Goal: Task Accomplishment & Management: Manage account settings

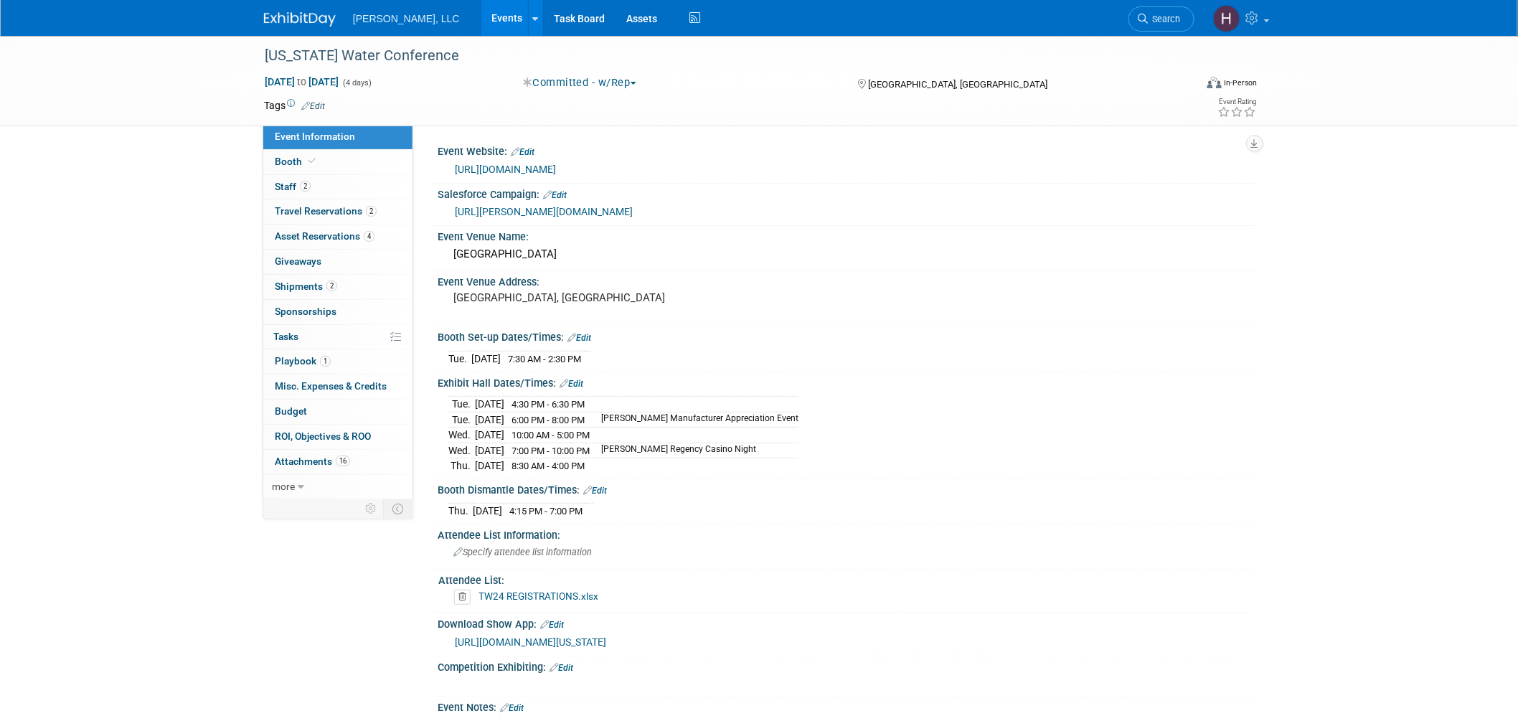
click at [481, 17] on link "Events" at bounding box center [507, 18] width 52 height 36
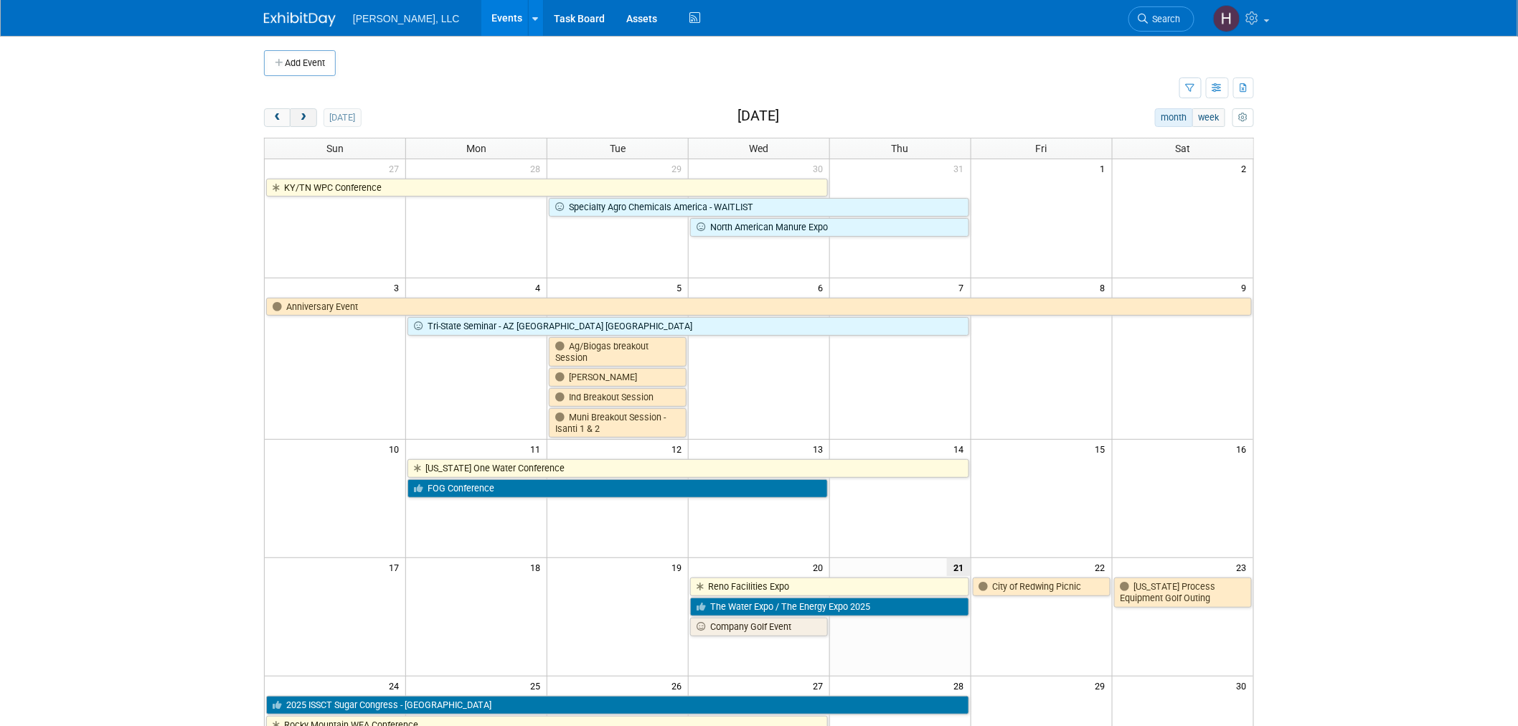
click at [306, 113] on span "next" at bounding box center [303, 117] width 11 height 9
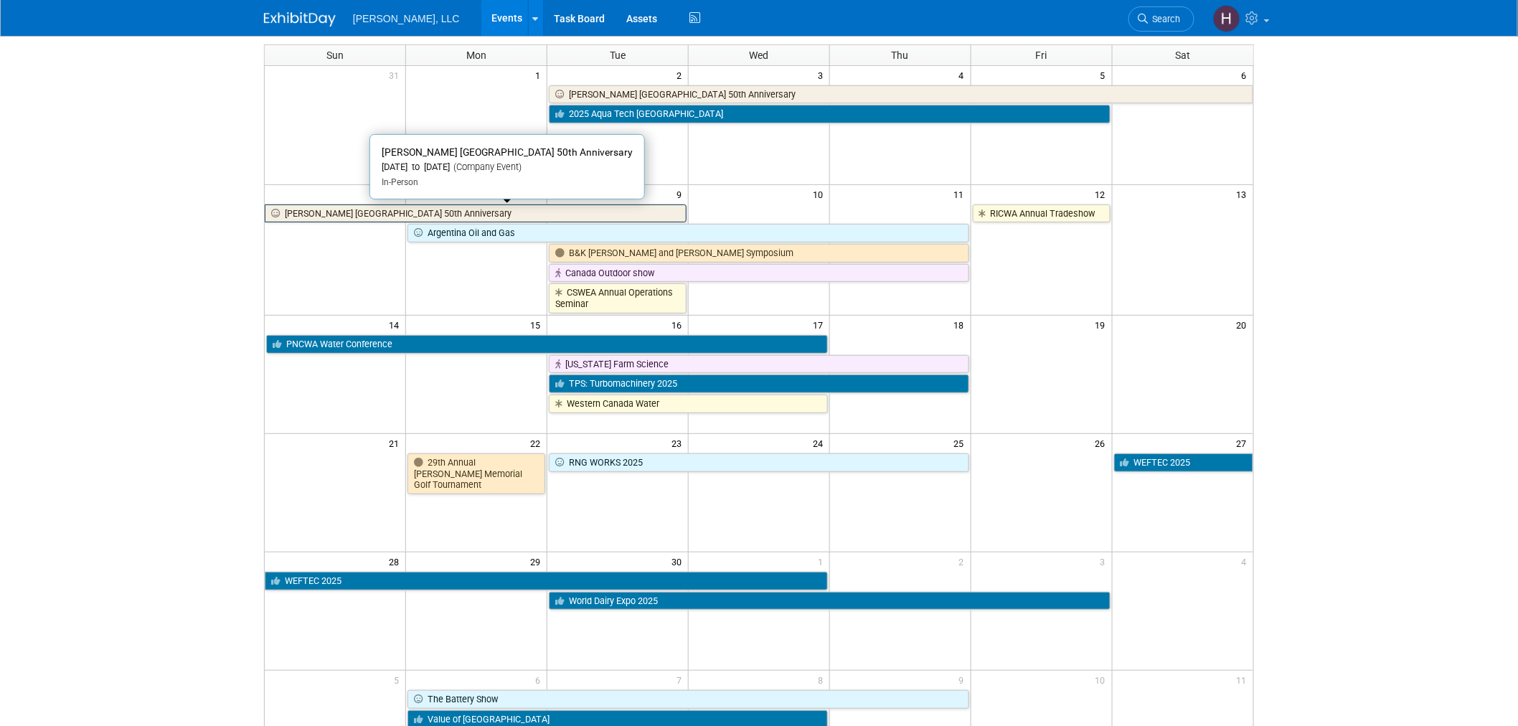
scroll to position [159, 0]
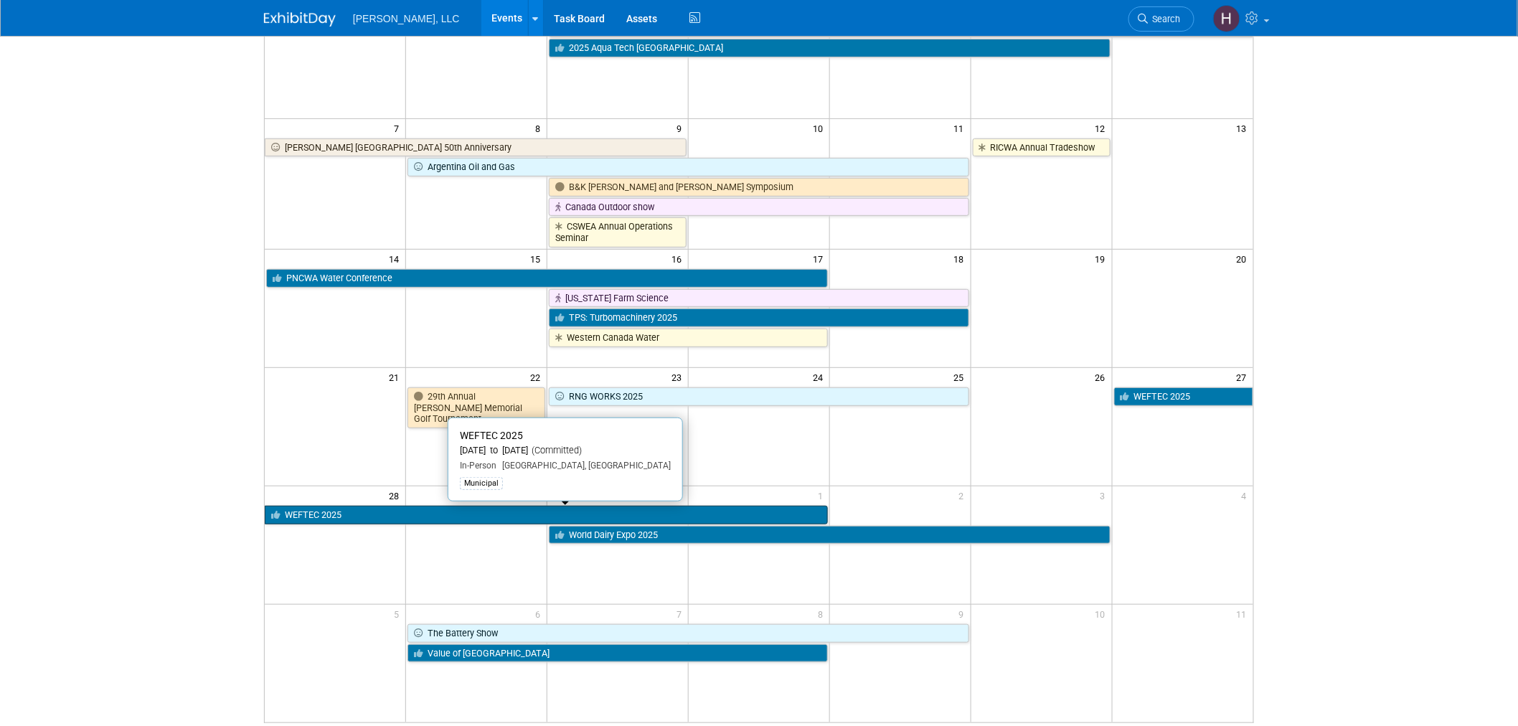
click at [454, 514] on link "WEFTEC 2025" at bounding box center [546, 515] width 563 height 19
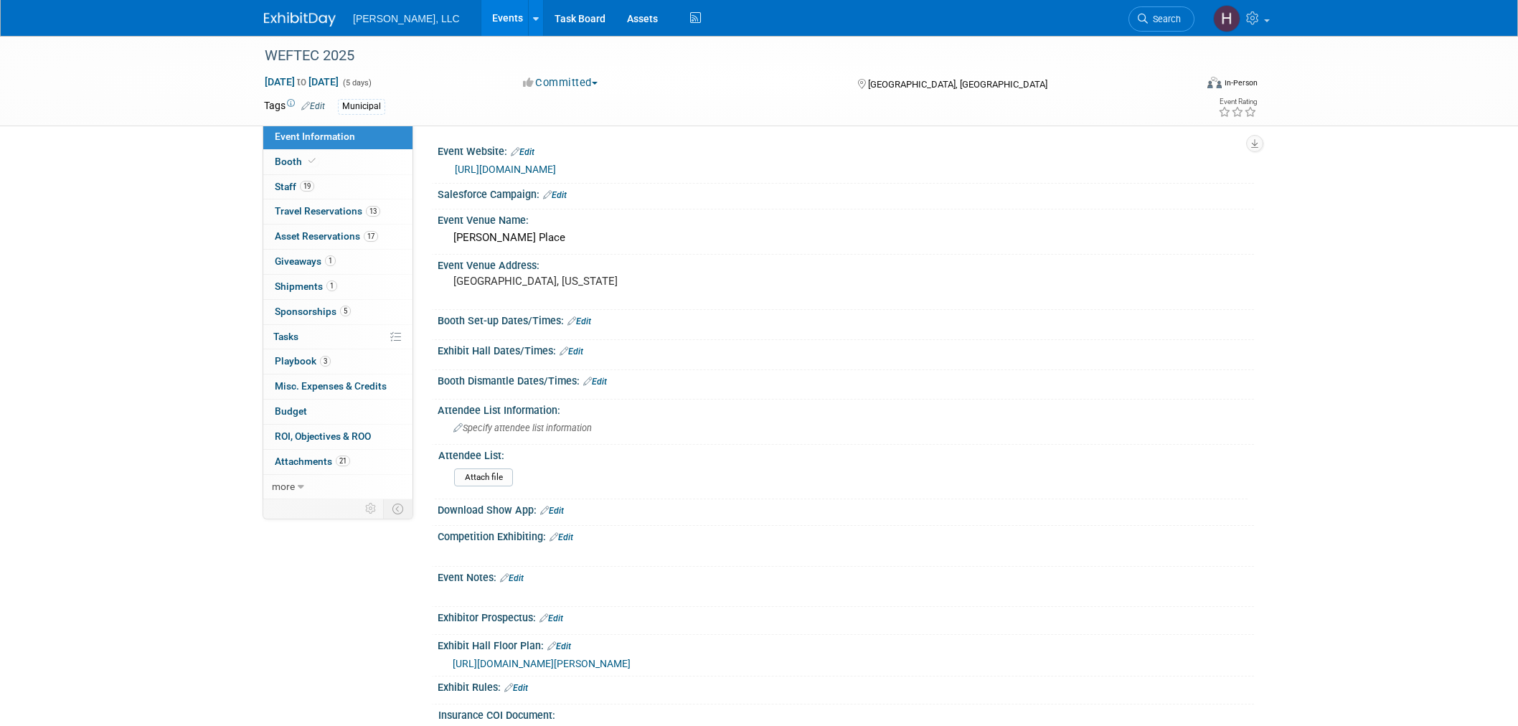
select select "Municipal"
click at [320, 188] on link "19 Staff 19" at bounding box center [337, 187] width 149 height 24
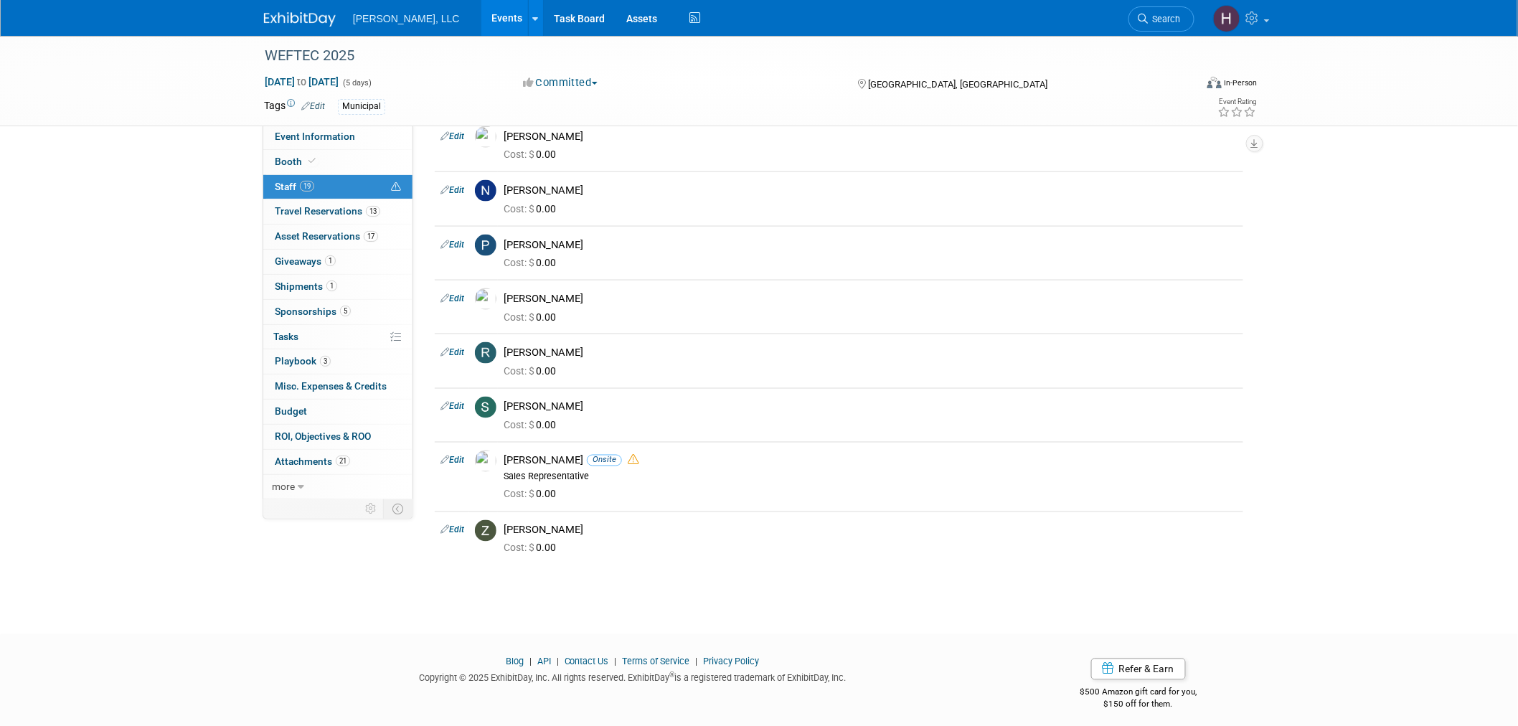
scroll to position [744, 0]
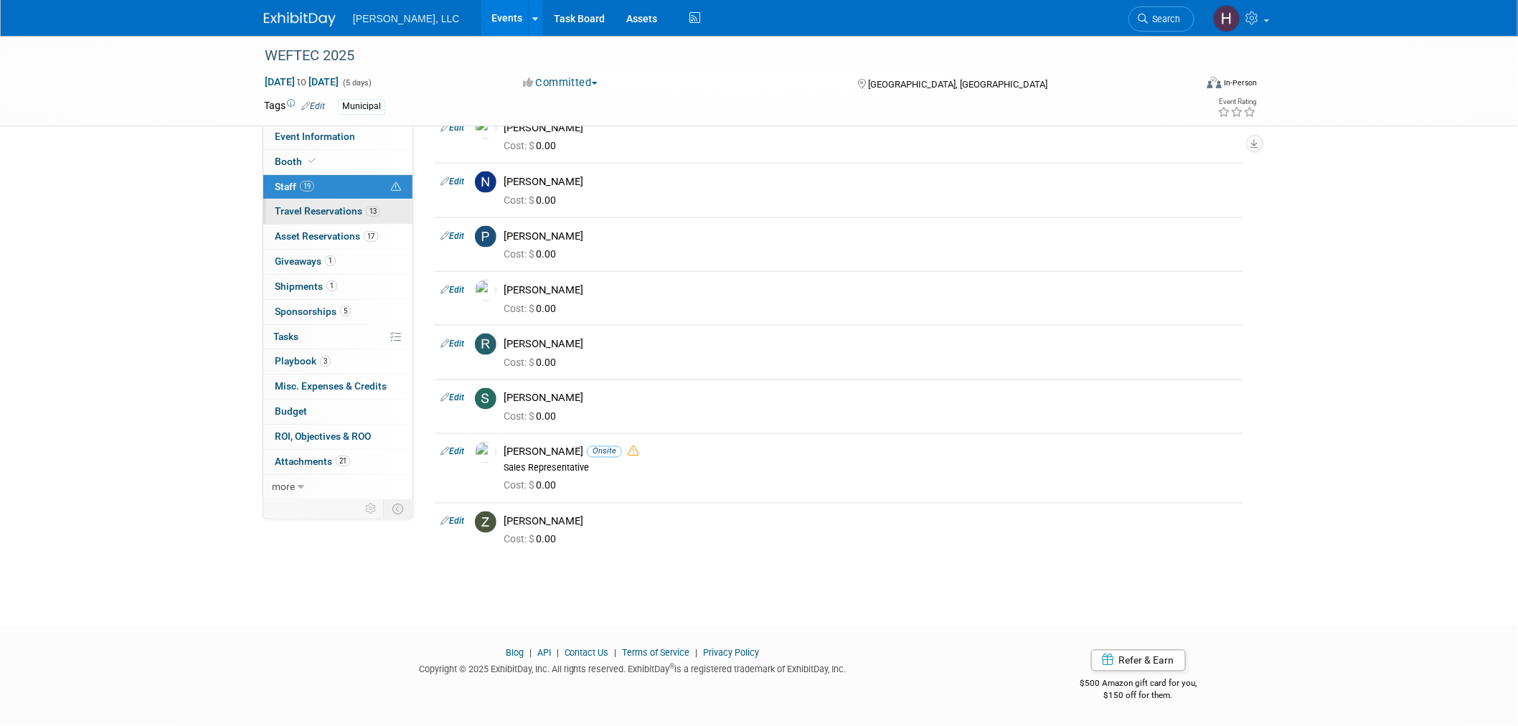
click at [356, 206] on span "Travel Reservations 13" at bounding box center [327, 210] width 105 height 11
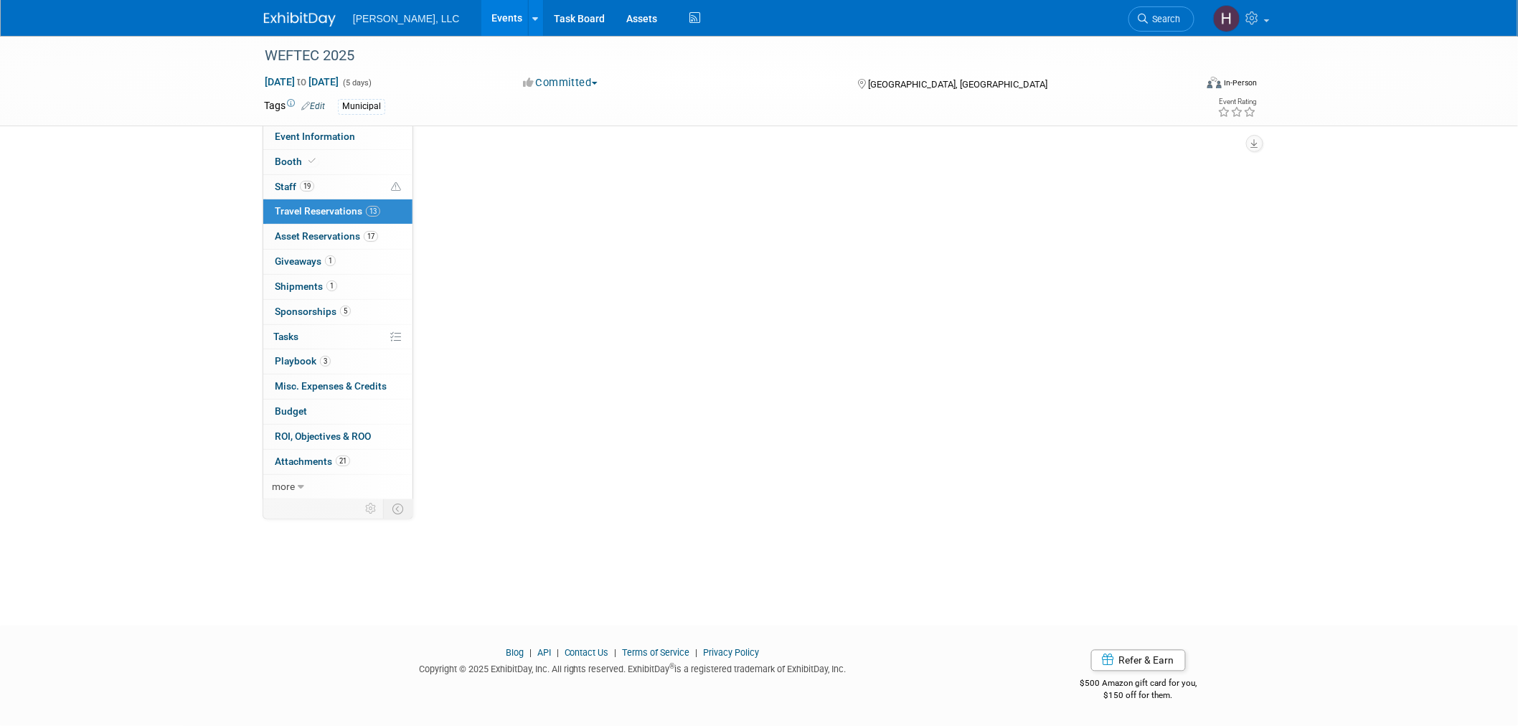
scroll to position [0, 0]
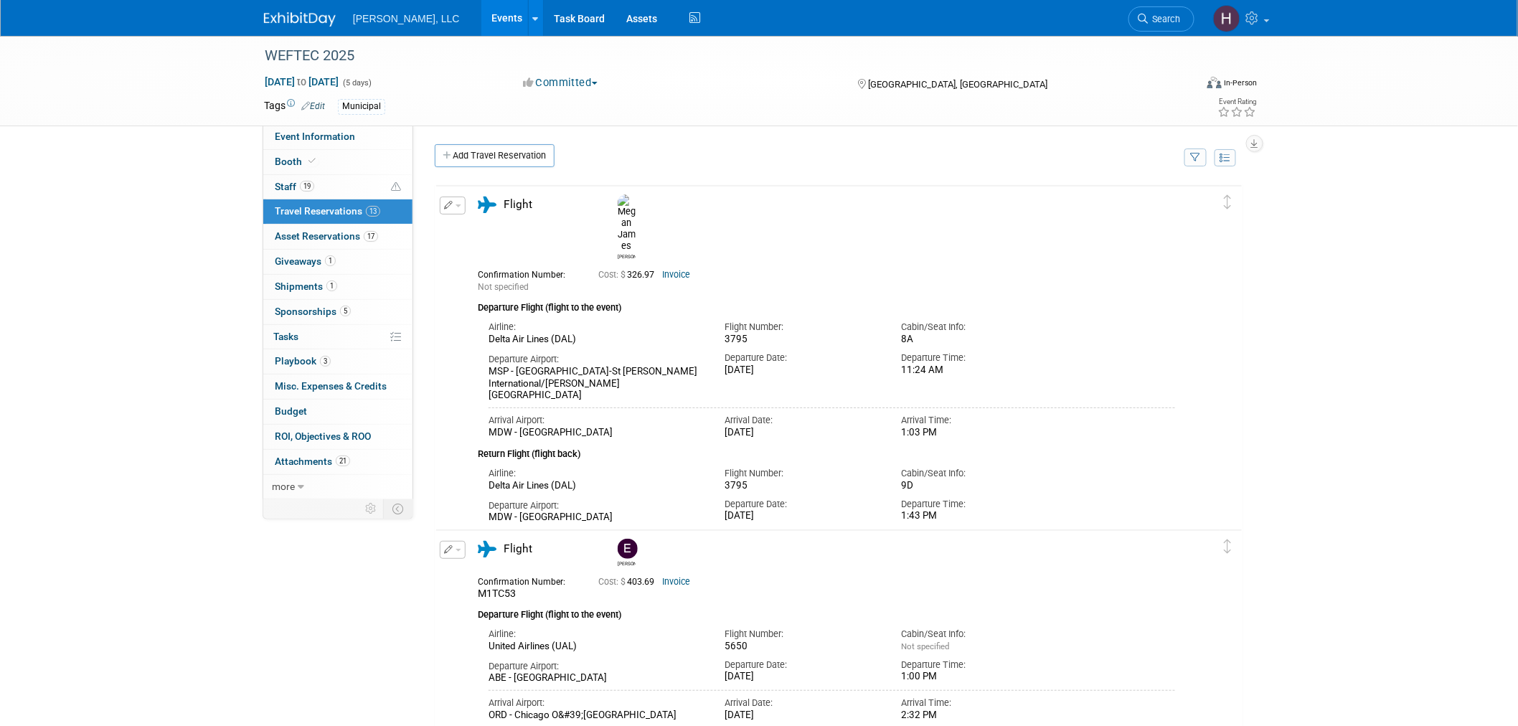
click at [458, 206] on button "button" at bounding box center [453, 206] width 26 height 18
click at [474, 275] on button "Duplicate" at bounding box center [501, 278] width 121 height 21
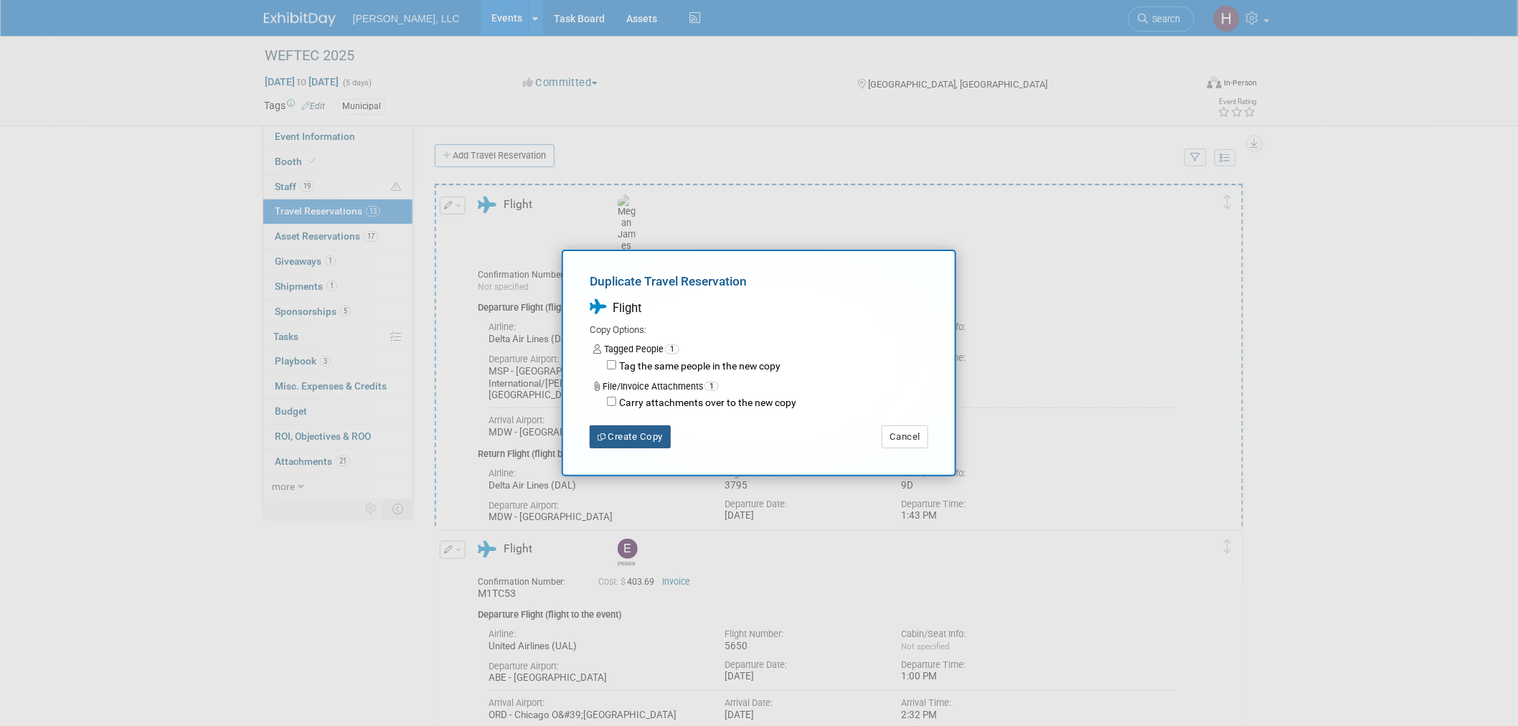
click at [646, 432] on button "Create Copy" at bounding box center [630, 436] width 81 height 23
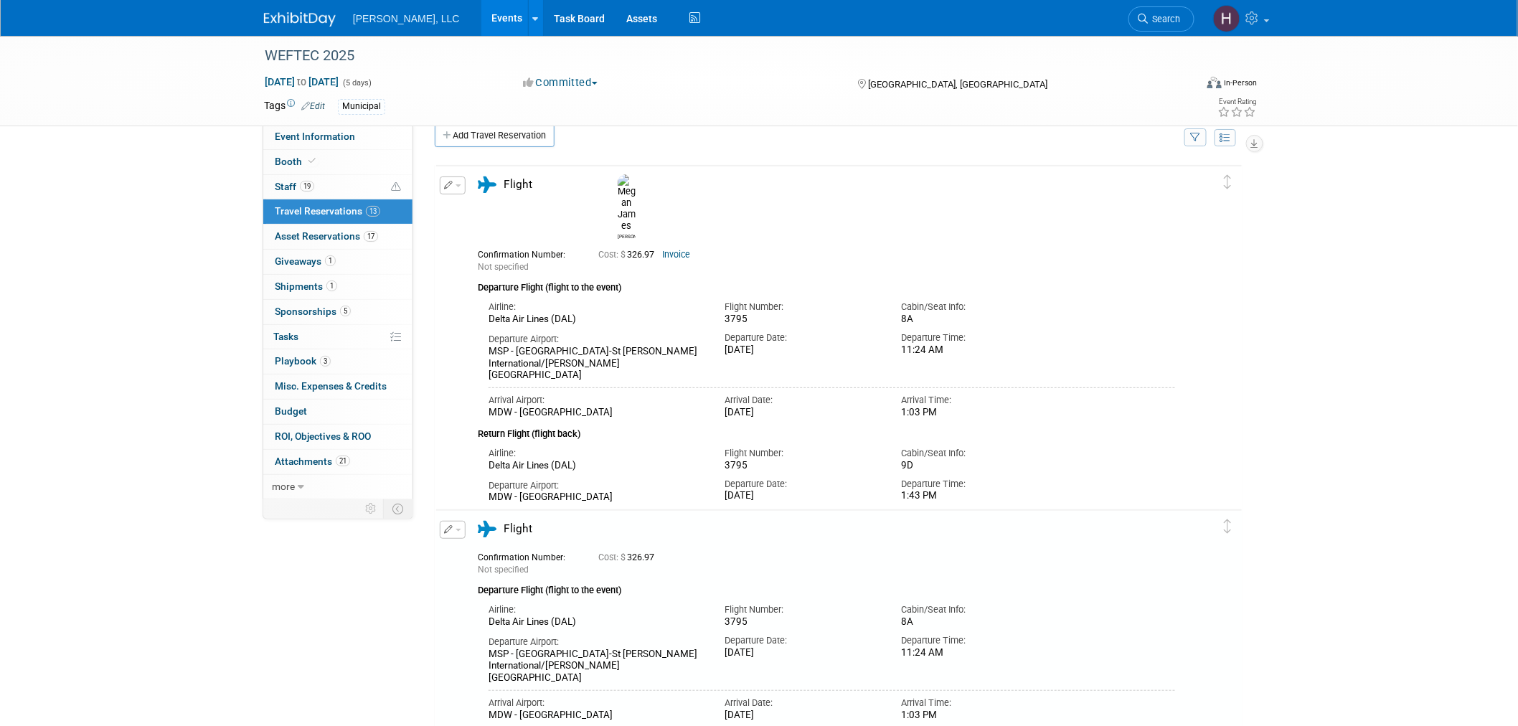
scroll to position [27, 0]
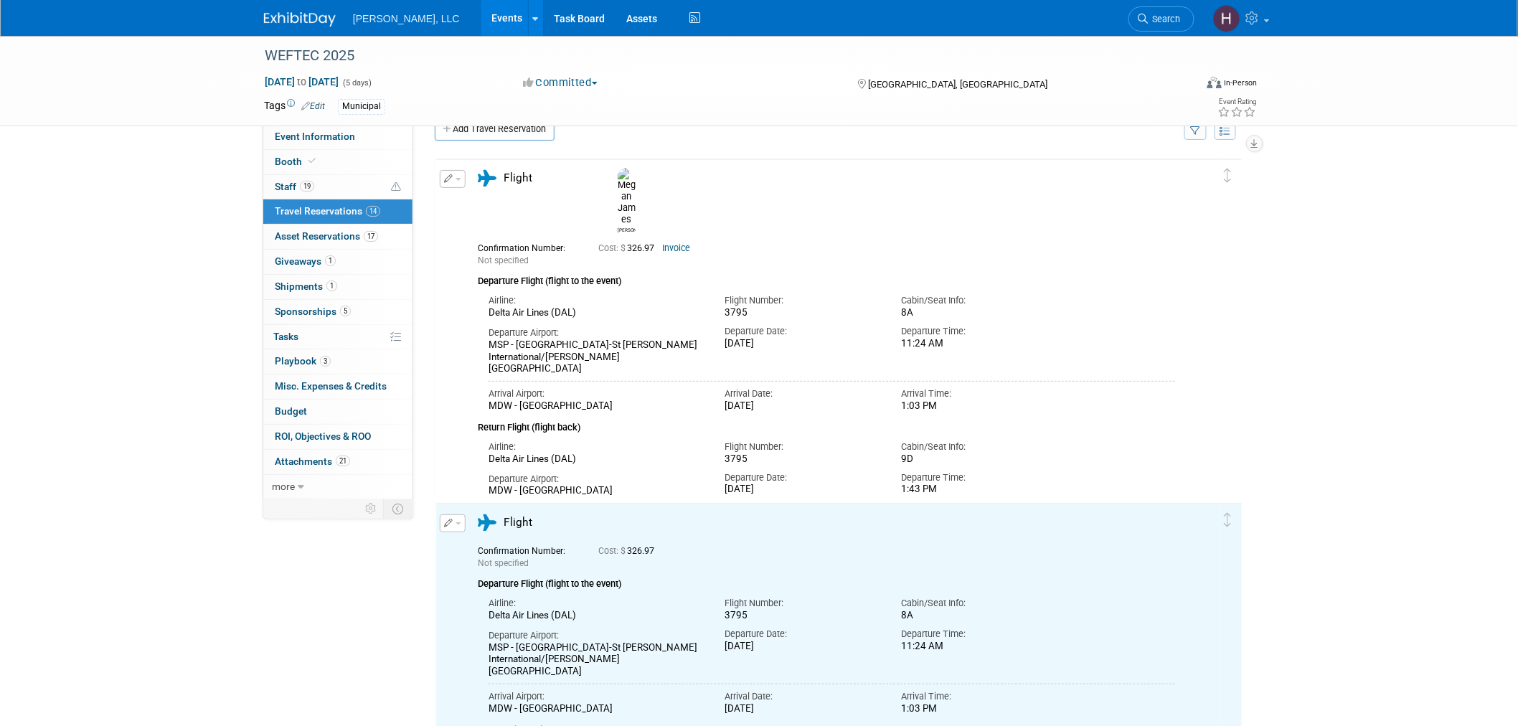
click at [460, 522] on button "button" at bounding box center [453, 523] width 26 height 18
click at [484, 555] on button "Edit Reservation" at bounding box center [501, 548] width 121 height 21
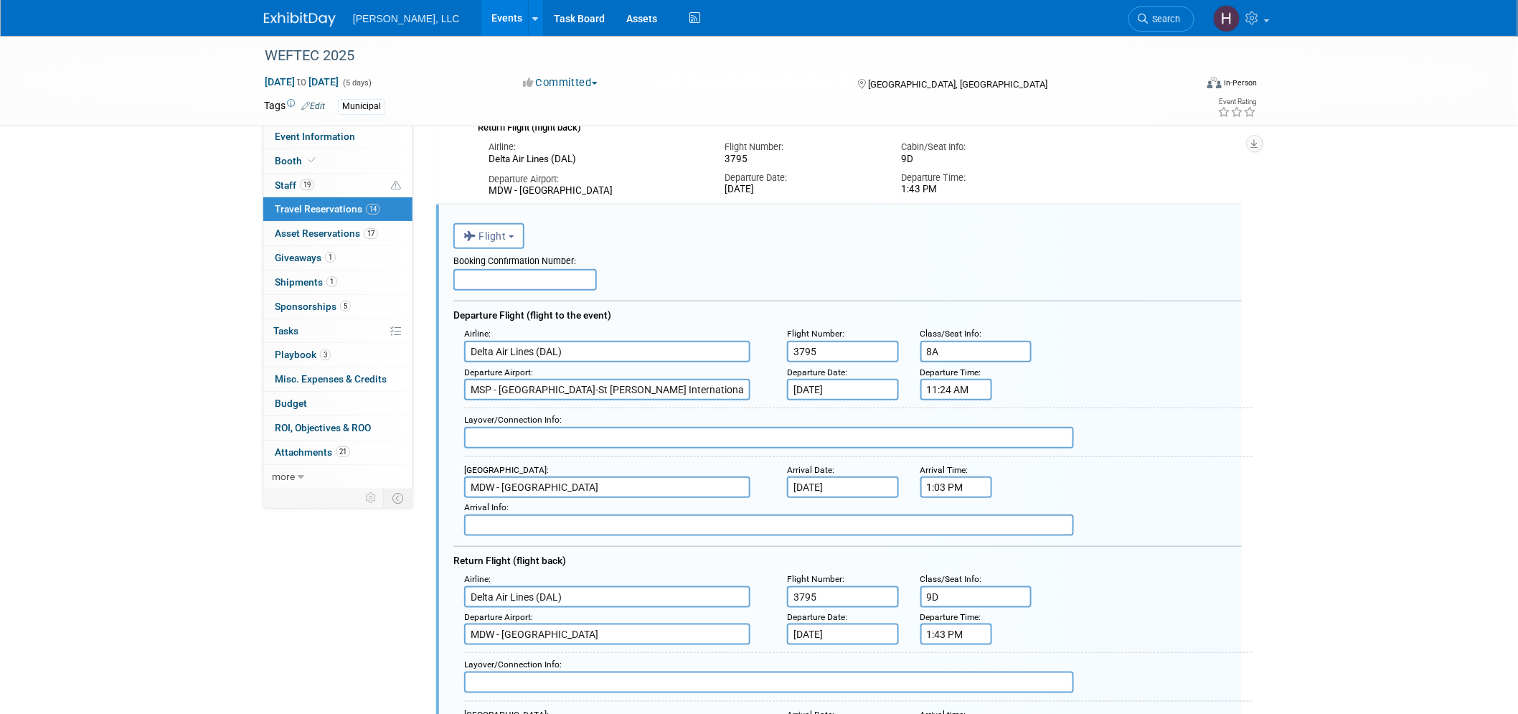
scroll to position [367, 0]
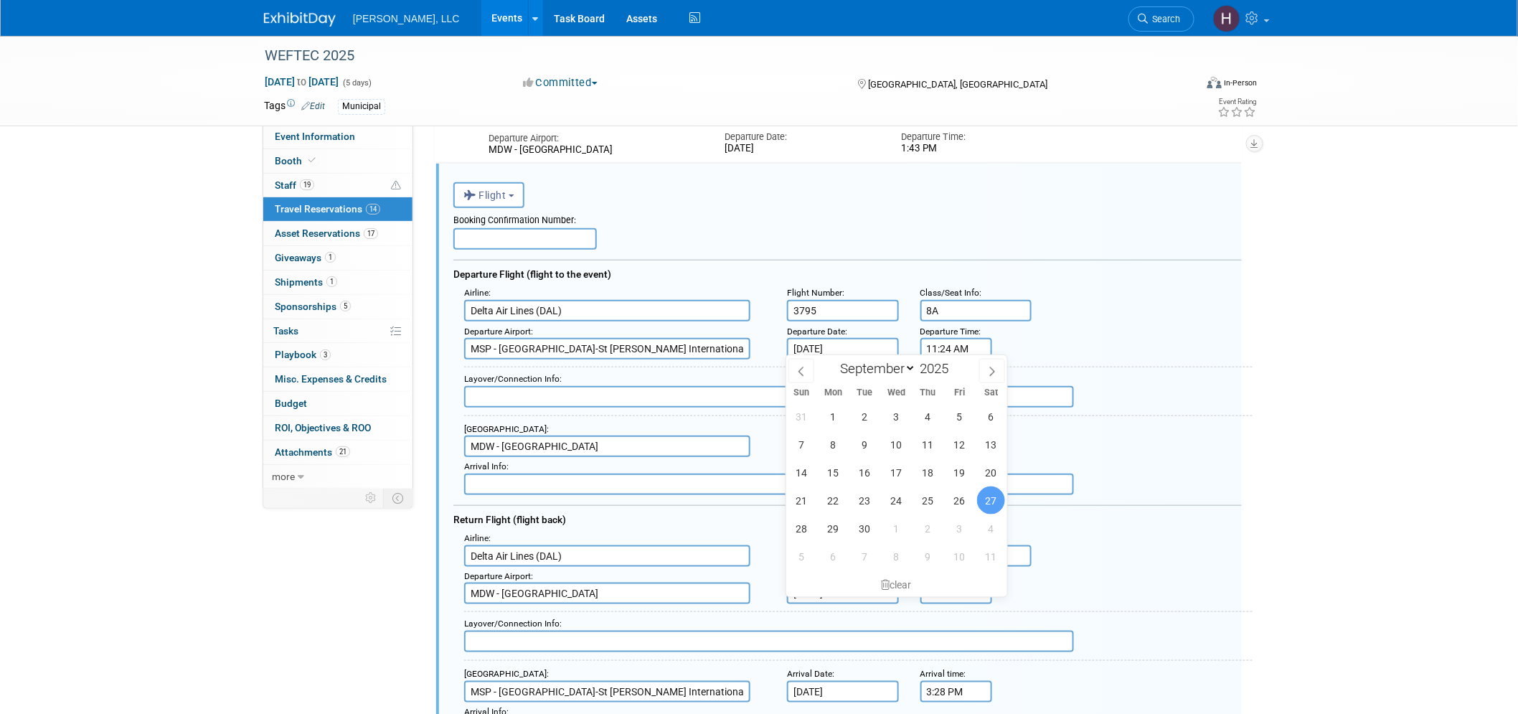
click at [847, 340] on input "Sep 27, 2025" at bounding box center [843, 349] width 112 height 22
click at [806, 532] on span "28" at bounding box center [802, 528] width 28 height 28
type input "Sep 28, 2025"
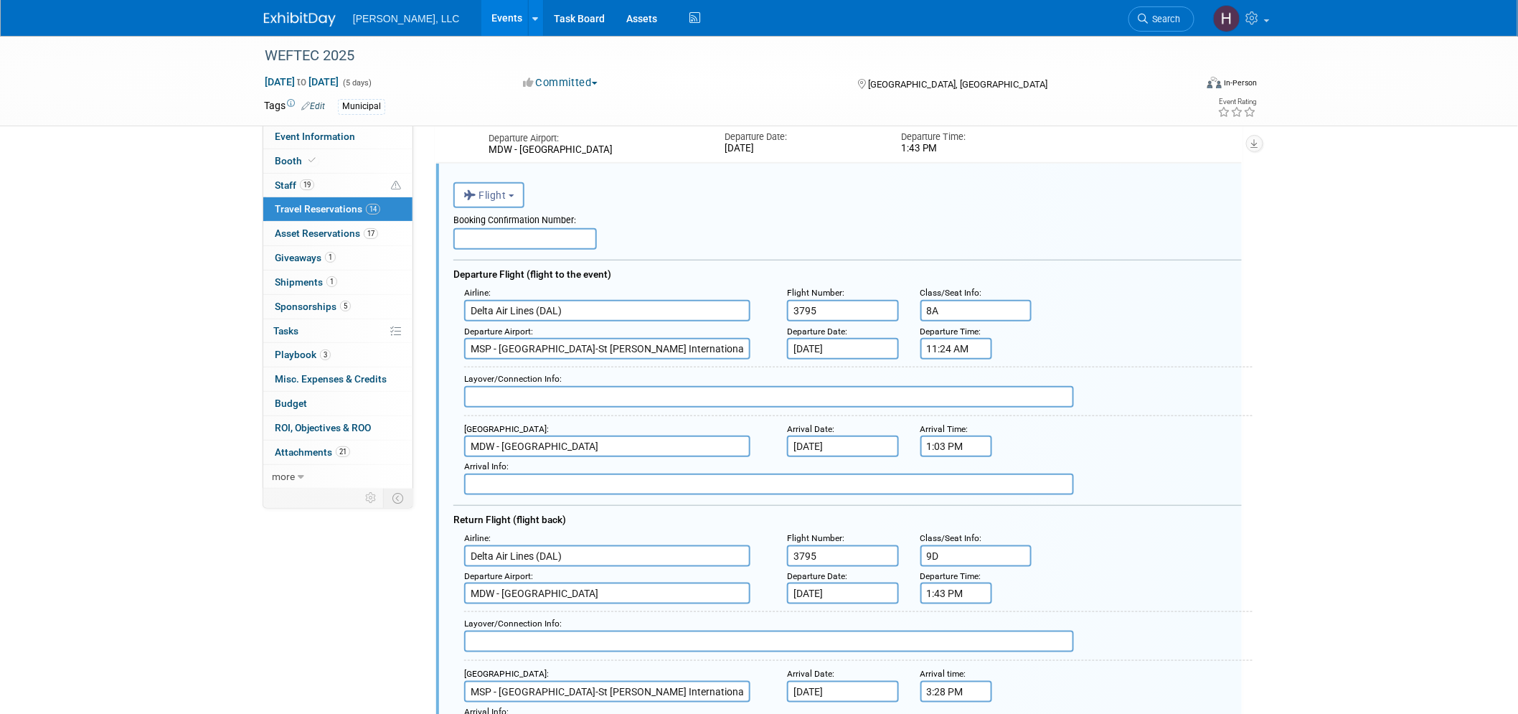
click at [940, 342] on input "11:24 AM" at bounding box center [957, 349] width 72 height 22
click at [492, 232] on input "text" at bounding box center [524, 239] width 143 height 22
paste input "JQTOJ7"
type input "JQTOJ7"
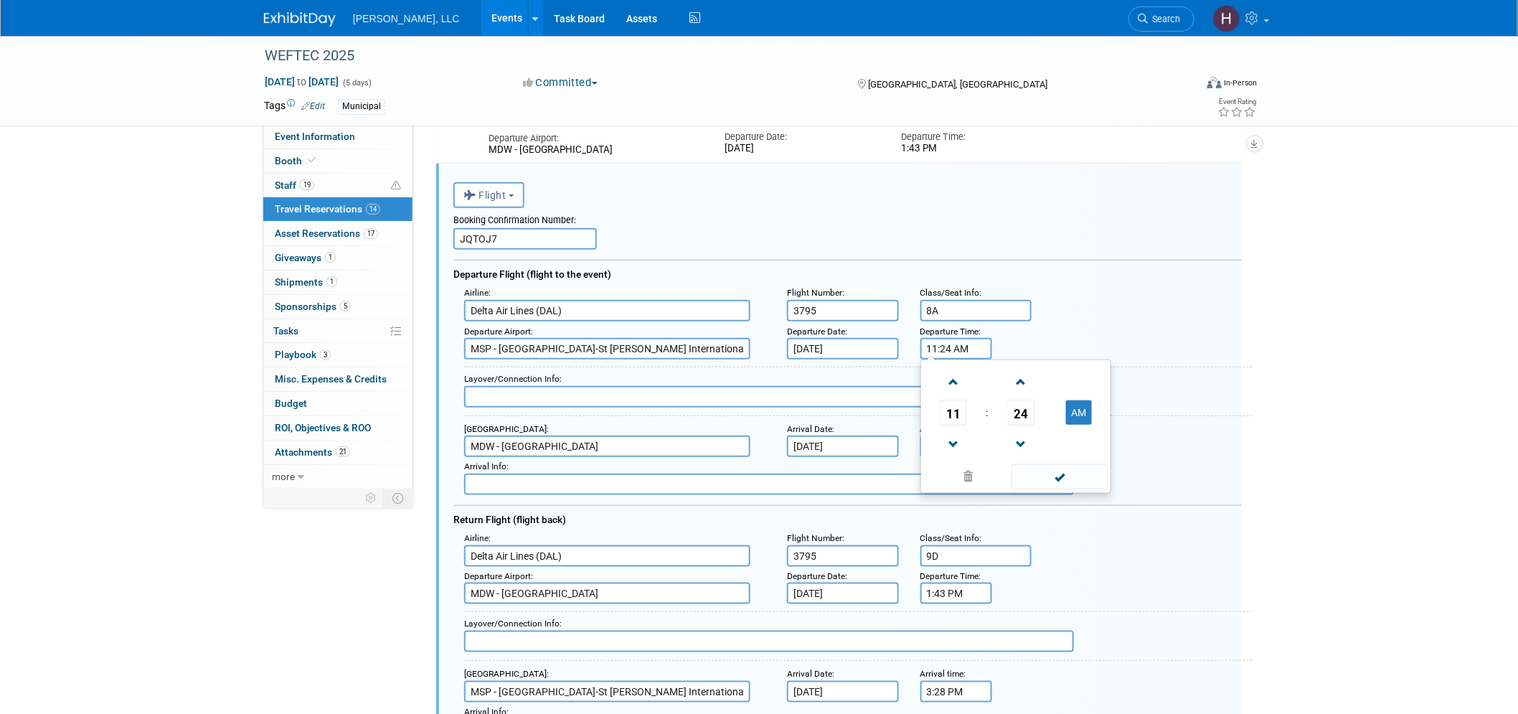
click at [941, 345] on input "11:24 AM" at bounding box center [957, 349] width 72 height 22
click at [954, 410] on span "11" at bounding box center [953, 413] width 27 height 26
click at [947, 416] on td "04" at bounding box center [947, 421] width 46 height 39
click at [1022, 405] on span "24" at bounding box center [1020, 413] width 27 height 26
click at [940, 382] on td "00" at bounding box center [947, 382] width 46 height 39
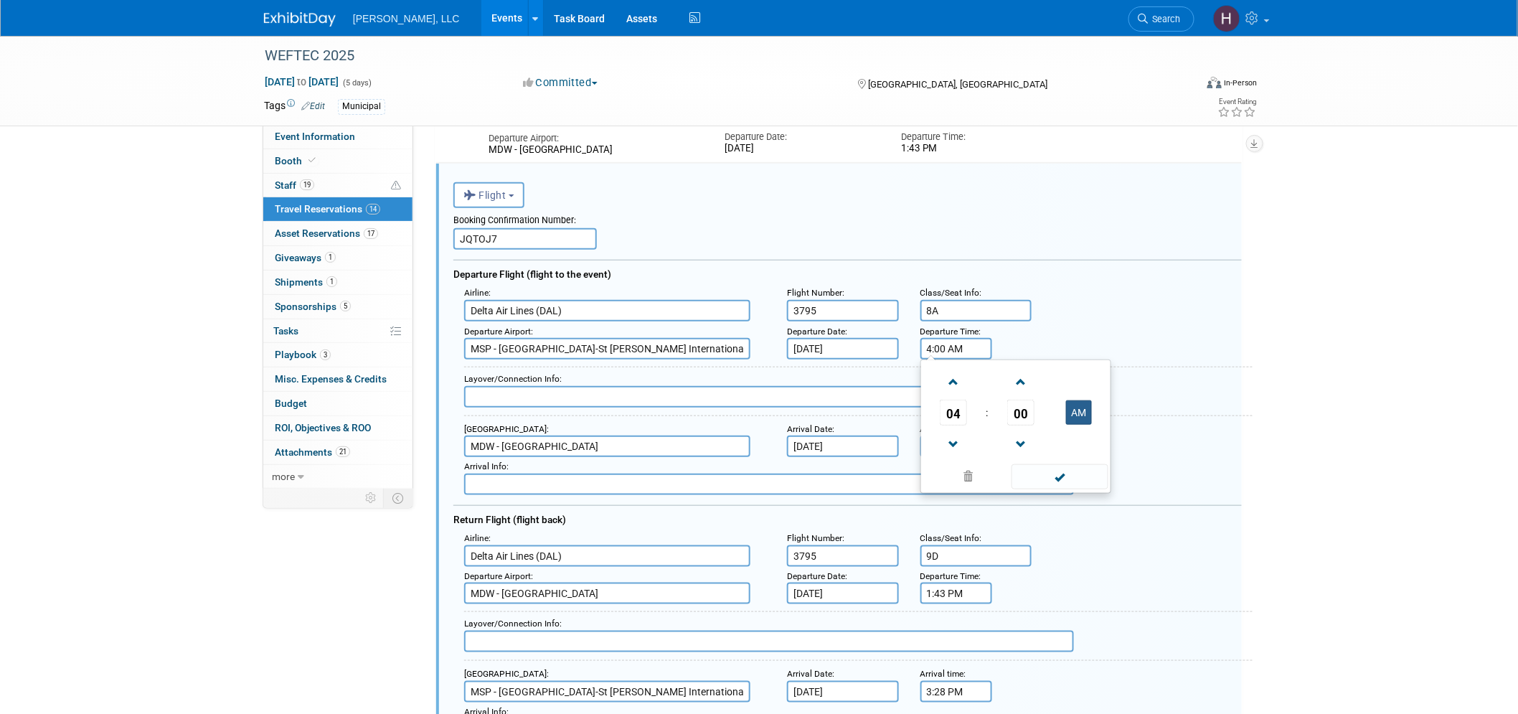
click at [1081, 410] on button "AM" at bounding box center [1079, 412] width 26 height 24
type input "4:00 PM"
click at [1072, 470] on span at bounding box center [1060, 476] width 97 height 25
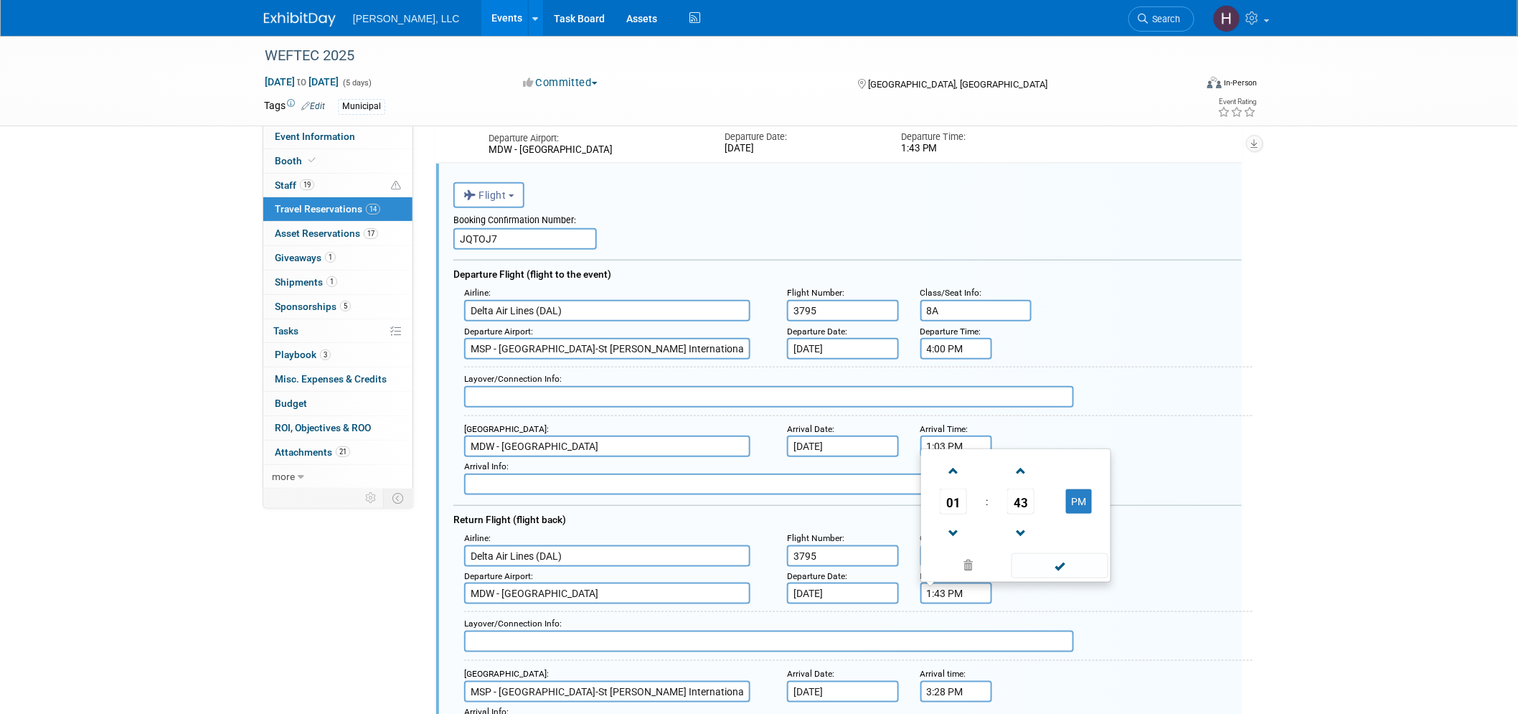
click at [951, 588] on input "1:43 PM" at bounding box center [957, 594] width 72 height 22
click at [959, 491] on span "01" at bounding box center [953, 502] width 27 height 26
click at [989, 490] on td "05" at bounding box center [993, 493] width 46 height 39
click at [1021, 493] on span "43" at bounding box center [1020, 502] width 27 height 26
click at [1084, 482] on td "35" at bounding box center [1085, 493] width 46 height 39
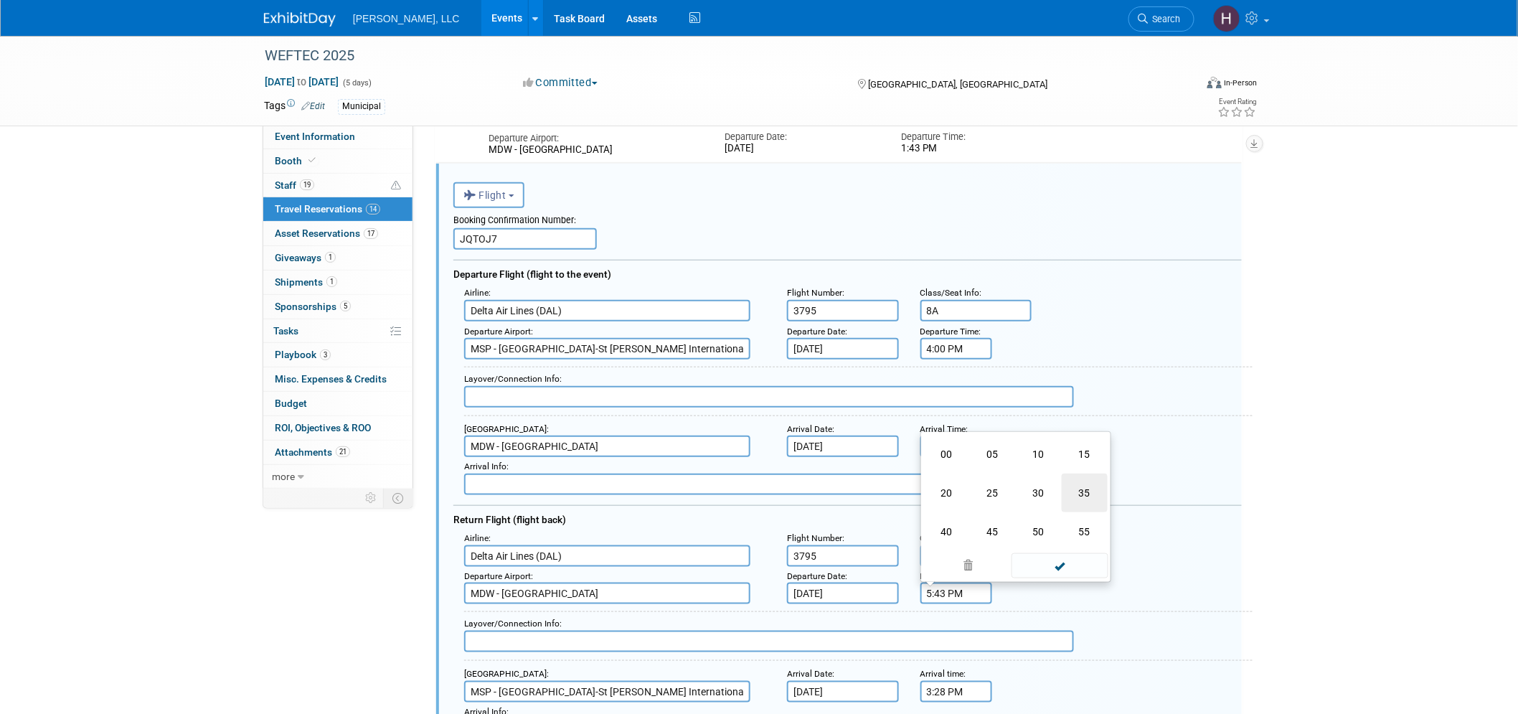
type input "5:35 PM"
click at [1065, 555] on span at bounding box center [1060, 565] width 97 height 25
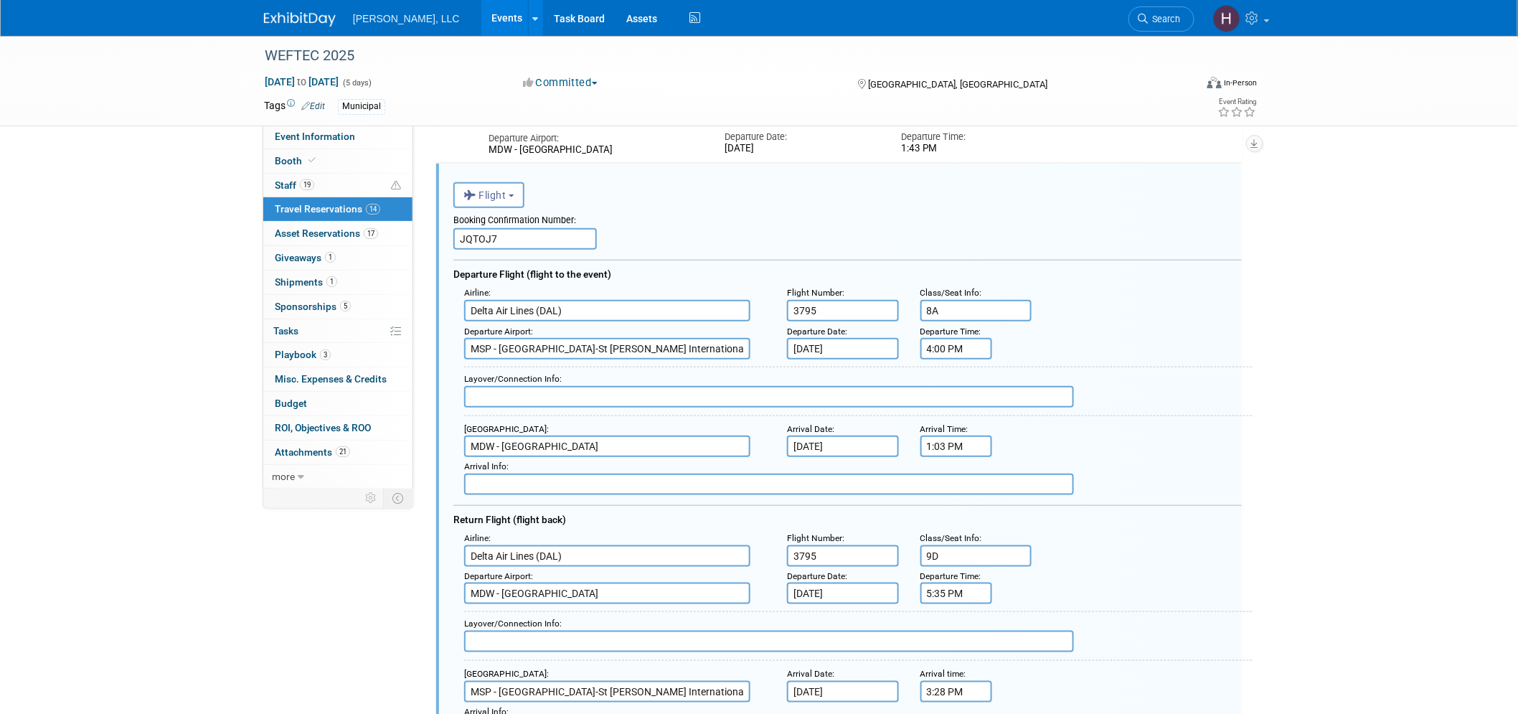
click at [947, 442] on input "1:03 PM" at bounding box center [957, 447] width 72 height 22
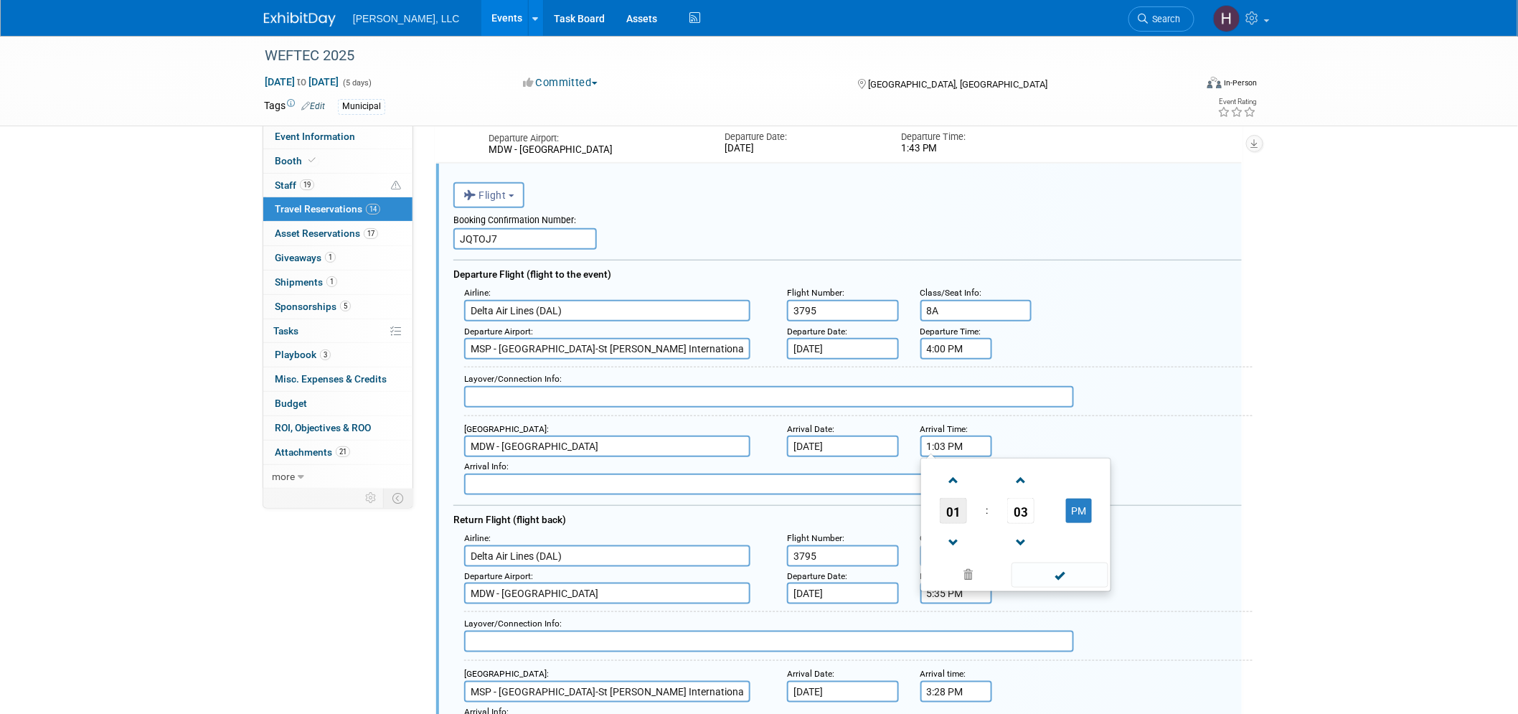
click at [946, 503] on span "01" at bounding box center [953, 511] width 27 height 26
click at [998, 504] on td "05" at bounding box center [993, 519] width 46 height 39
click at [1015, 501] on span "03" at bounding box center [1020, 511] width 27 height 26
click at [1085, 510] on td "35" at bounding box center [1085, 519] width 46 height 39
type input "5:35 PM"
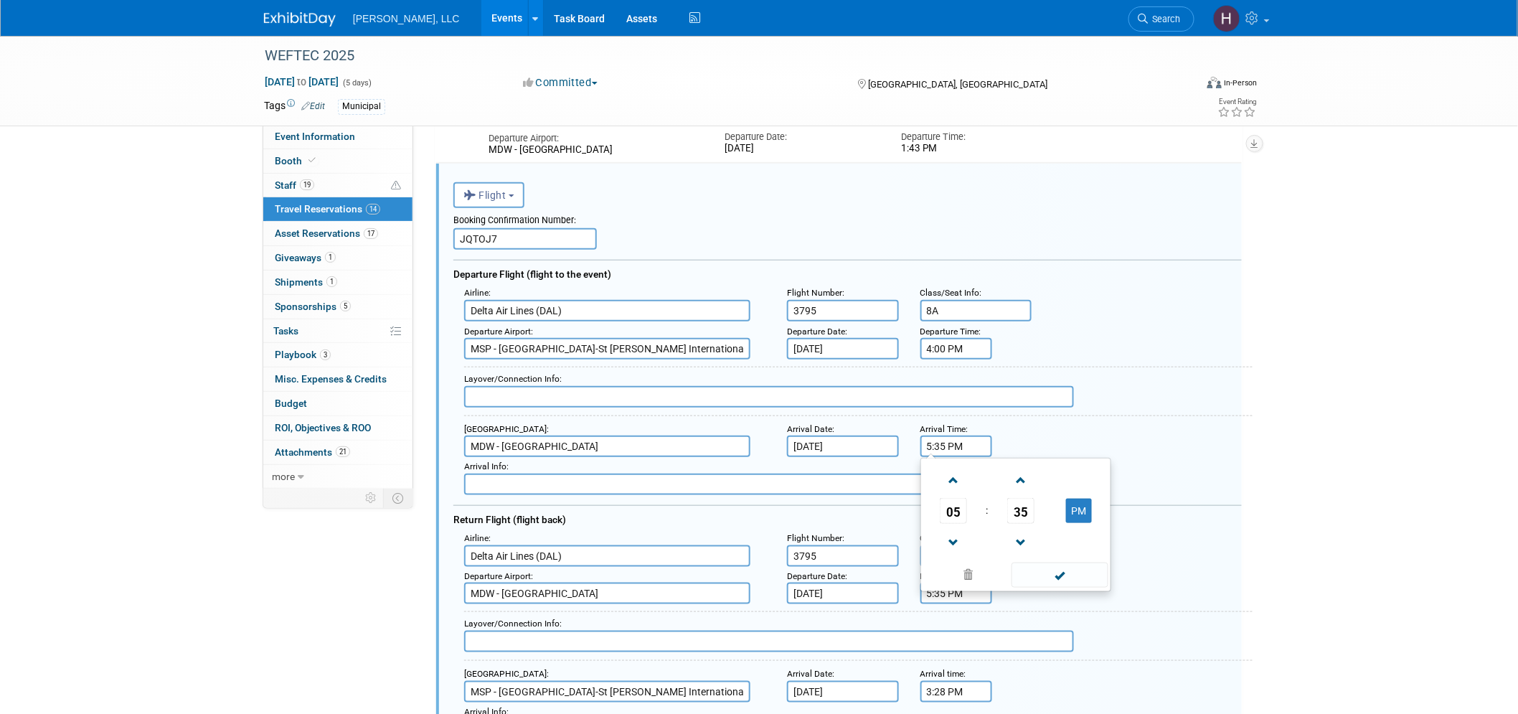
click at [859, 457] on div "Arrival Info :" at bounding box center [852, 476] width 799 height 38
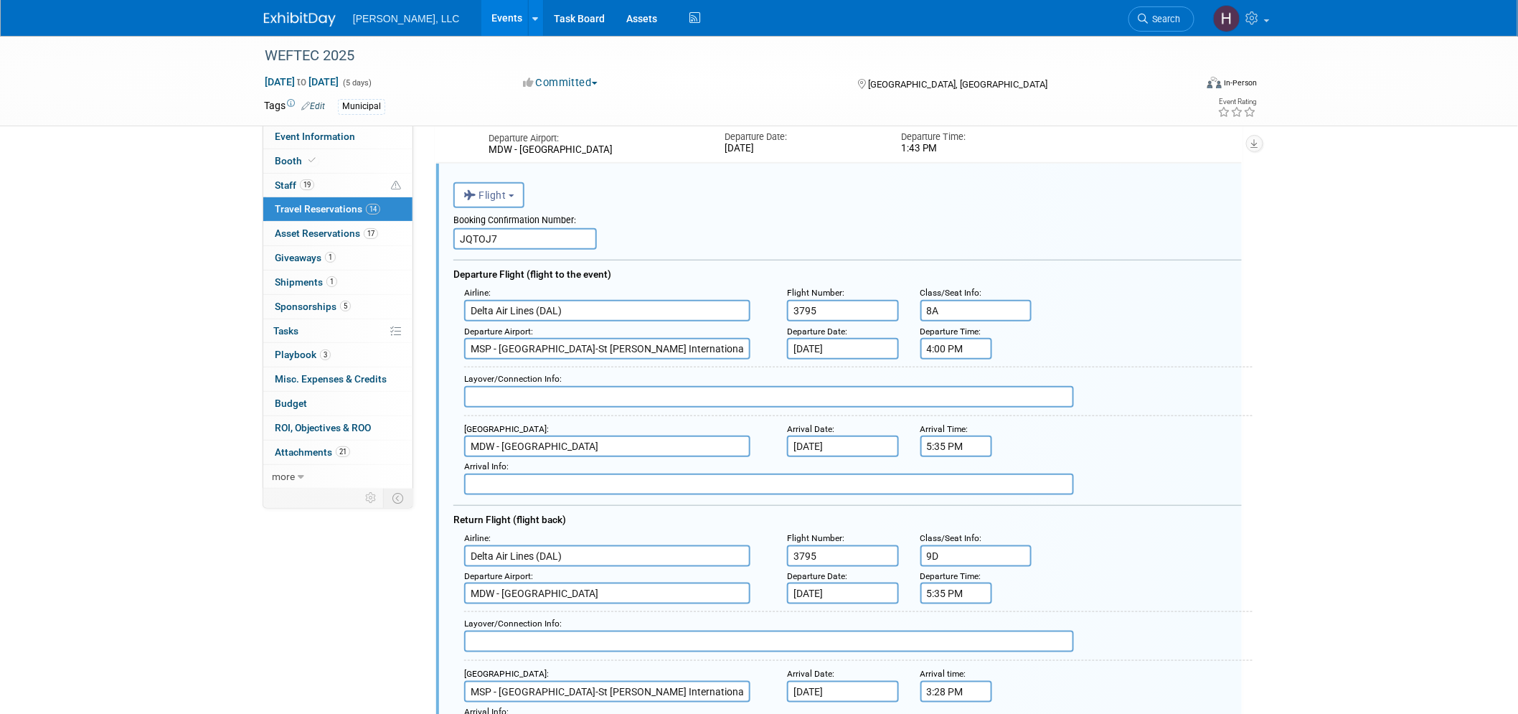
click at [857, 445] on input "Sep 27, 2025" at bounding box center [843, 447] width 112 height 22
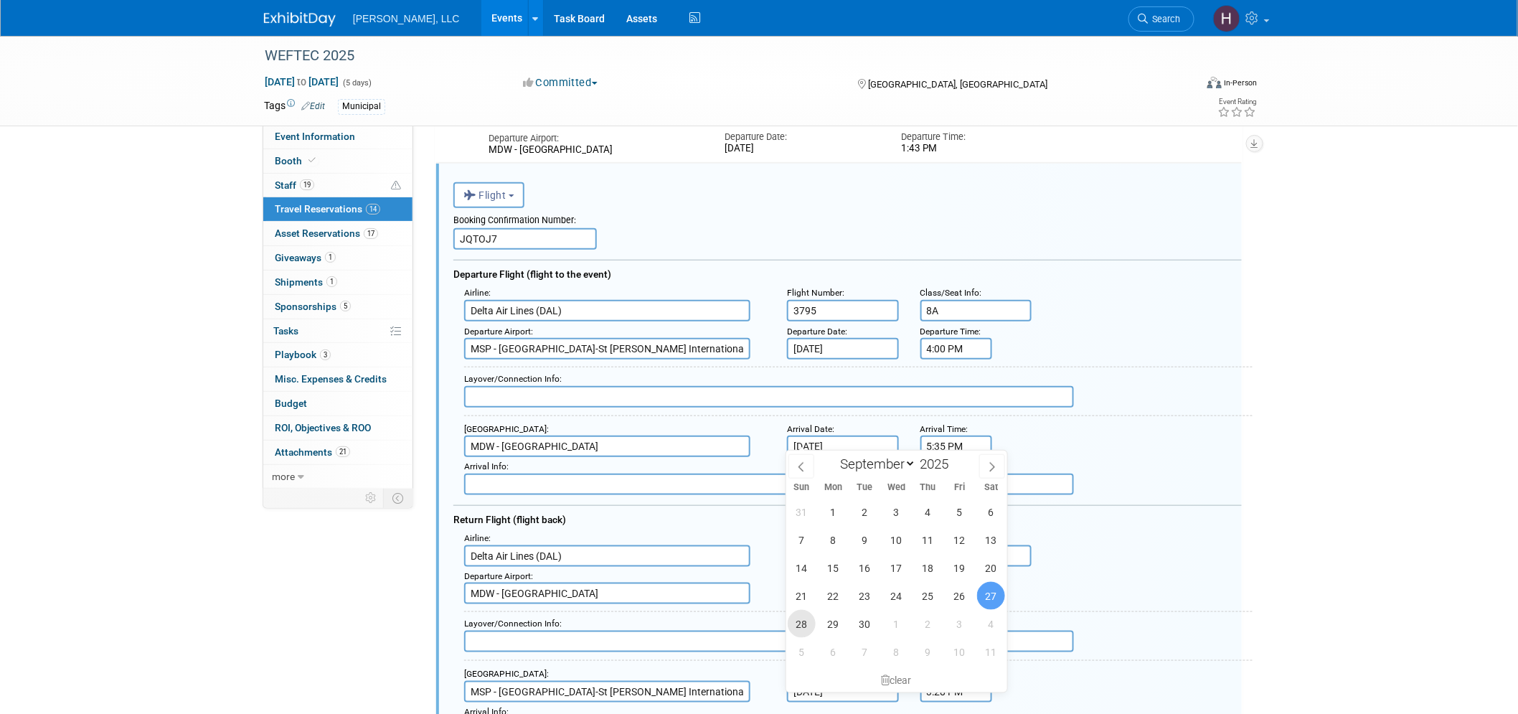
click at [801, 623] on span "28" at bounding box center [802, 624] width 28 height 28
type input "Sep 28, 2025"
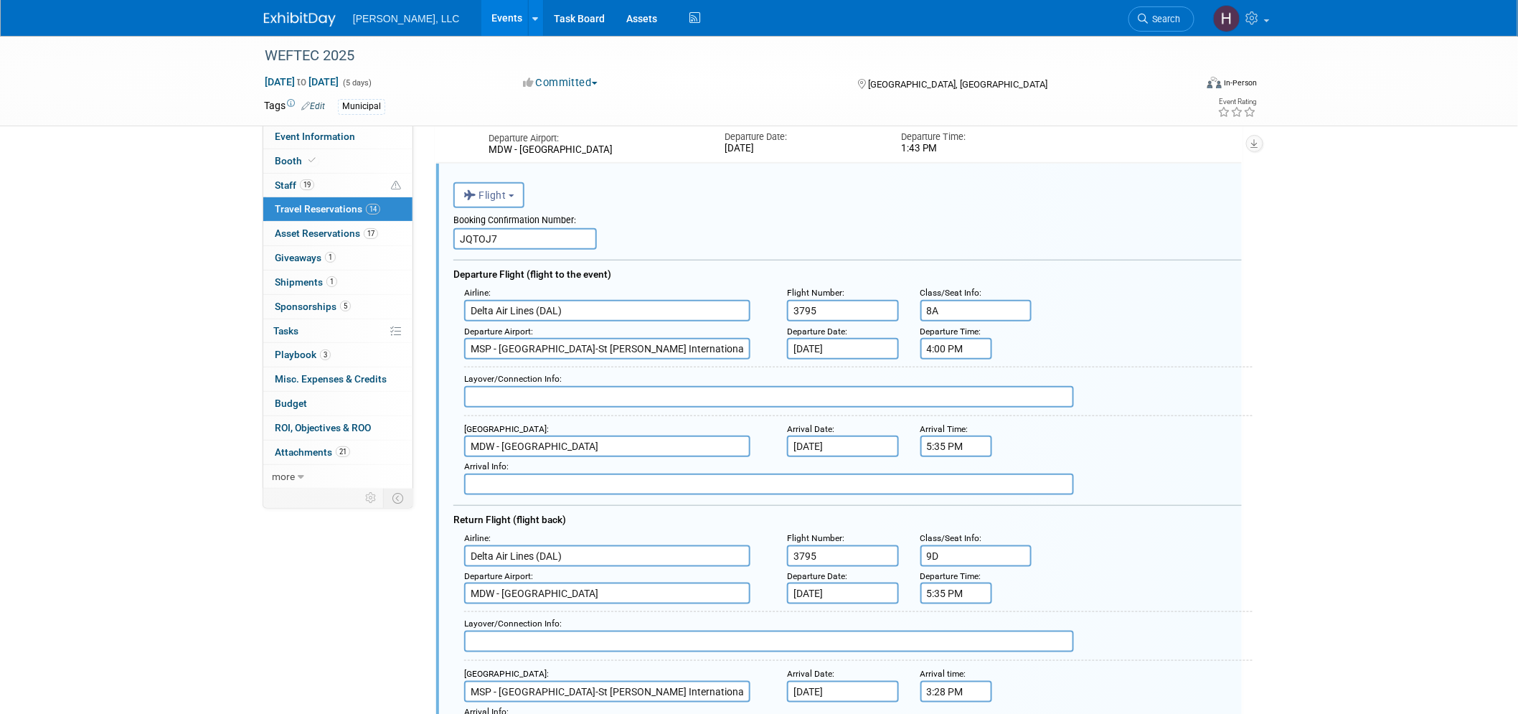
click at [948, 301] on input "8A" at bounding box center [977, 311] width 112 height 22
type input "8"
type input "6B"
click at [958, 545] on input "9D" at bounding box center [977, 556] width 112 height 22
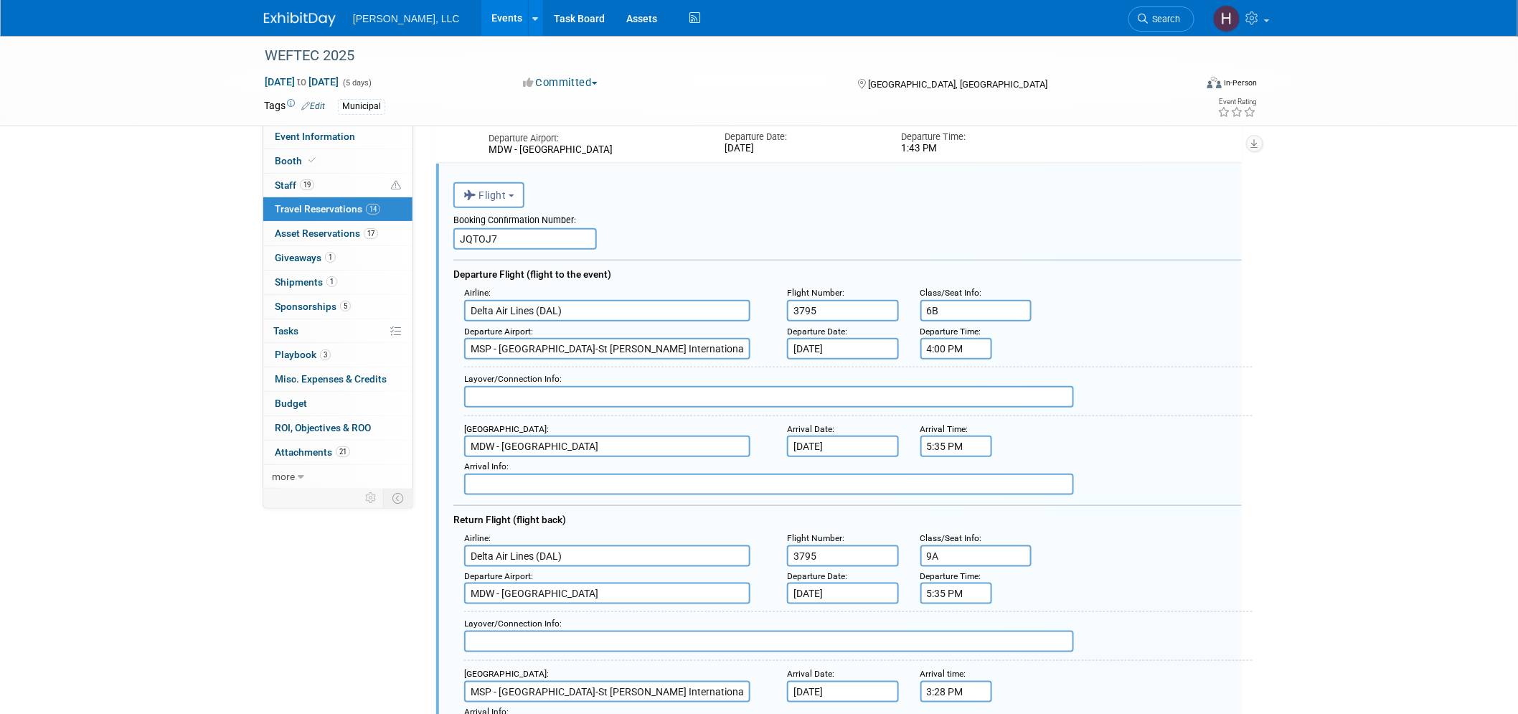
type input "9A"
click at [842, 300] on input "3795" at bounding box center [843, 311] width 112 height 22
paste input "DL4169"
drag, startPoint x: 804, startPoint y: 309, endPoint x: 780, endPoint y: 312, distance: 23.9
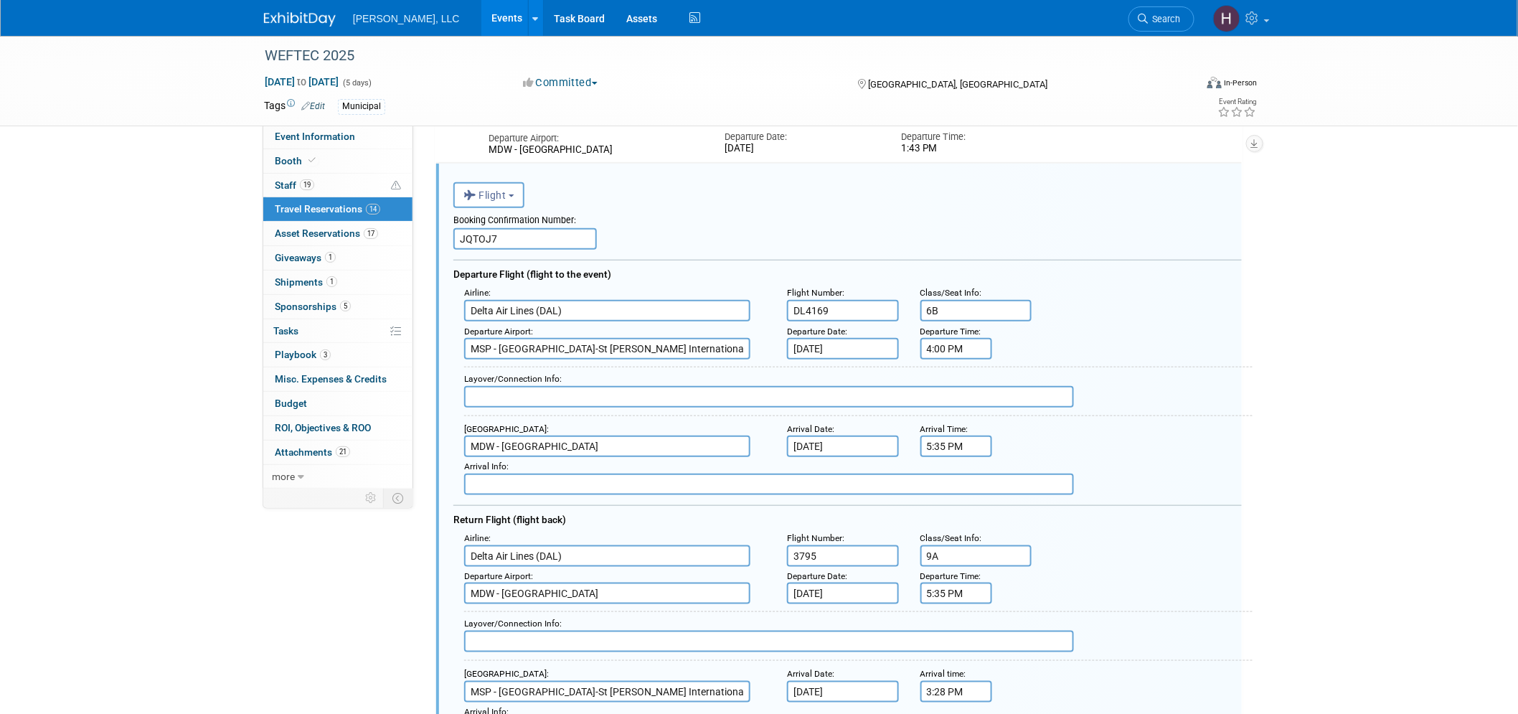
click at [780, 312] on div "Flight Number : DL4169" at bounding box center [842, 302] width 133 height 39
type input "4169"
click at [862, 545] on input "3795" at bounding box center [843, 556] width 112 height 22
type input "3799"
click at [970, 587] on input "5:35 PM" at bounding box center [957, 594] width 72 height 22
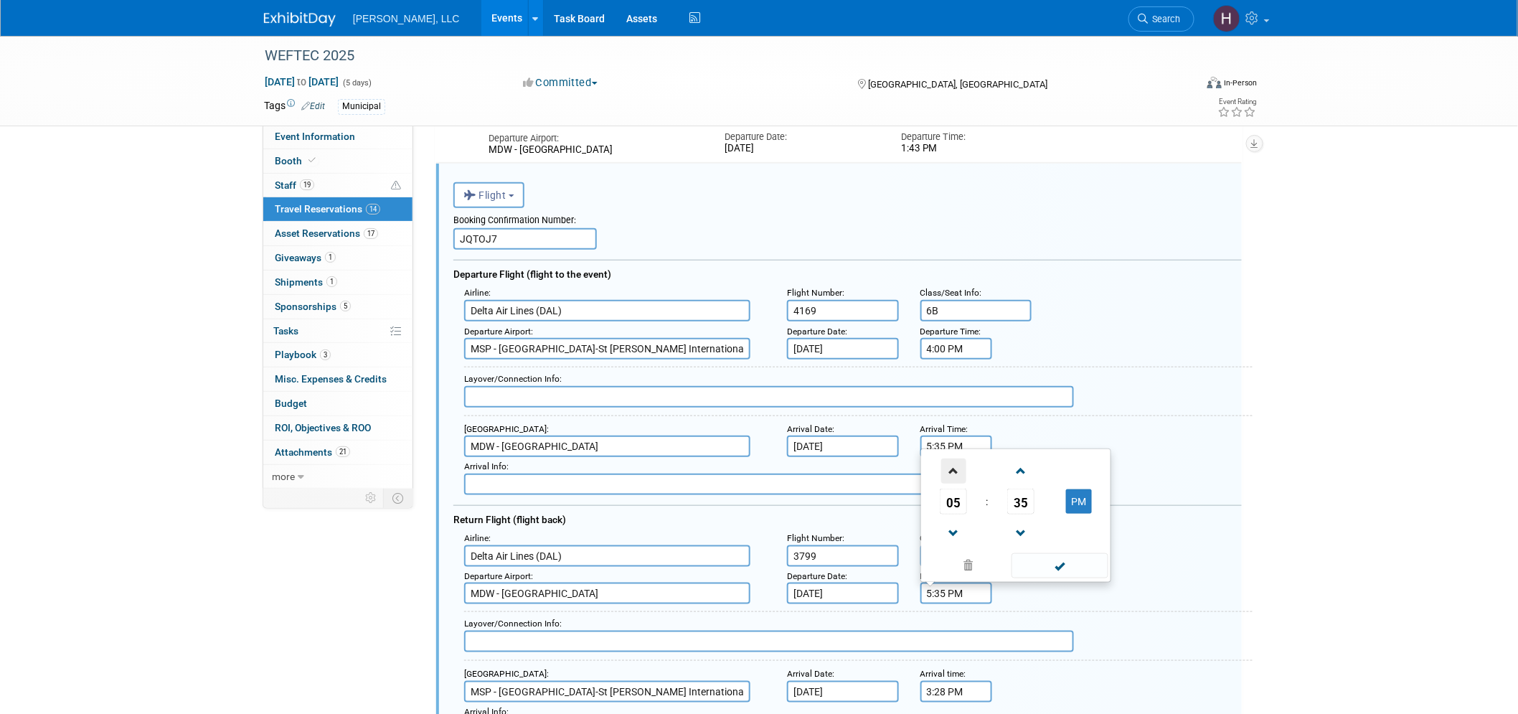
click at [955, 458] on span at bounding box center [953, 470] width 25 height 25
click at [1030, 495] on span "35" at bounding box center [1020, 502] width 27 height 26
click at [1073, 440] on td "15" at bounding box center [1085, 454] width 46 height 39
type input "7:15 PM"
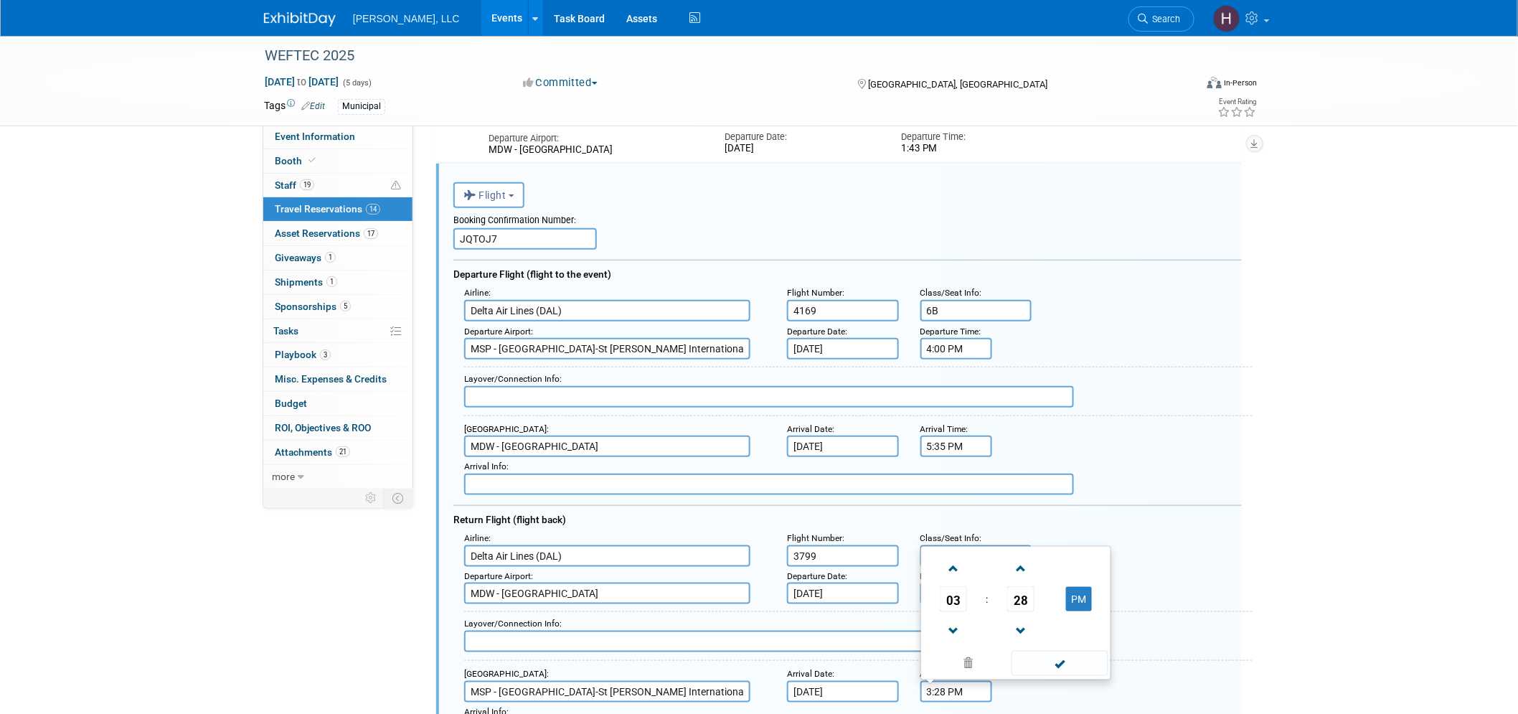
click at [952, 681] on input "3:28 PM" at bounding box center [957, 692] width 72 height 22
click at [944, 587] on span "03" at bounding box center [953, 599] width 27 height 26
click at [953, 613] on td "08" at bounding box center [947, 629] width 46 height 39
click at [1021, 586] on span "28" at bounding box center [1020, 599] width 27 height 26
click at [1087, 611] on td "55" at bounding box center [1085, 629] width 46 height 39
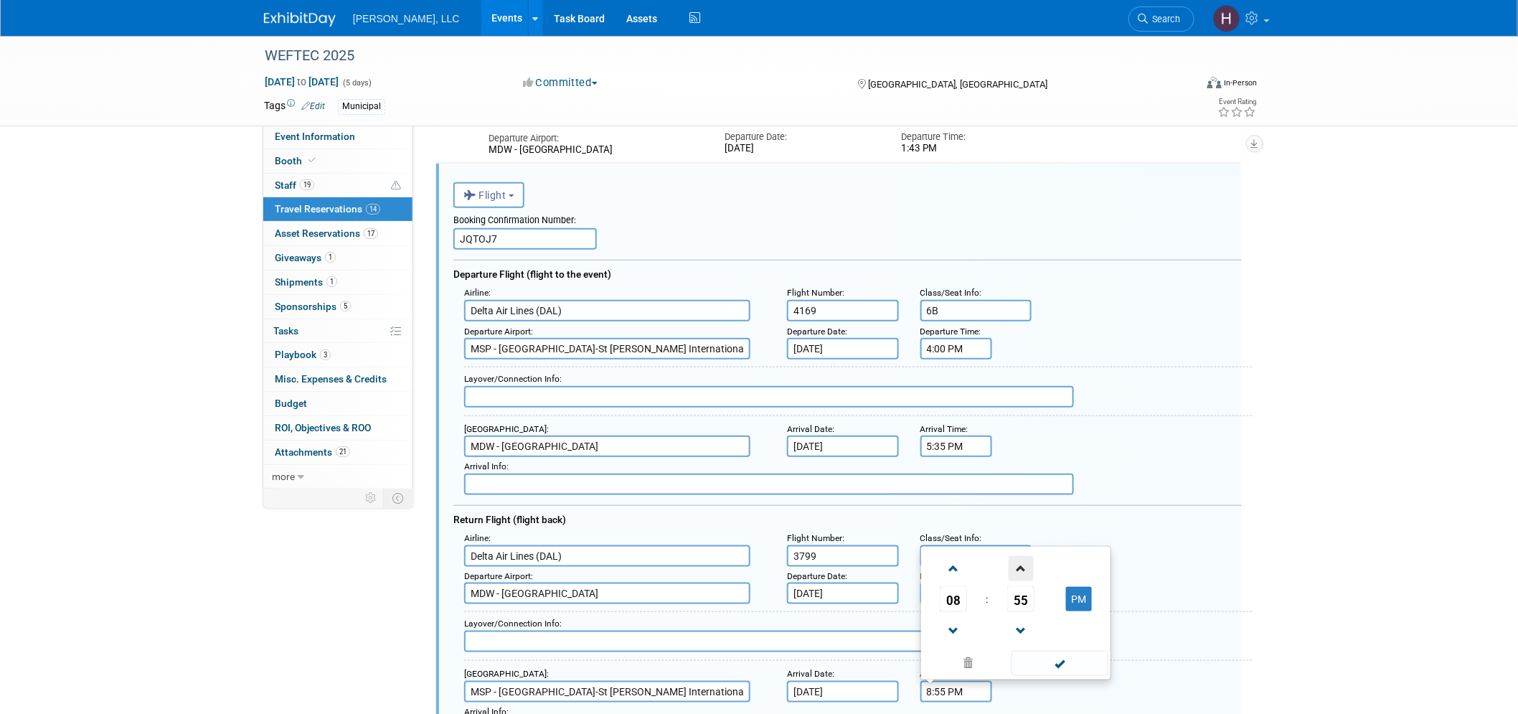
click at [1022, 556] on span at bounding box center [1021, 568] width 25 height 25
type input "8:59 PM"
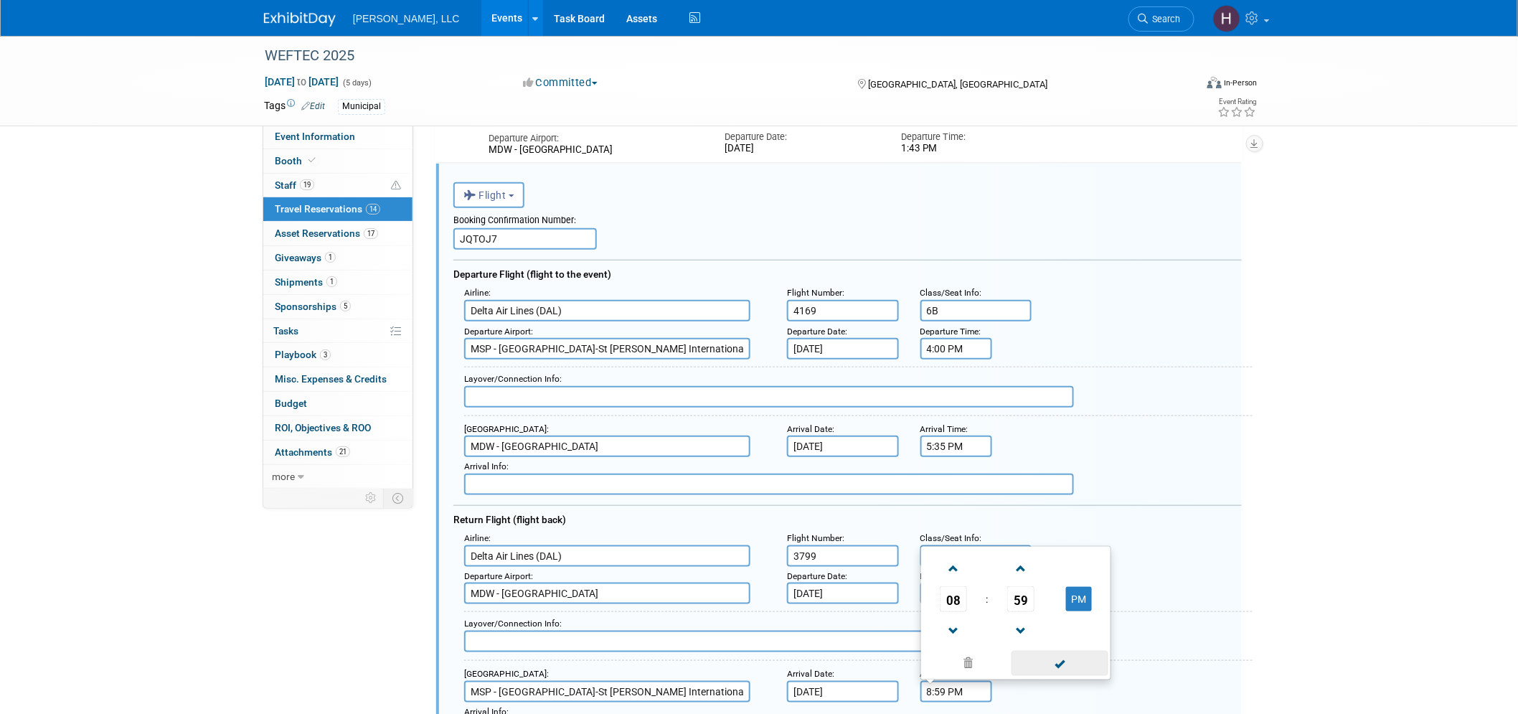
click at [1059, 651] on span at bounding box center [1060, 663] width 97 height 25
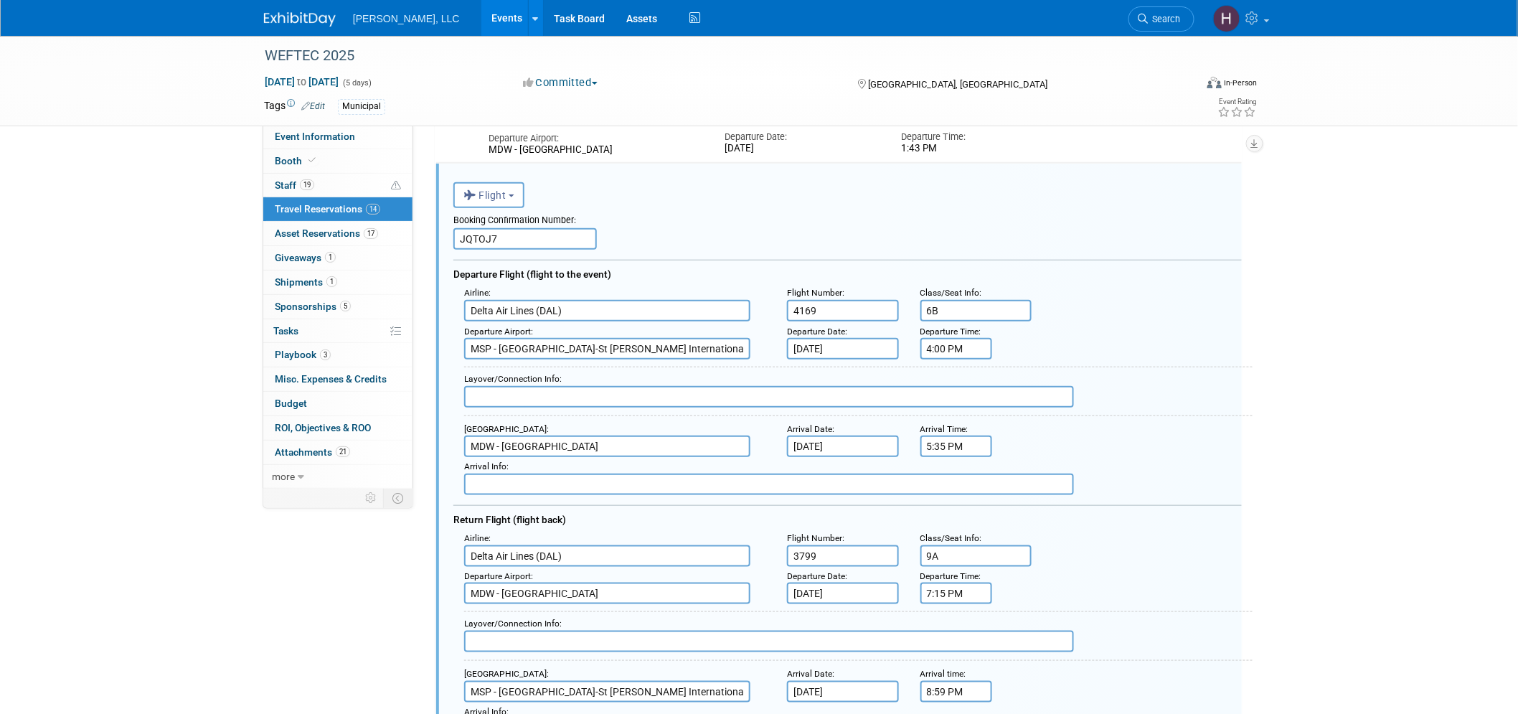
click at [824, 681] on input "Oct 1, 2025" at bounding box center [843, 692] width 112 height 22
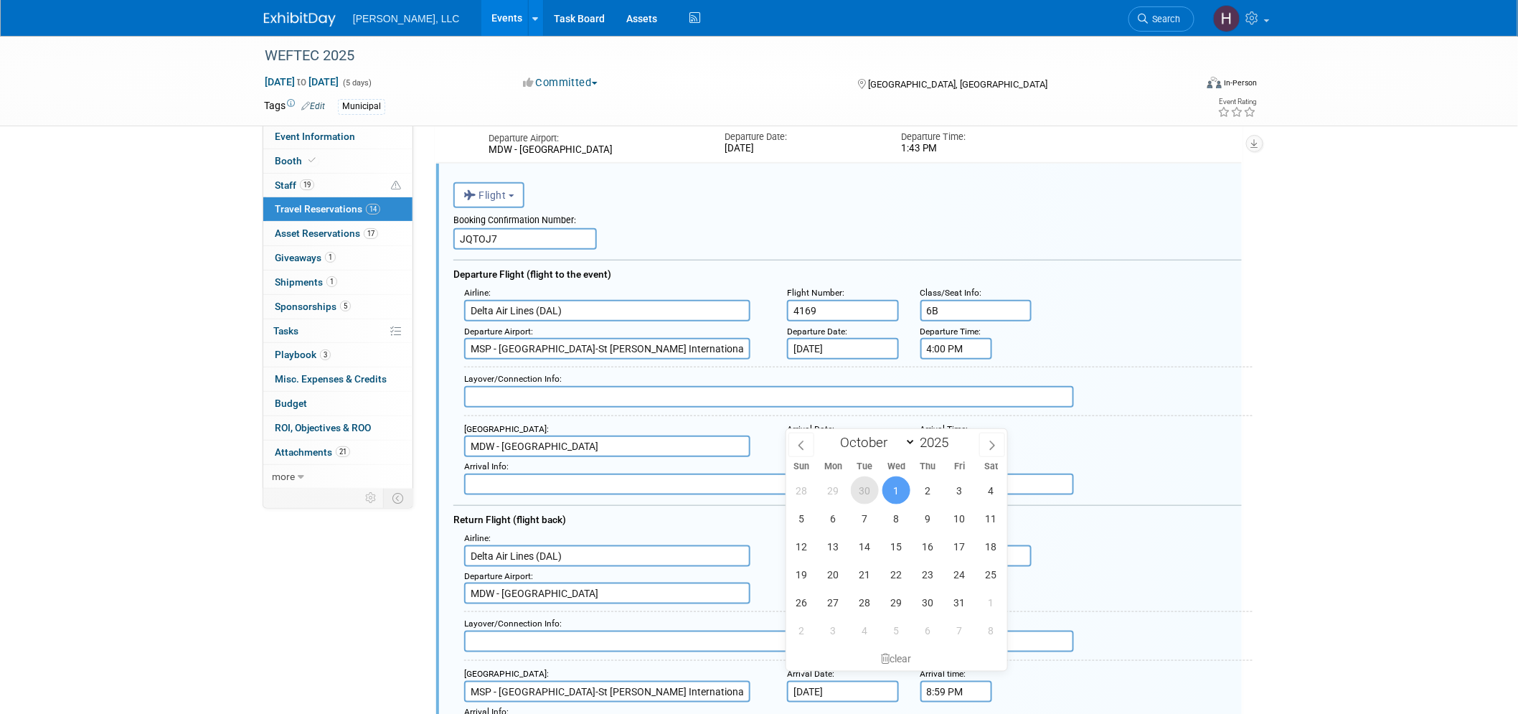
click at [855, 495] on span "30" at bounding box center [865, 490] width 28 height 28
type input "Sep 30, 2025"
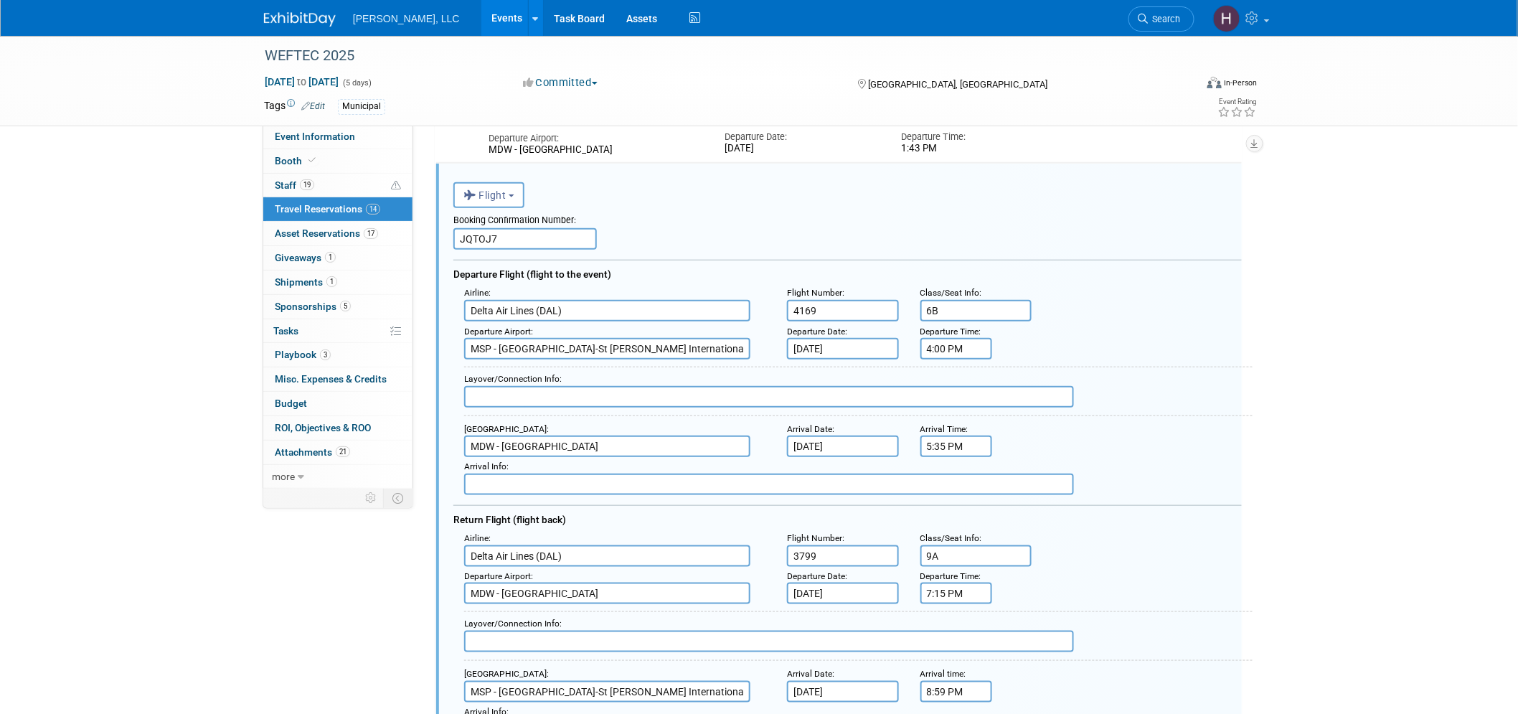
click at [829, 427] on div "Arrival Date :" at bounding box center [843, 430] width 112 height 14
click at [827, 441] on input "Sep 28, 2025" at bounding box center [843, 447] width 112 height 22
drag, startPoint x: 745, startPoint y: 532, endPoint x: 757, endPoint y: 525, distance: 14.2
click at [748, 532] on div "Airline :" at bounding box center [614, 539] width 301 height 14
click at [847, 545] on input "3799" at bounding box center [843, 556] width 112 height 22
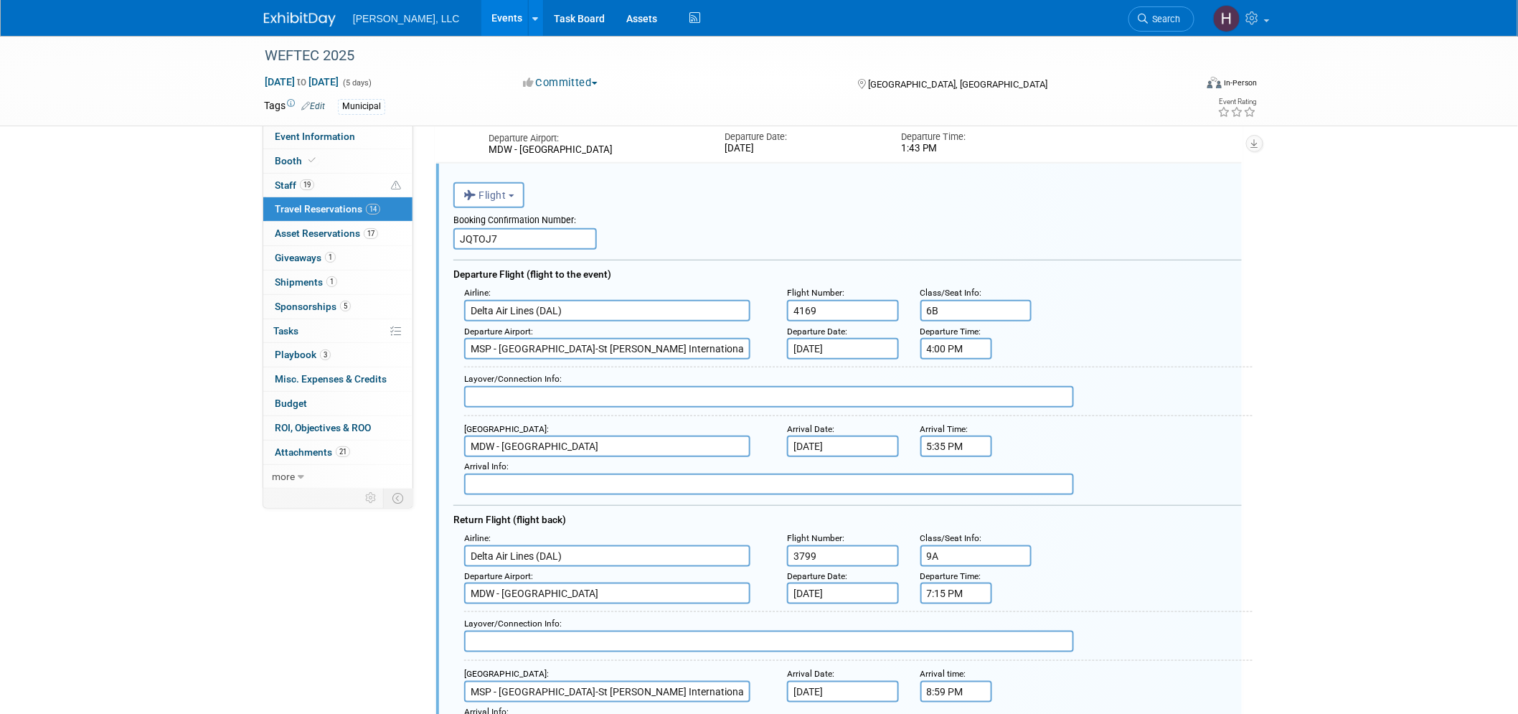
click at [847, 585] on input "Oct 1, 2025" at bounding box center [843, 594] width 112 height 22
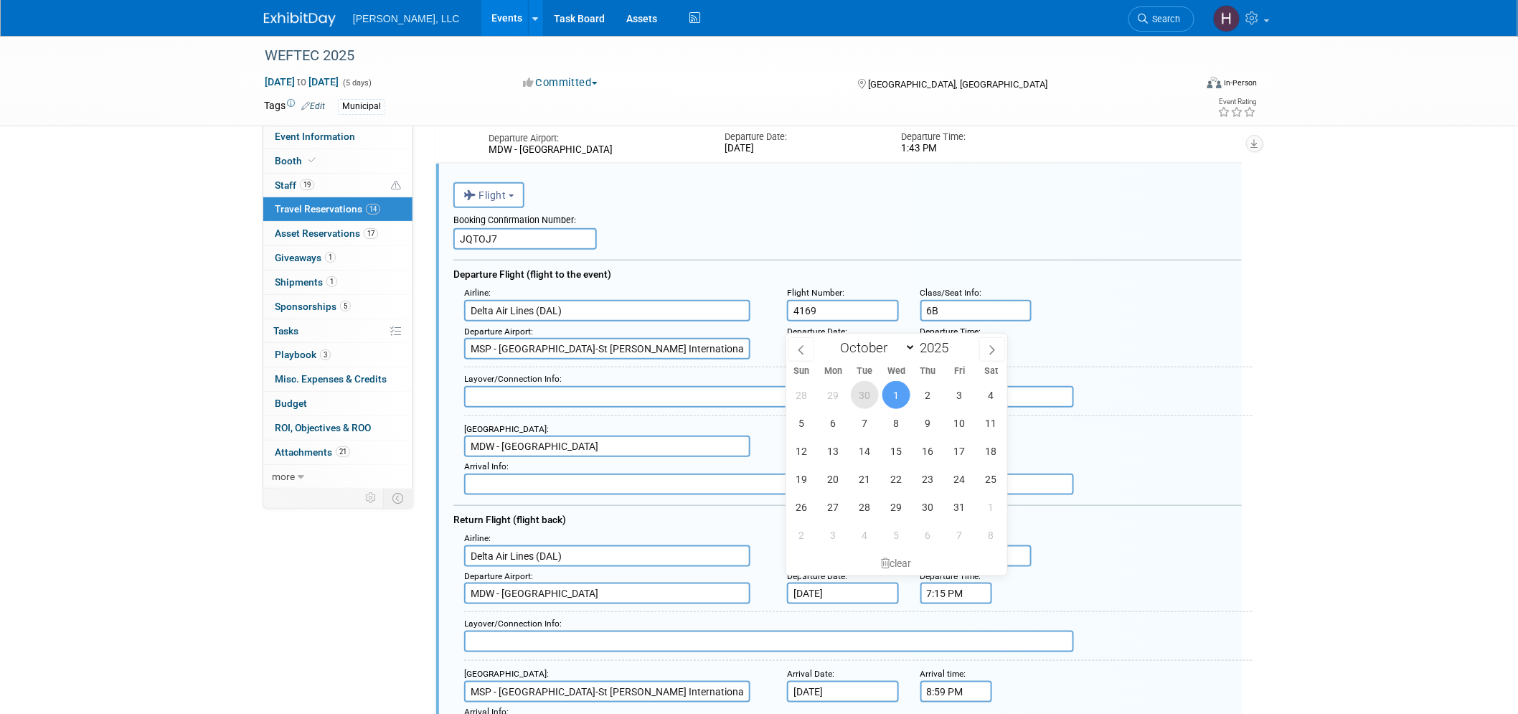
click at [860, 405] on span "30" at bounding box center [865, 395] width 28 height 28
type input "Sep 30, 2025"
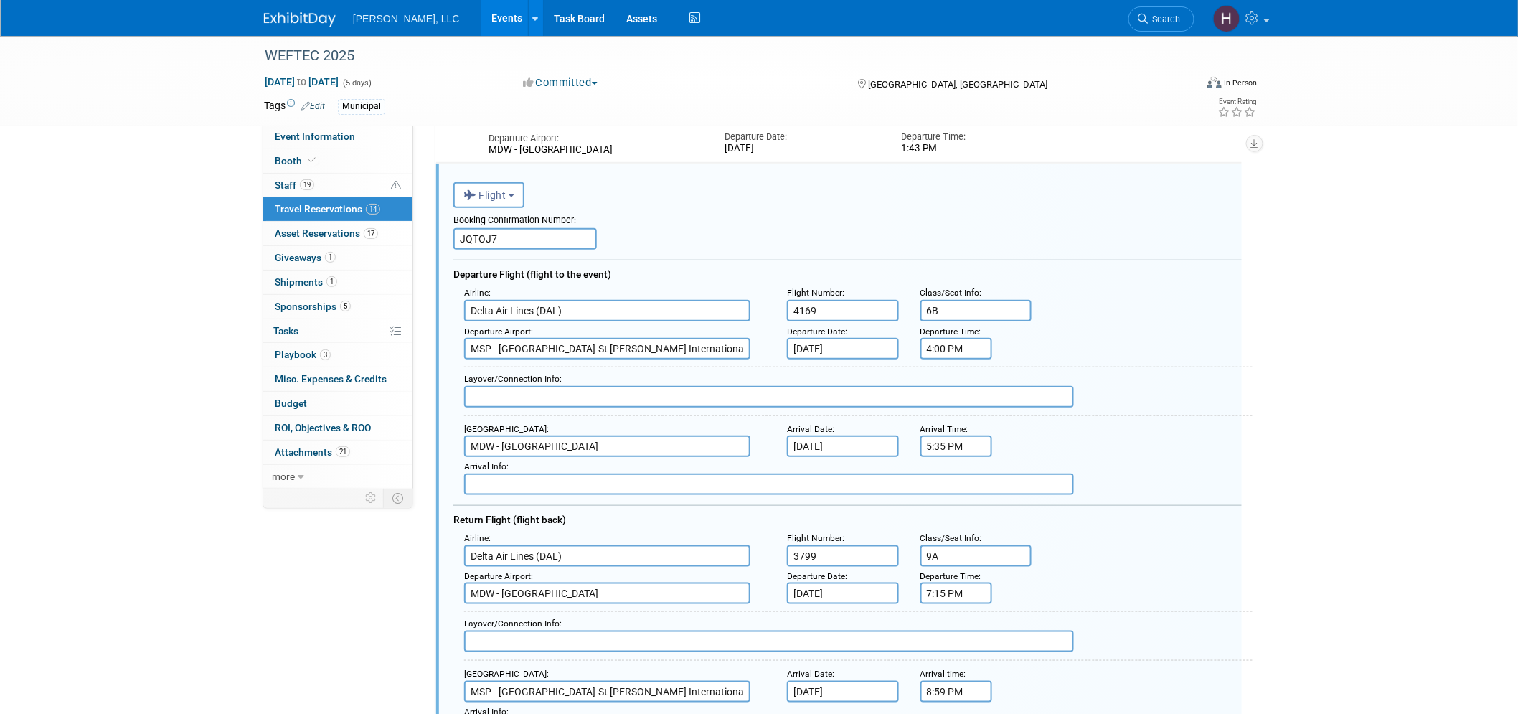
click at [1120, 568] on div "Departure Airport : MDW - Chicago Midway International Airport Departure Date :…" at bounding box center [852, 586] width 799 height 38
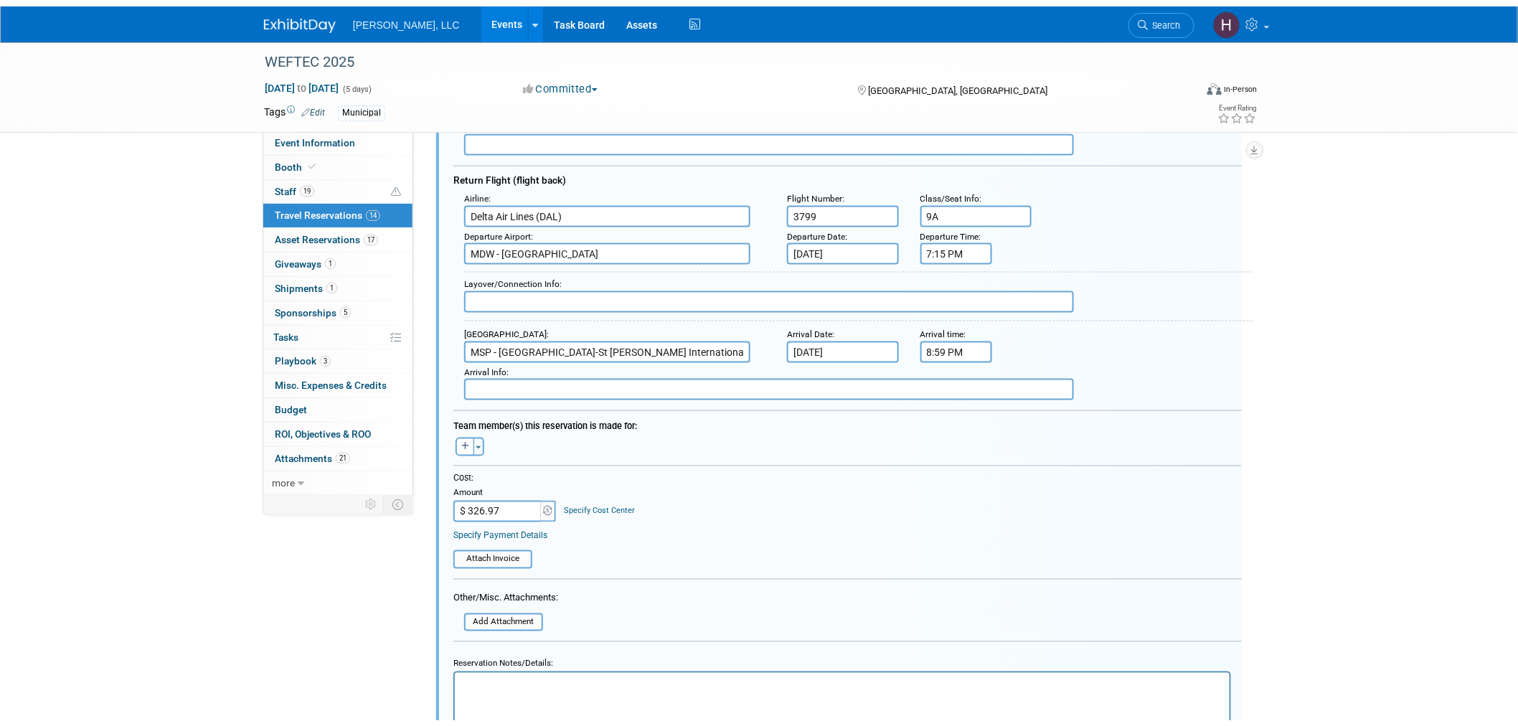
scroll to position [845, 0]
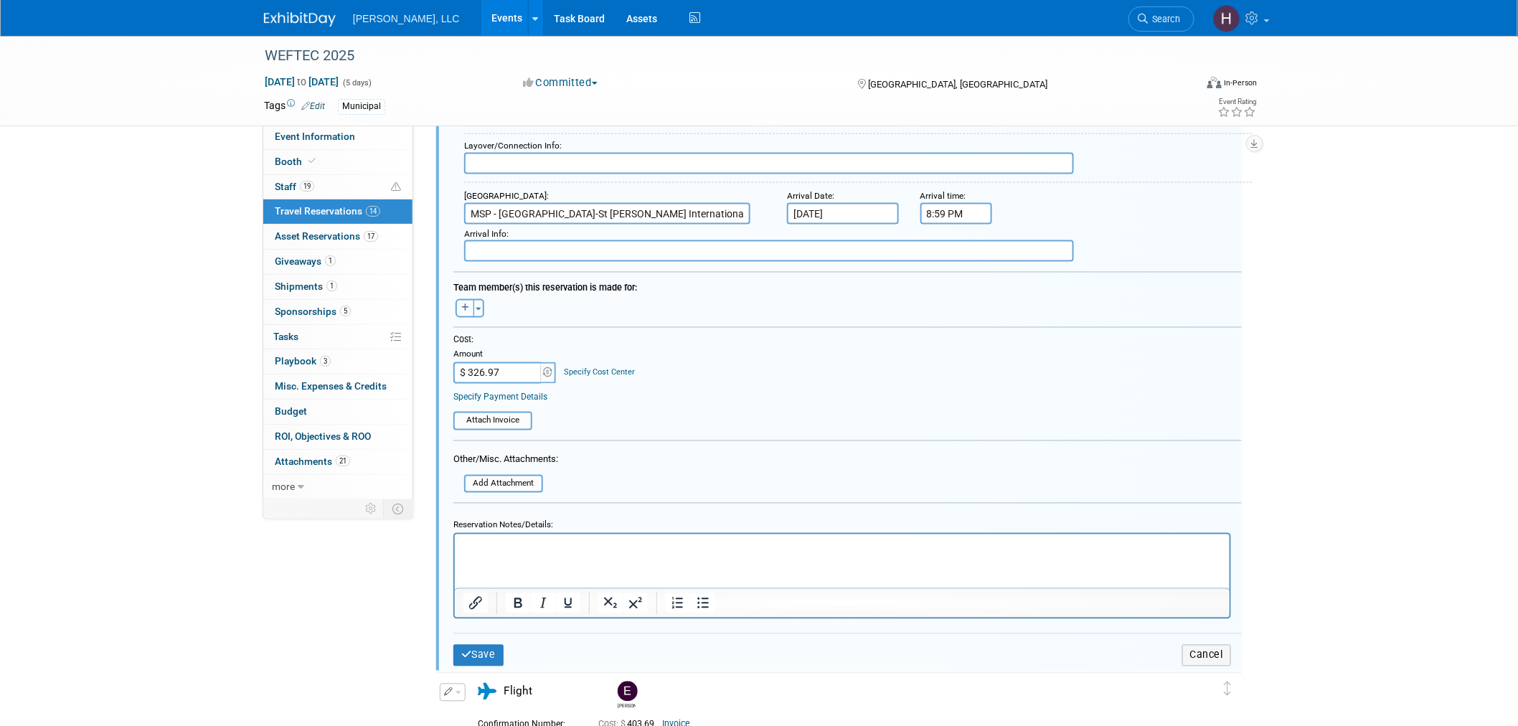
click at [459, 299] on button "button" at bounding box center [465, 308] width 19 height 19
select select
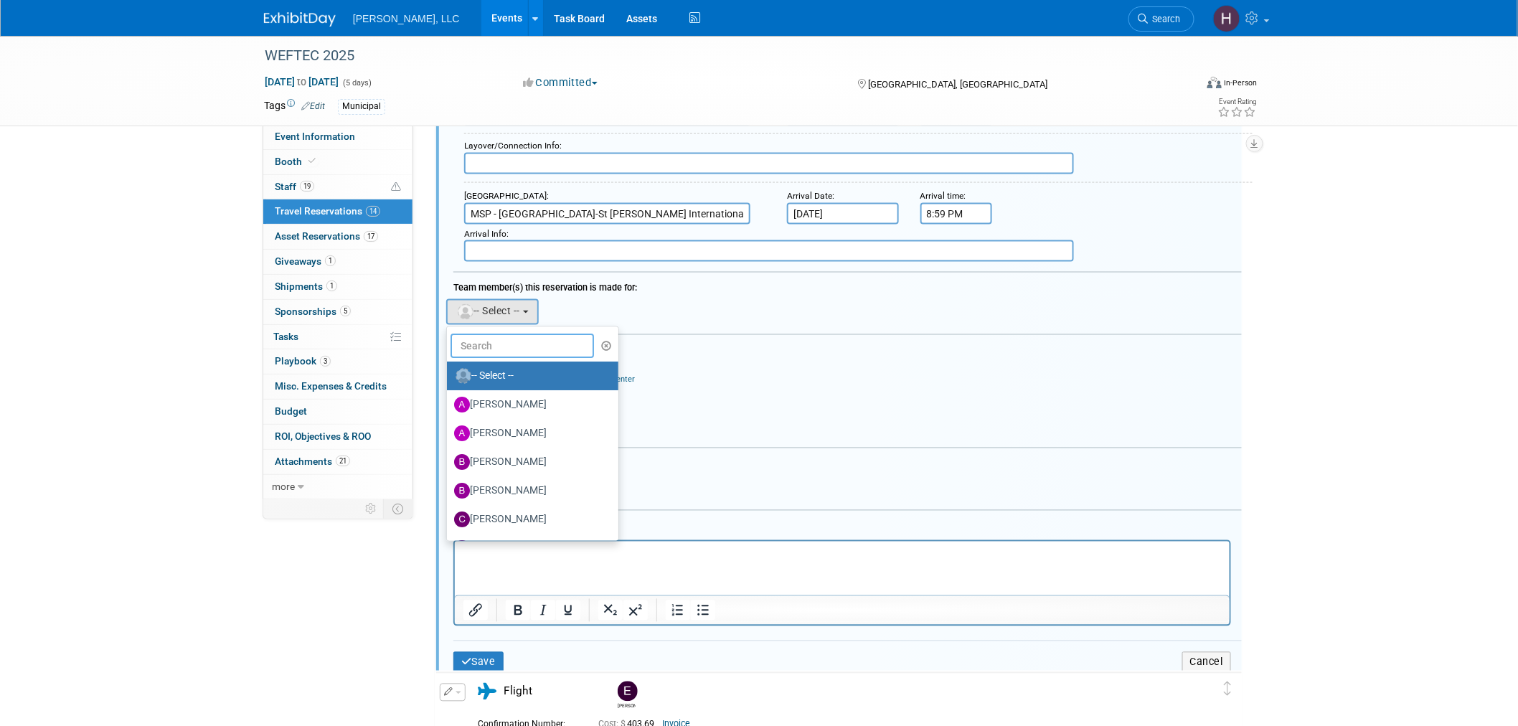
click at [489, 334] on input "text" at bounding box center [522, 346] width 143 height 24
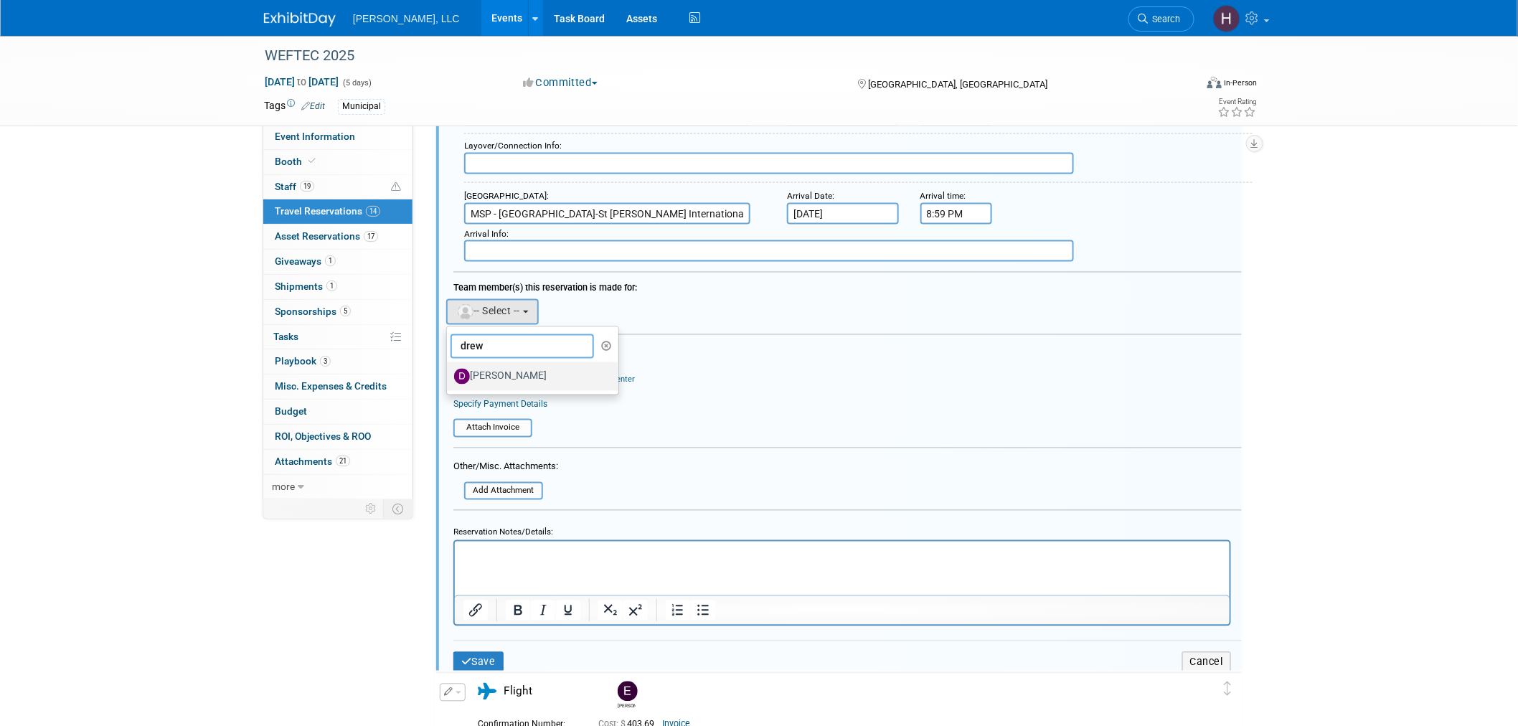
type input "drew"
click at [500, 365] on label "Drew Vollbrecht" at bounding box center [529, 376] width 150 height 23
click at [449, 370] on input "Drew Vollbrecht" at bounding box center [444, 374] width 9 height 9
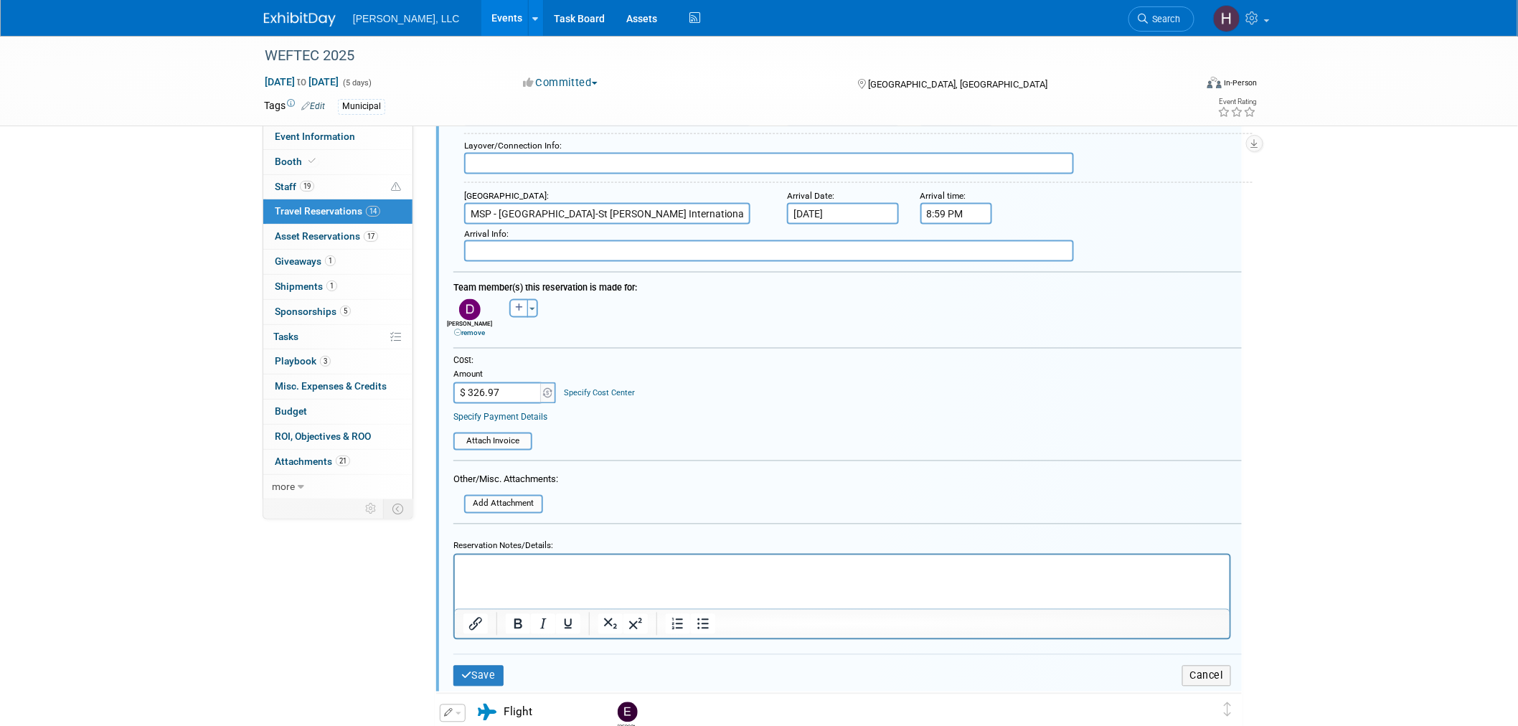
drag, startPoint x: 442, startPoint y: 383, endPoint x: 413, endPoint y: 385, distance: 29.5
click at [519, 382] on input "$ 326.97" at bounding box center [498, 393] width 90 height 22
click at [517, 382] on input "$ 326.97" at bounding box center [498, 393] width 90 height 22
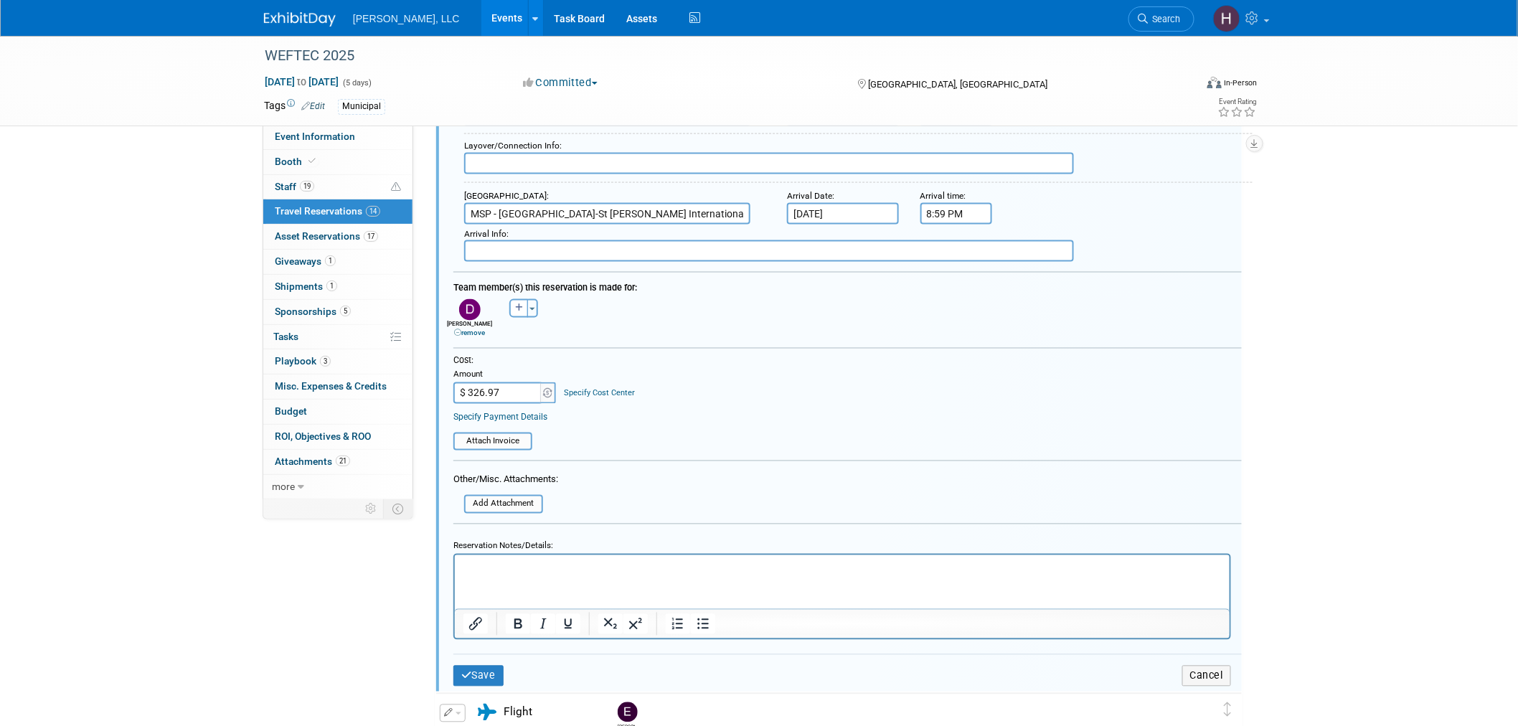
click at [517, 382] on input "$ 326.97" at bounding box center [498, 393] width 90 height 22
paste input "4,169.00"
drag, startPoint x: 515, startPoint y: 378, endPoint x: 430, endPoint y: 385, distance: 85.0
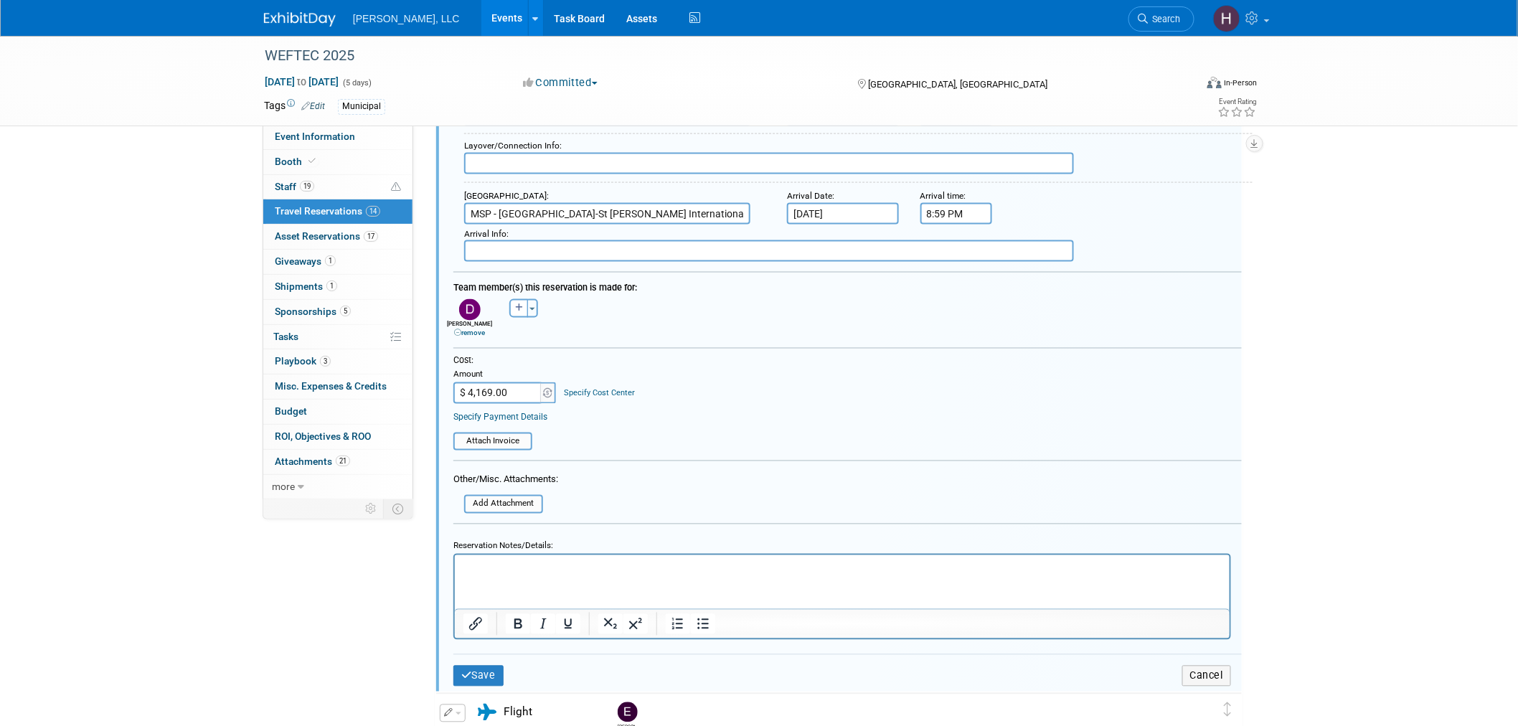
type input "$"
click at [509, 382] on input "$ 0.00" at bounding box center [498, 393] width 90 height 22
paste input "text"
click at [448, 376] on div "Cost: Amount $ 0.00 Specify Cost Center Cost Center -- Not Specified --" at bounding box center [848, 403] width 810 height 96
click at [469, 382] on input "$ 0.00" at bounding box center [498, 393] width 90 height 22
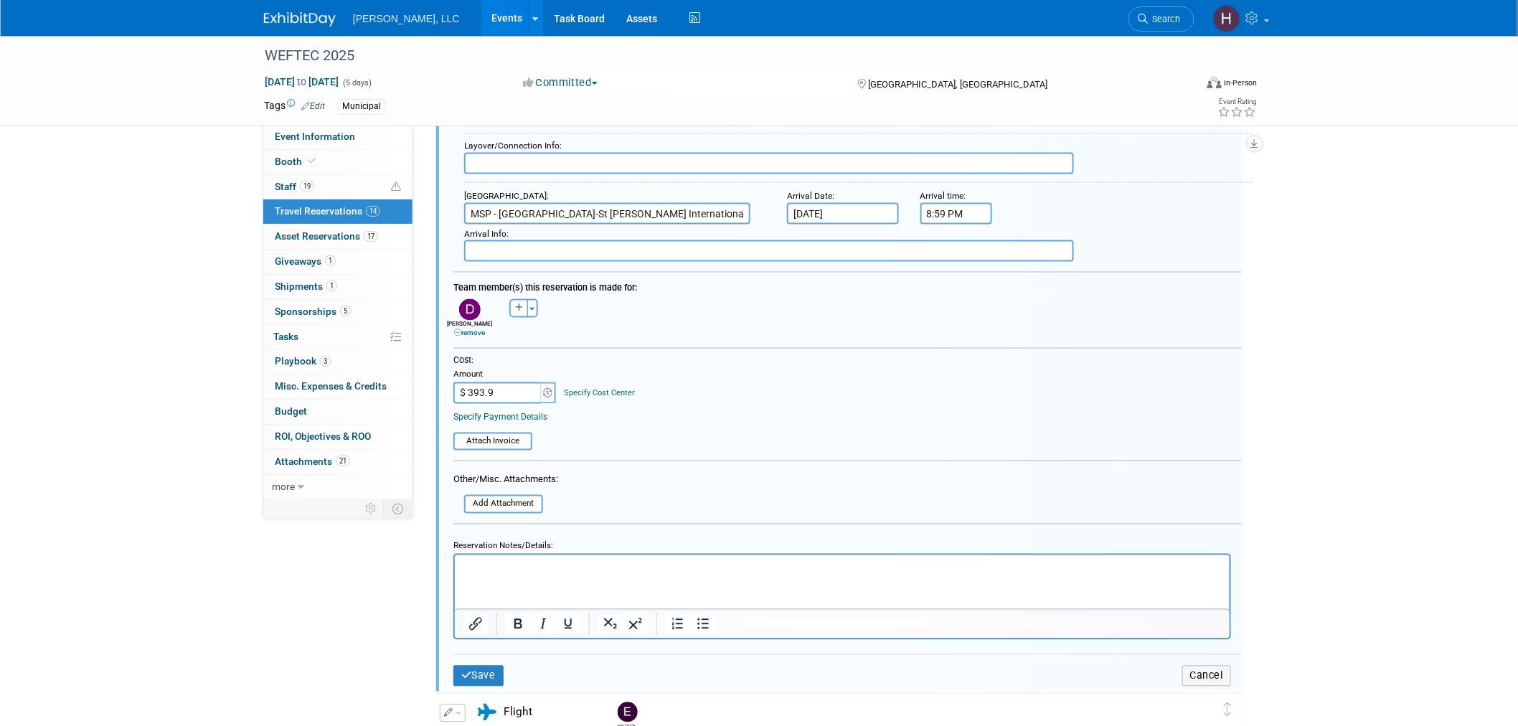
type input "$ 393.96"
click at [508, 434] on input "file" at bounding box center [445, 442] width 171 height 16
click at [483, 672] on button "Save" at bounding box center [478, 682] width 50 height 21
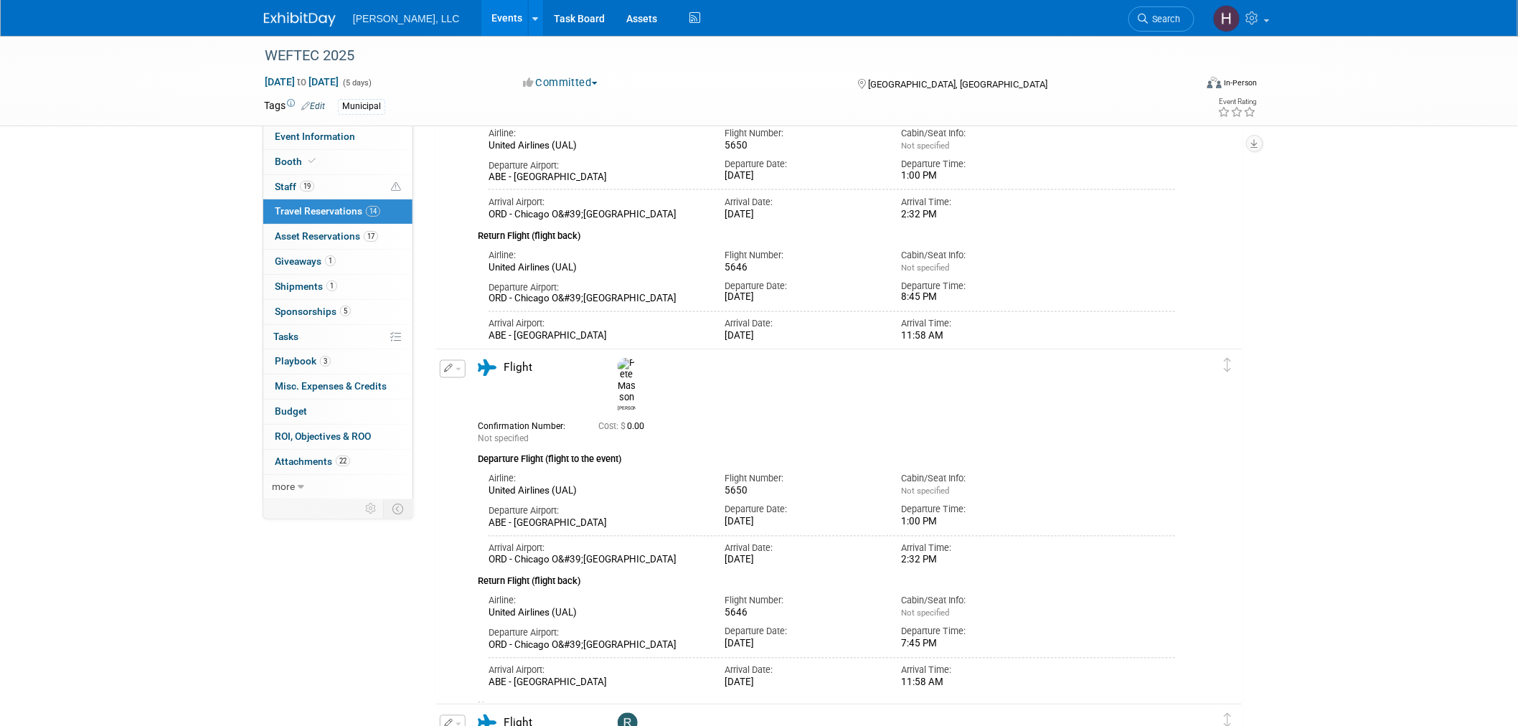
scroll to position [367, 0]
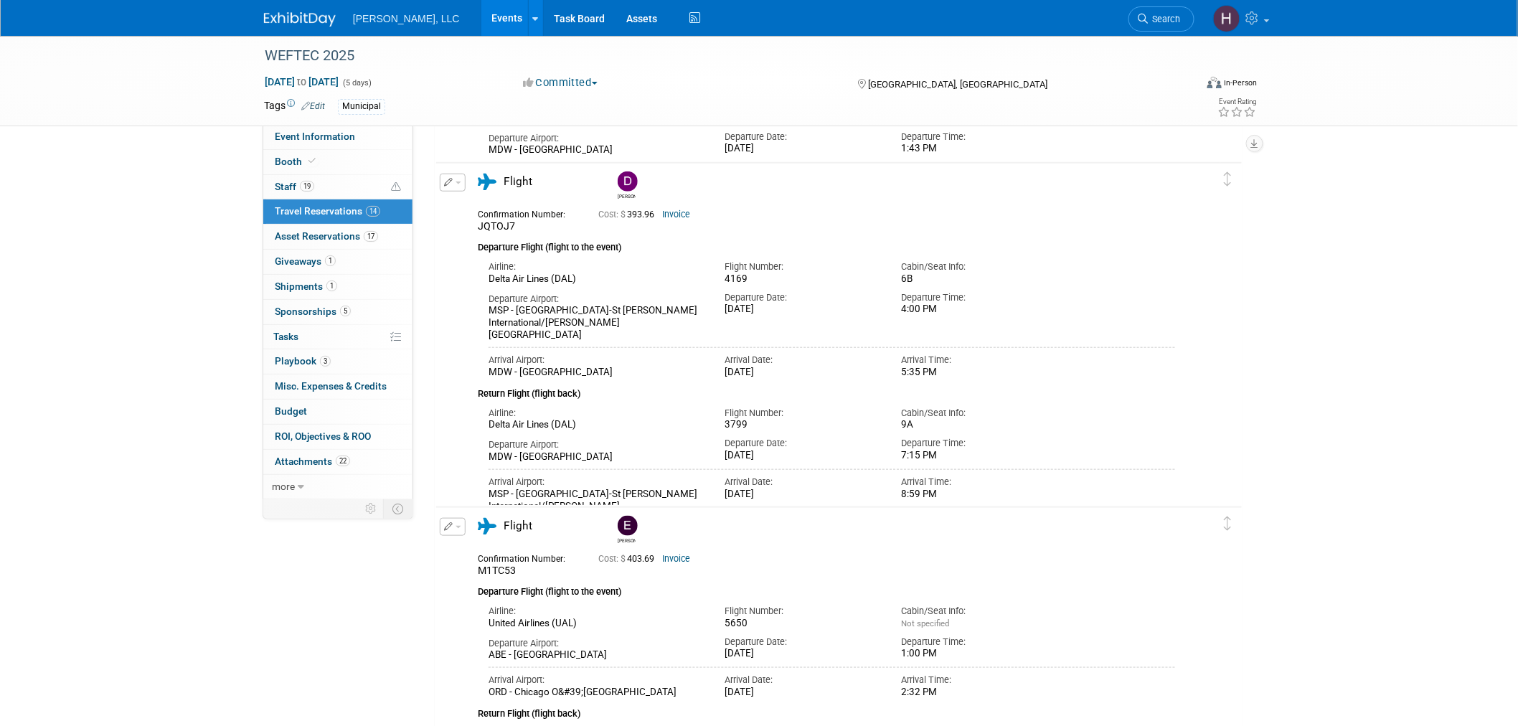
click at [481, 9] on link "Events" at bounding box center [507, 18] width 52 height 36
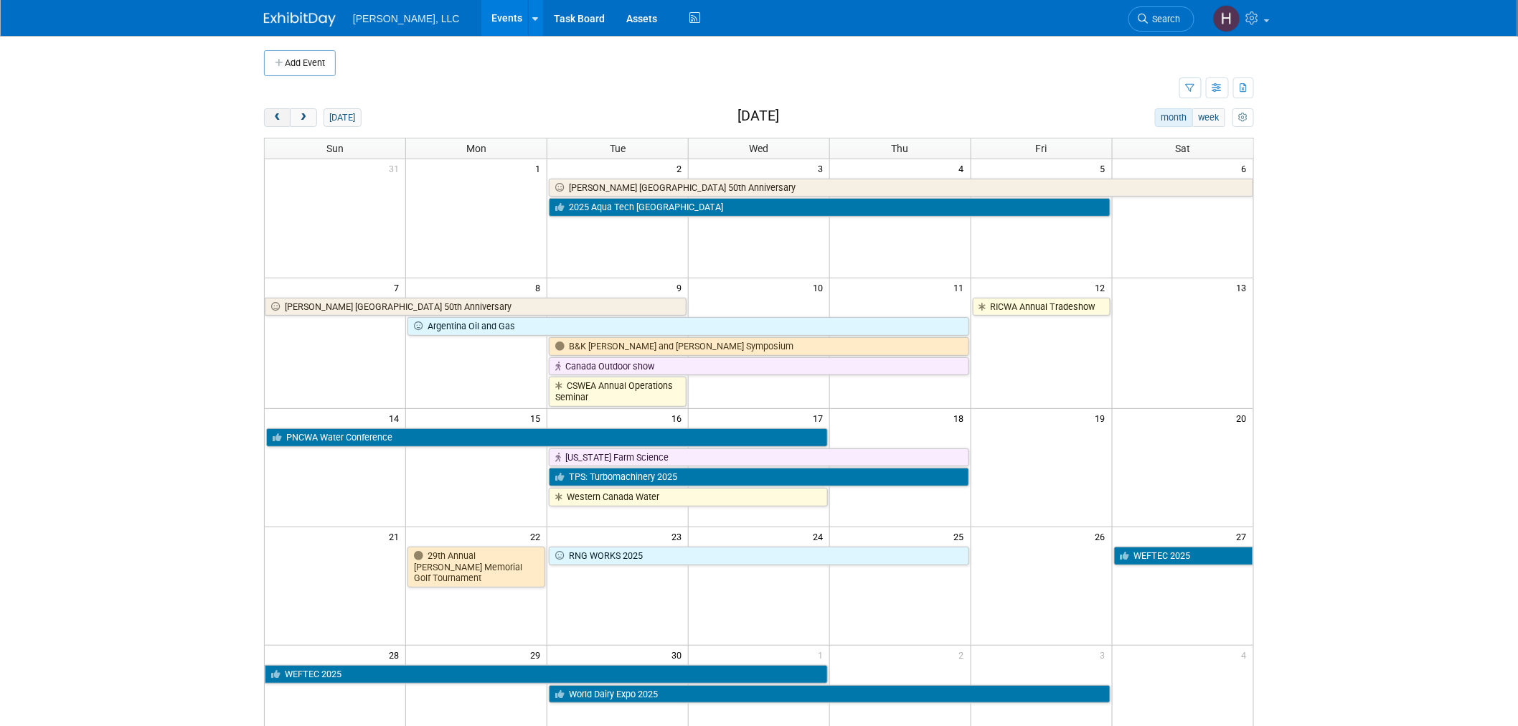
click at [273, 110] on button "prev" at bounding box center [277, 117] width 27 height 19
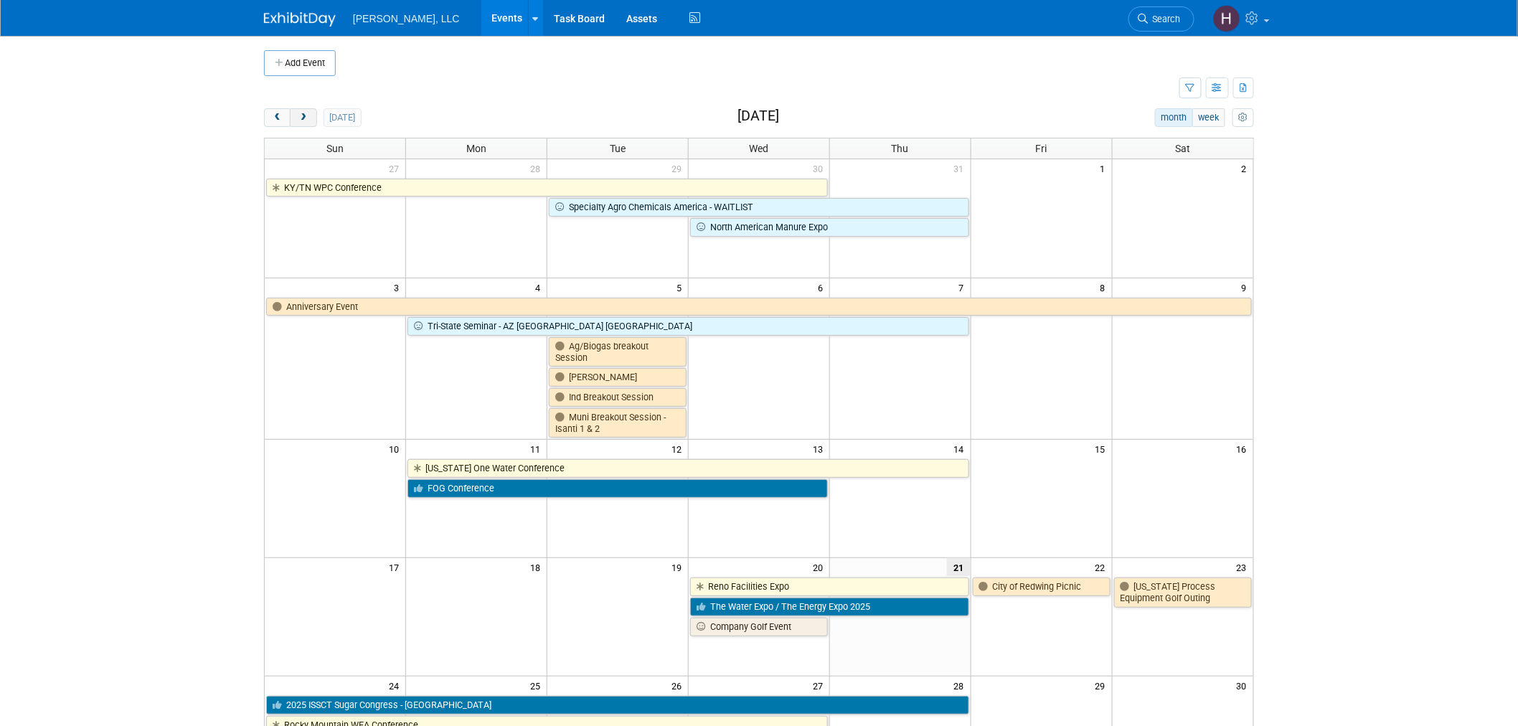
click at [313, 122] on button "next" at bounding box center [303, 117] width 27 height 19
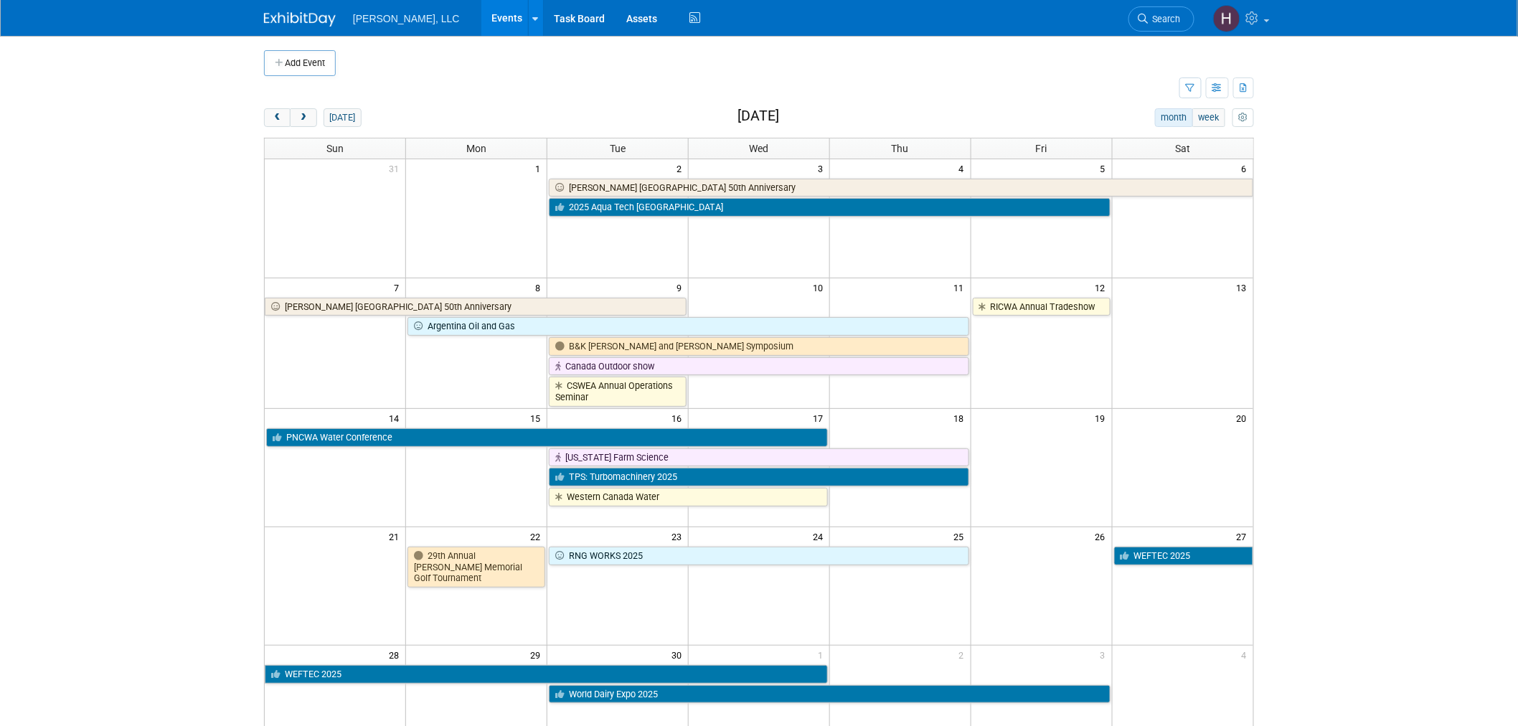
scroll to position [80, 0]
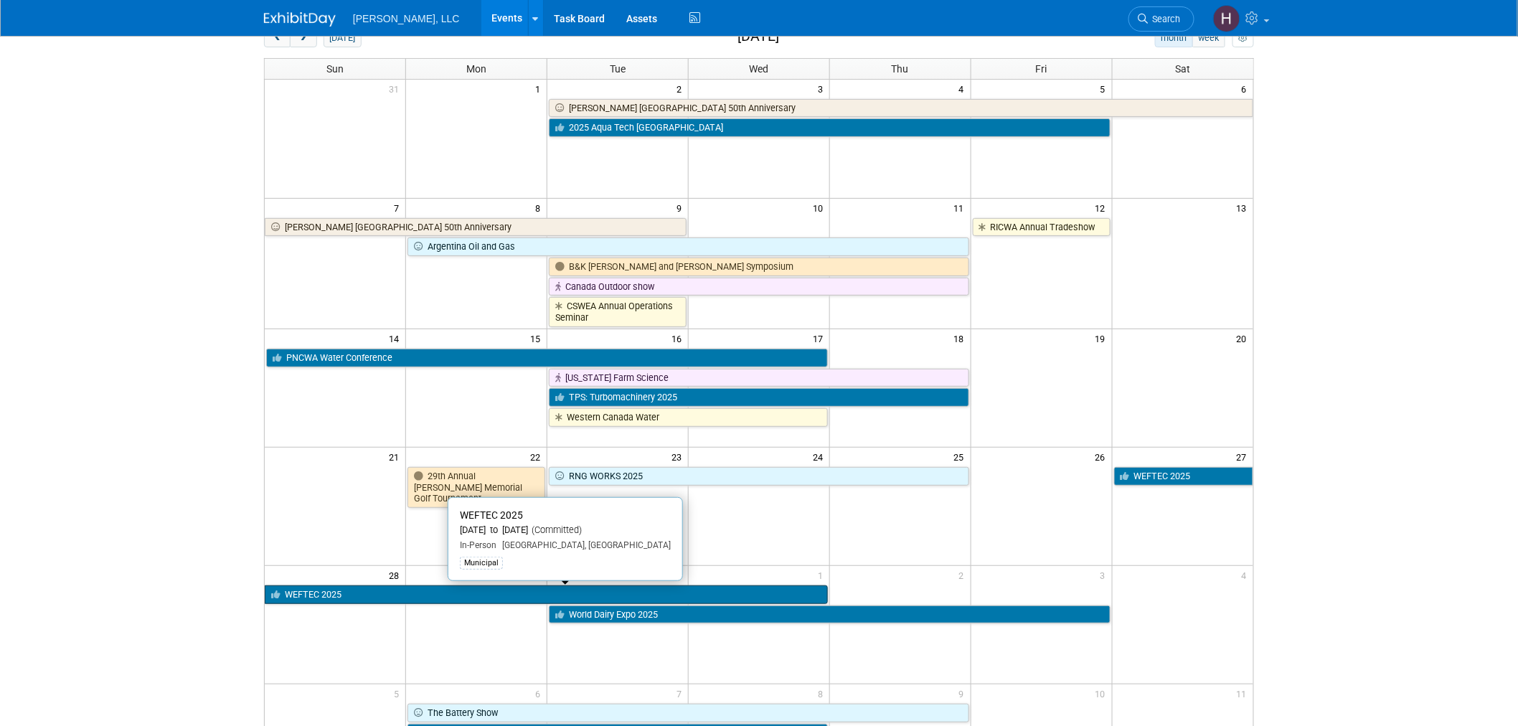
click at [517, 593] on link "WEFTEC 2025" at bounding box center [546, 594] width 563 height 19
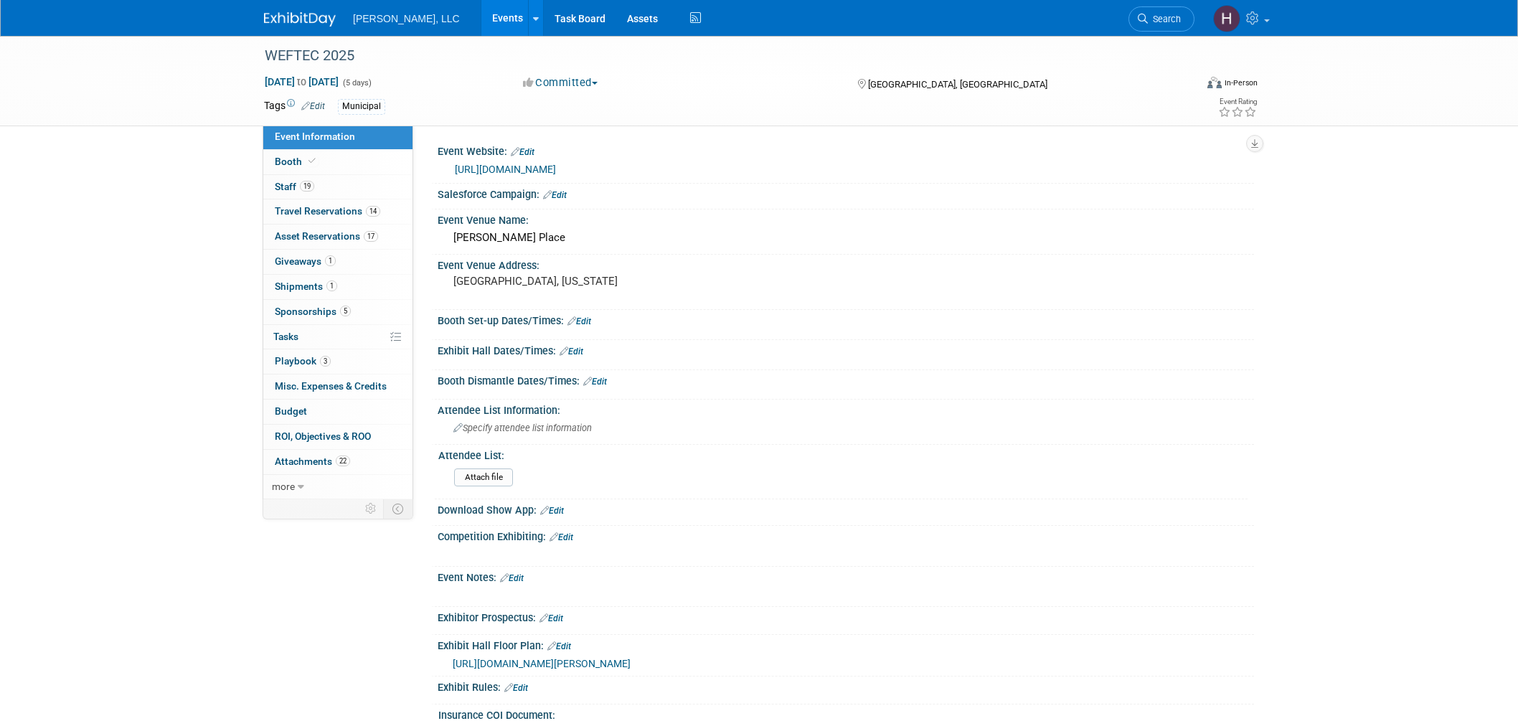
select select "Municipal"
click at [319, 241] on span "Asset Reservations 17" at bounding box center [326, 235] width 103 height 11
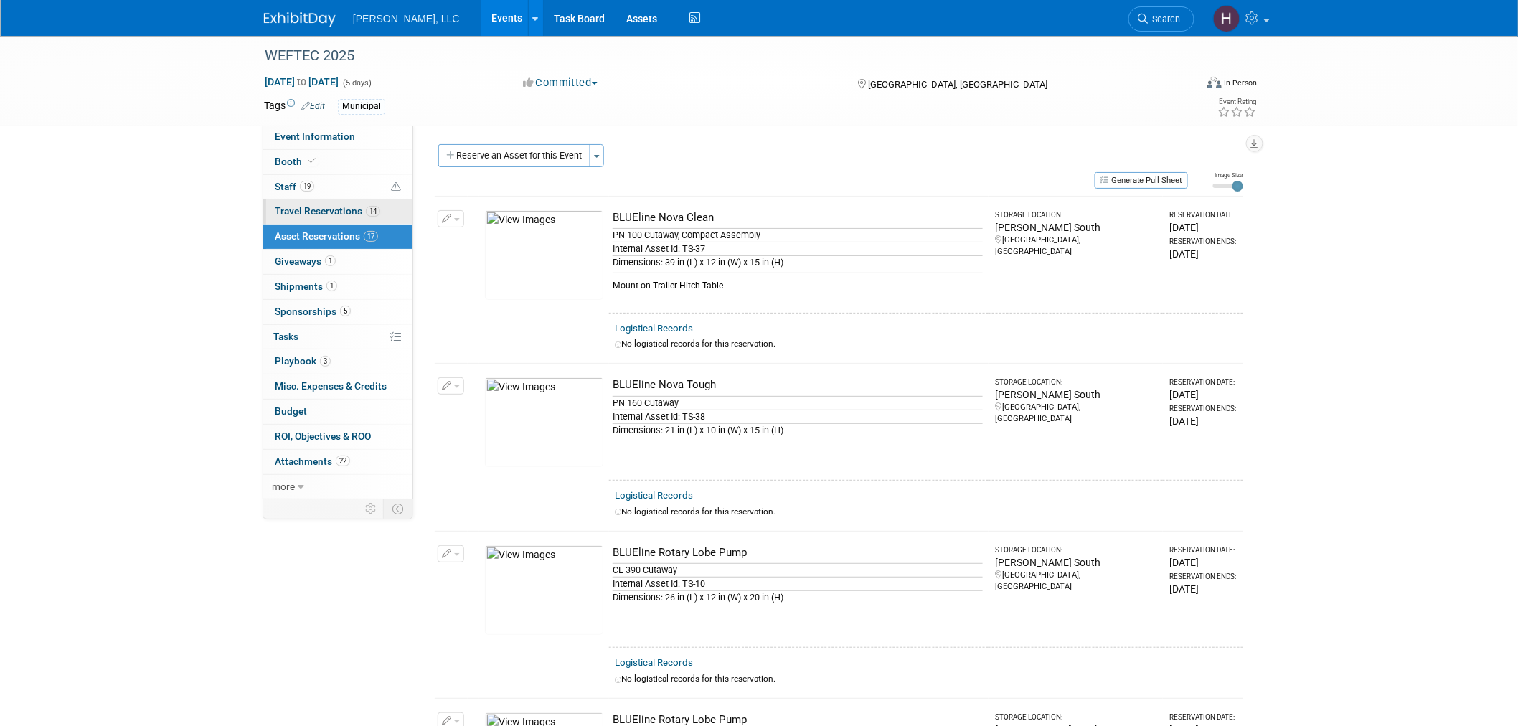
click at [356, 212] on span "Travel Reservations 14" at bounding box center [327, 210] width 105 height 11
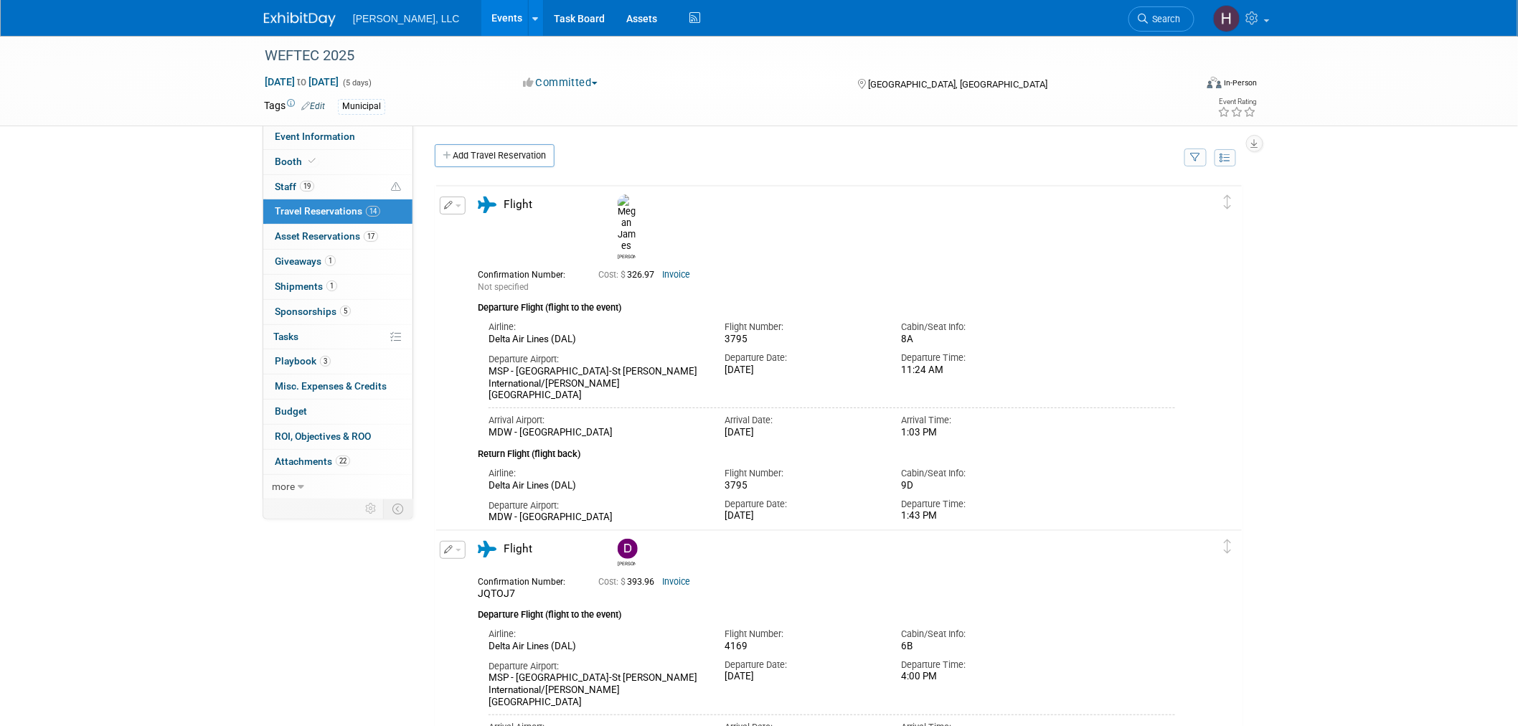
click at [459, 211] on button "button" at bounding box center [453, 206] width 26 height 18
click at [488, 283] on button "Duplicate" at bounding box center [501, 278] width 121 height 21
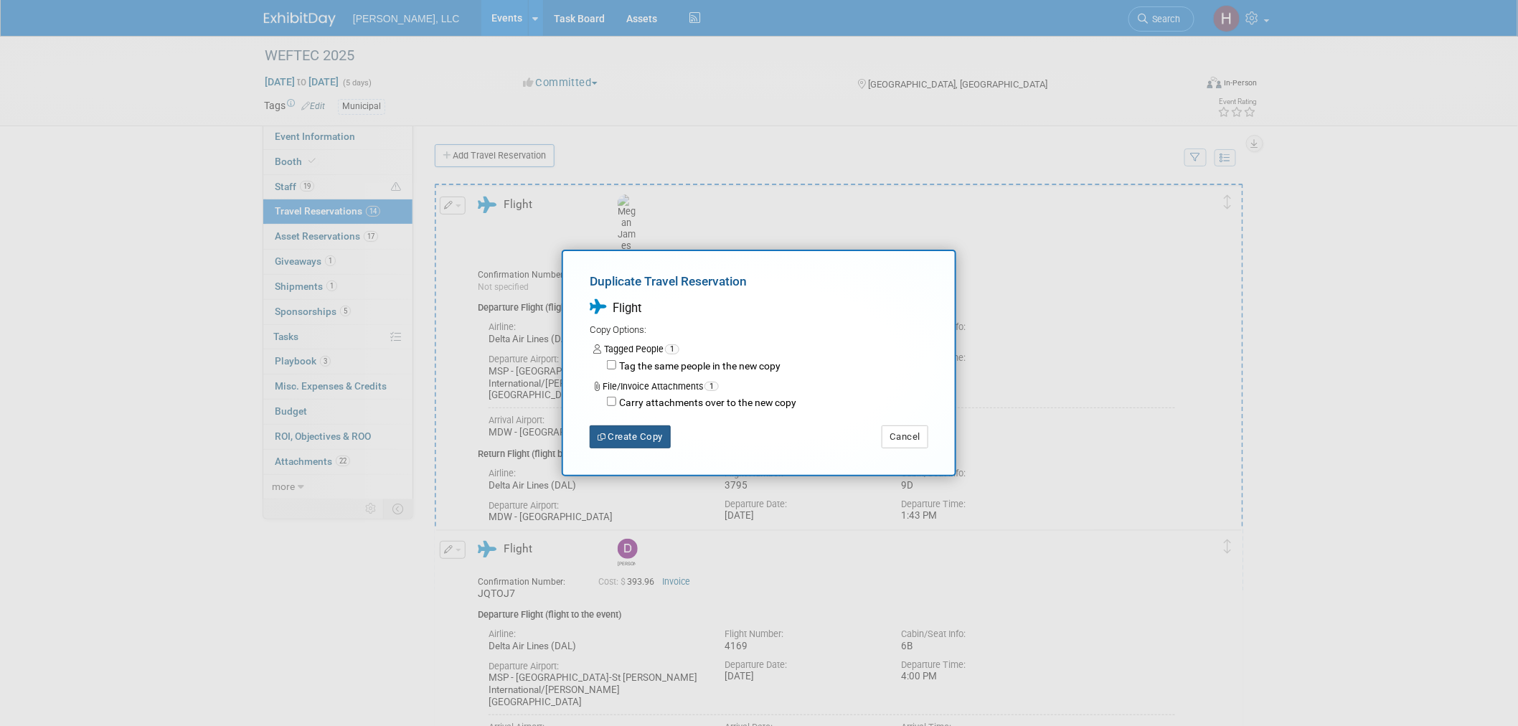
click at [630, 433] on button "Create Copy" at bounding box center [630, 436] width 81 height 23
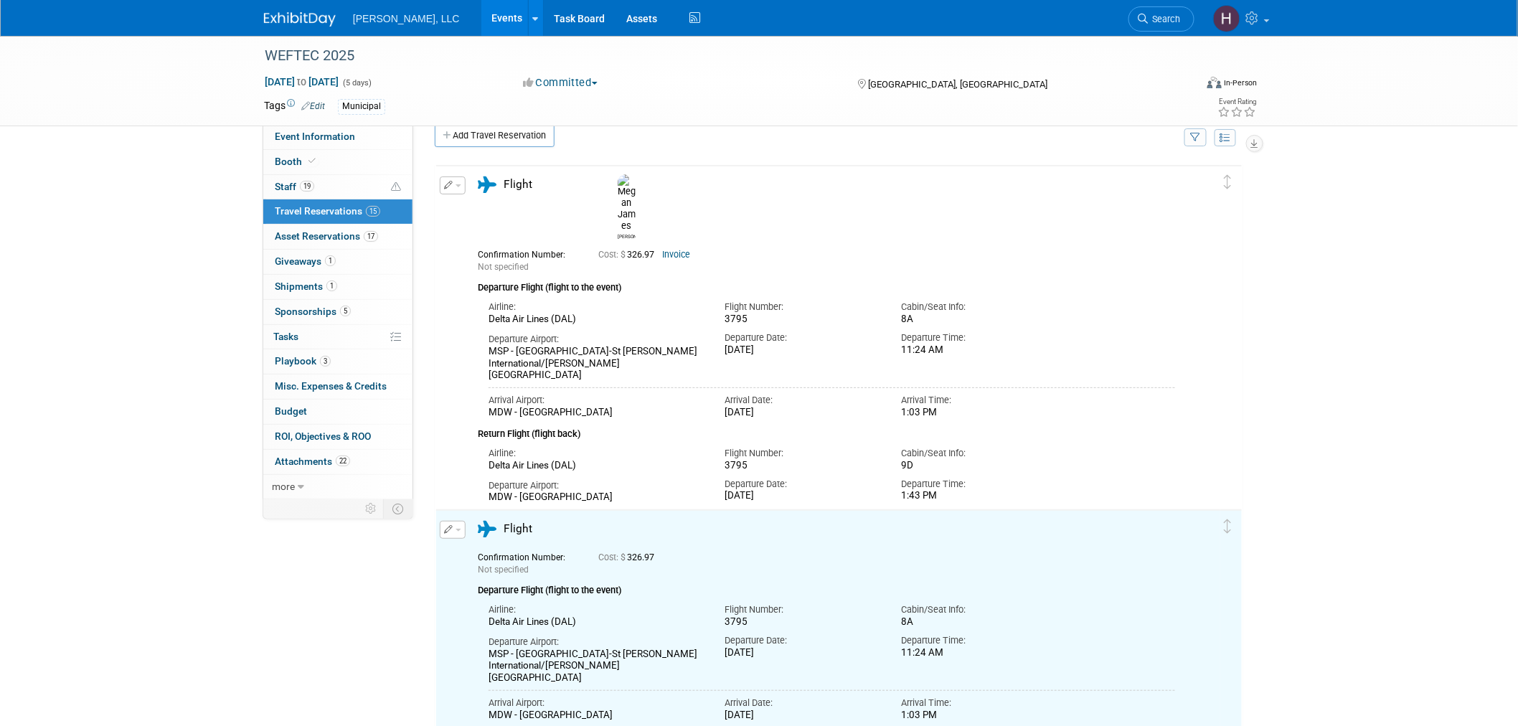
scroll to position [27, 0]
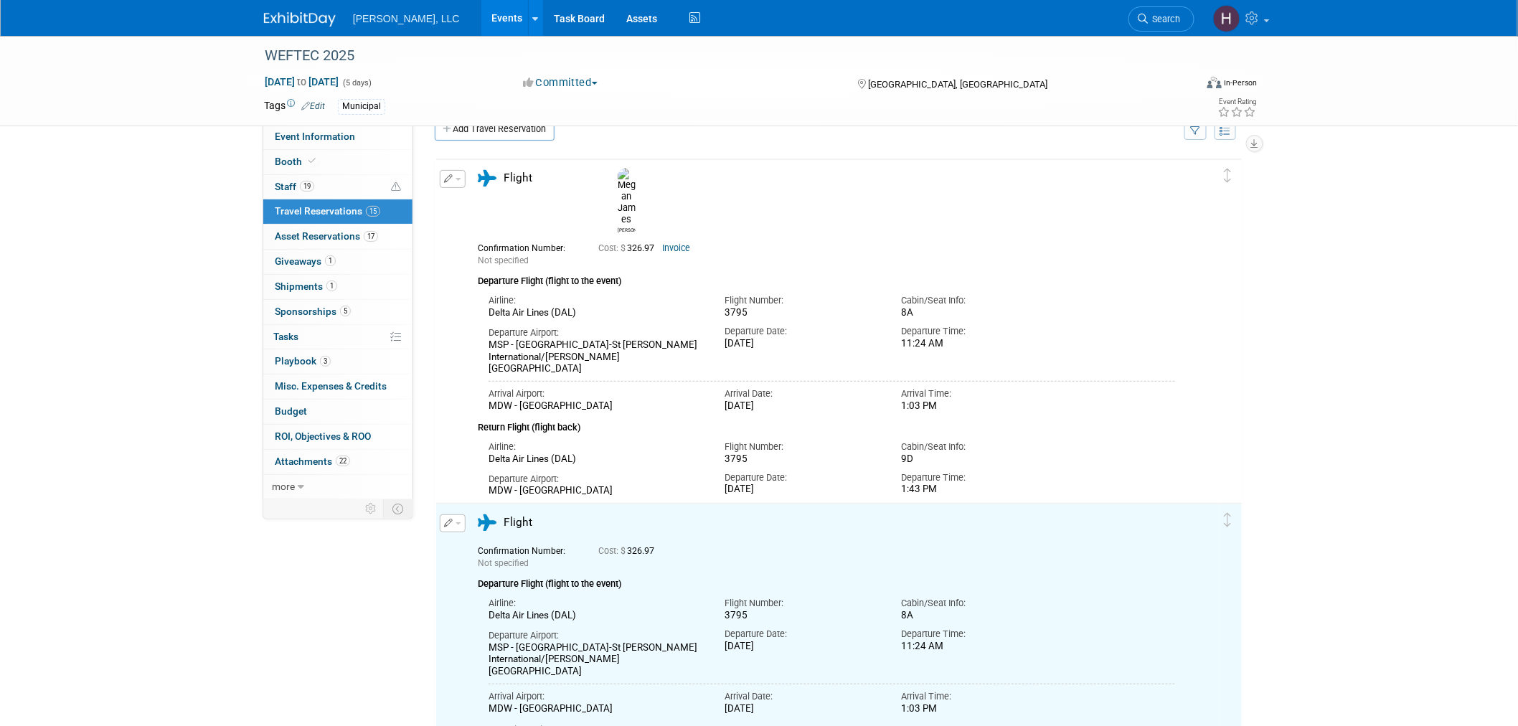
click at [452, 522] on button "button" at bounding box center [453, 523] width 26 height 18
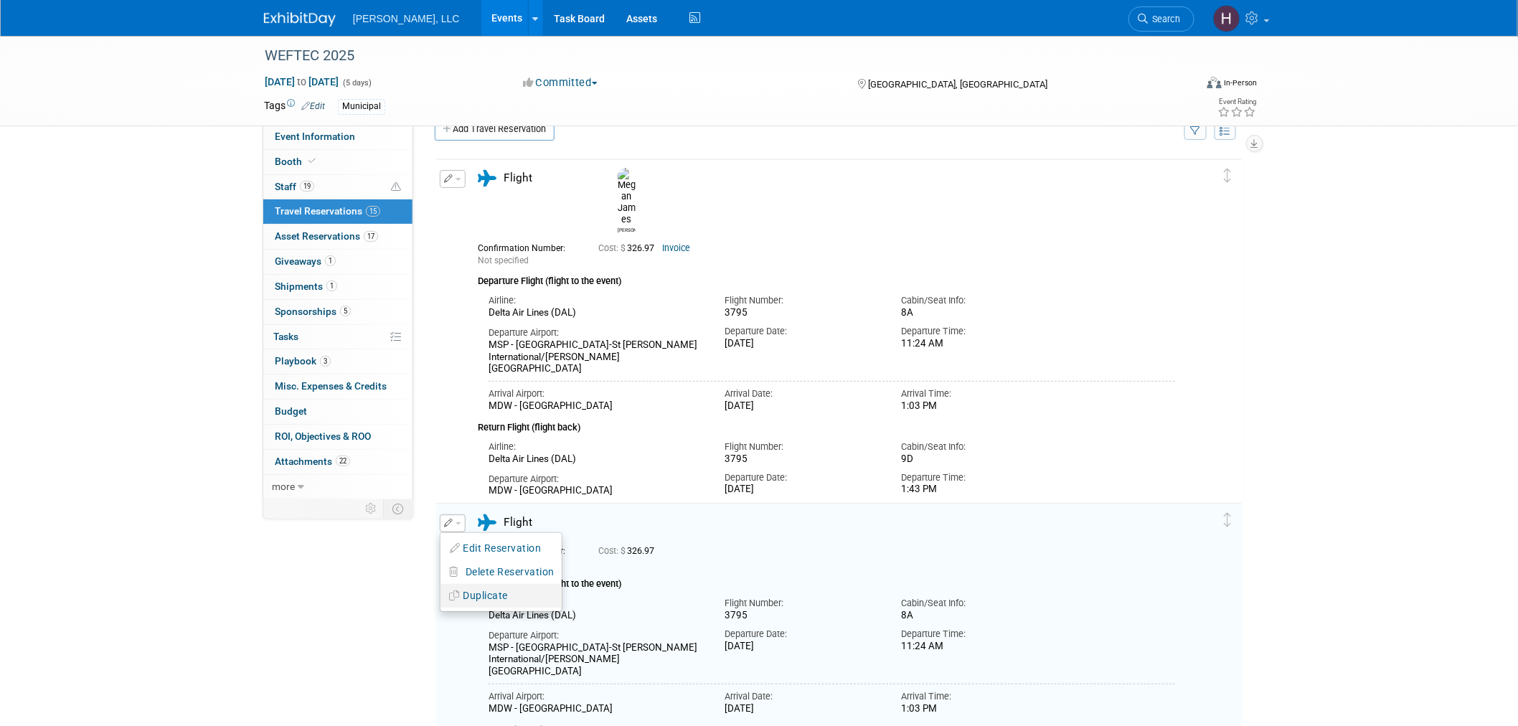
click at [483, 590] on button "Duplicate" at bounding box center [501, 595] width 121 height 21
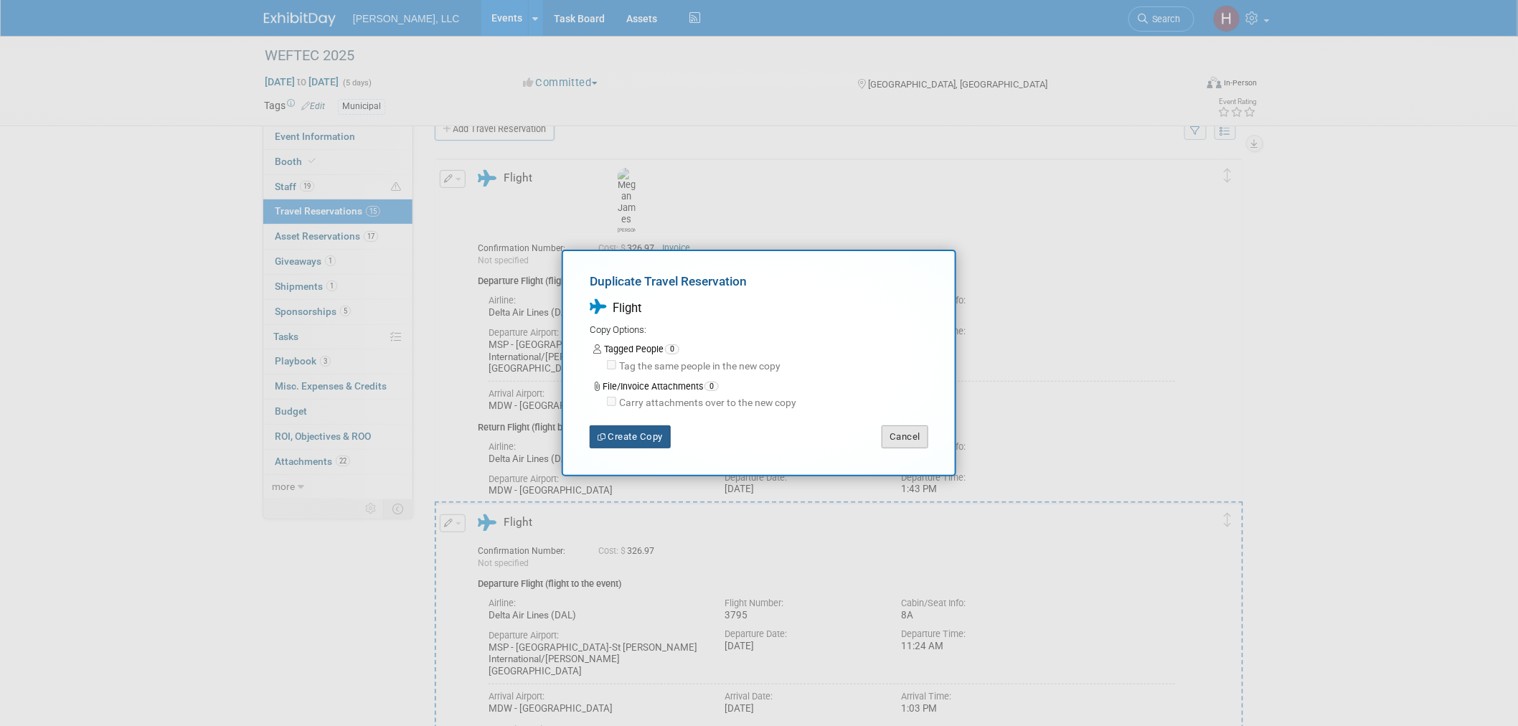
drag, startPoint x: 633, startPoint y: 439, endPoint x: 909, endPoint y: 441, distance: 276.2
click at [936, 461] on div "Duplicate Travel Reservation Flight Copy Options: Tagged People 0 Tag the same …" at bounding box center [759, 363] width 395 height 227
click at [901, 434] on button "Cancel" at bounding box center [905, 436] width 47 height 23
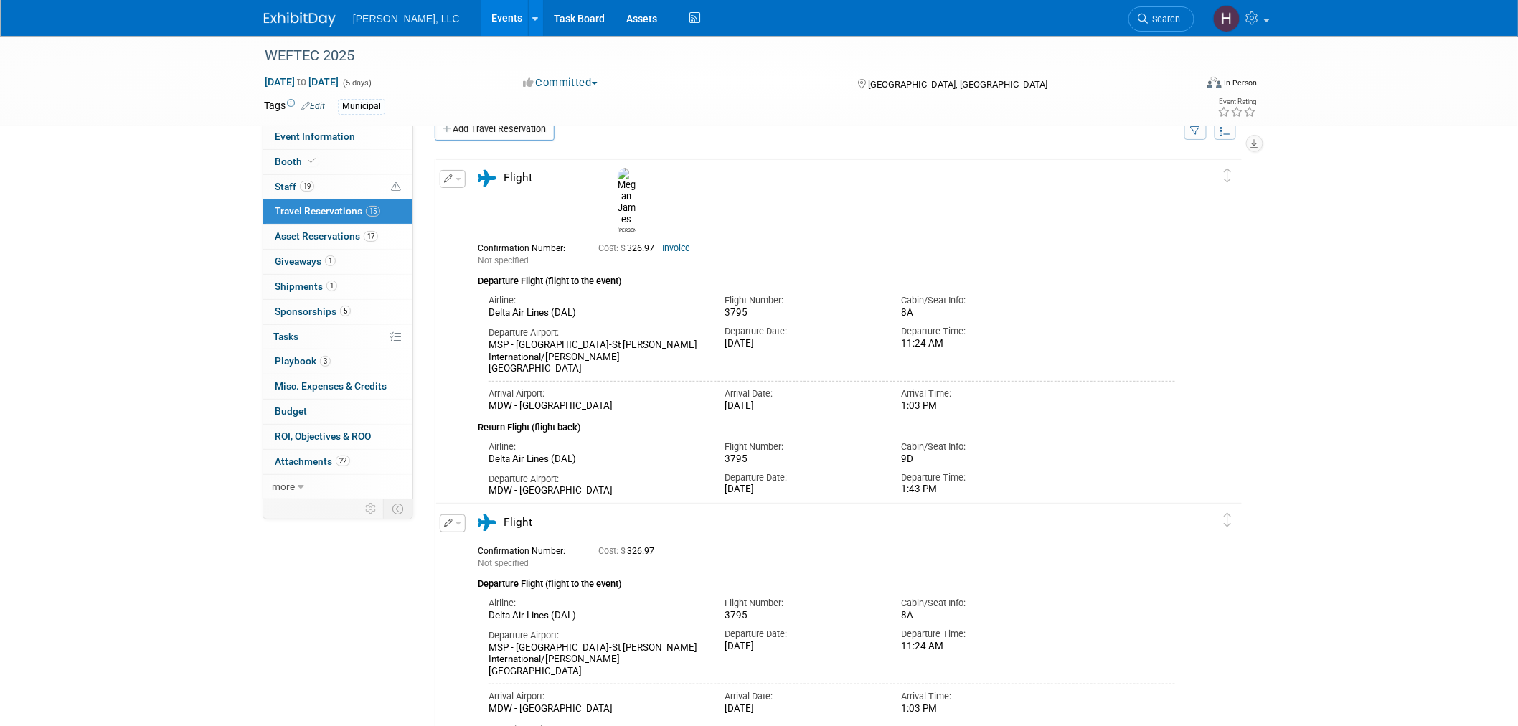
click at [463, 524] on div "Edit Reservation Delete Reservation" at bounding box center [453, 523] width 26 height 18
click at [459, 525] on button "button" at bounding box center [453, 523] width 26 height 18
click at [477, 550] on button "Edit Reservation" at bounding box center [501, 548] width 121 height 21
select select "8"
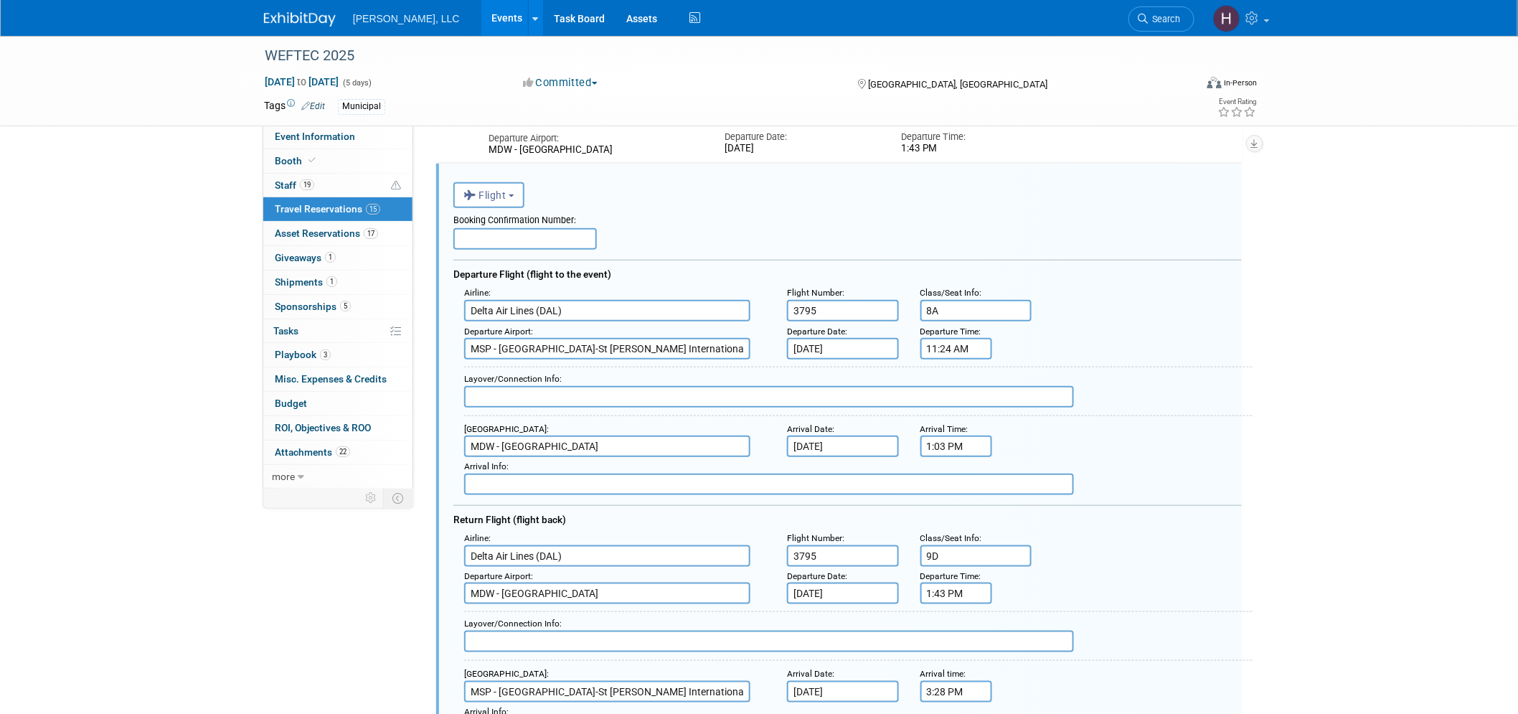
scroll to position [0, 0]
click at [486, 234] on input "text" at bounding box center [524, 239] width 143 height 22
paste input "#F7VY8W"
click at [462, 239] on input "#F7VY8W" at bounding box center [524, 239] width 143 height 22
type input "F7VY8W"
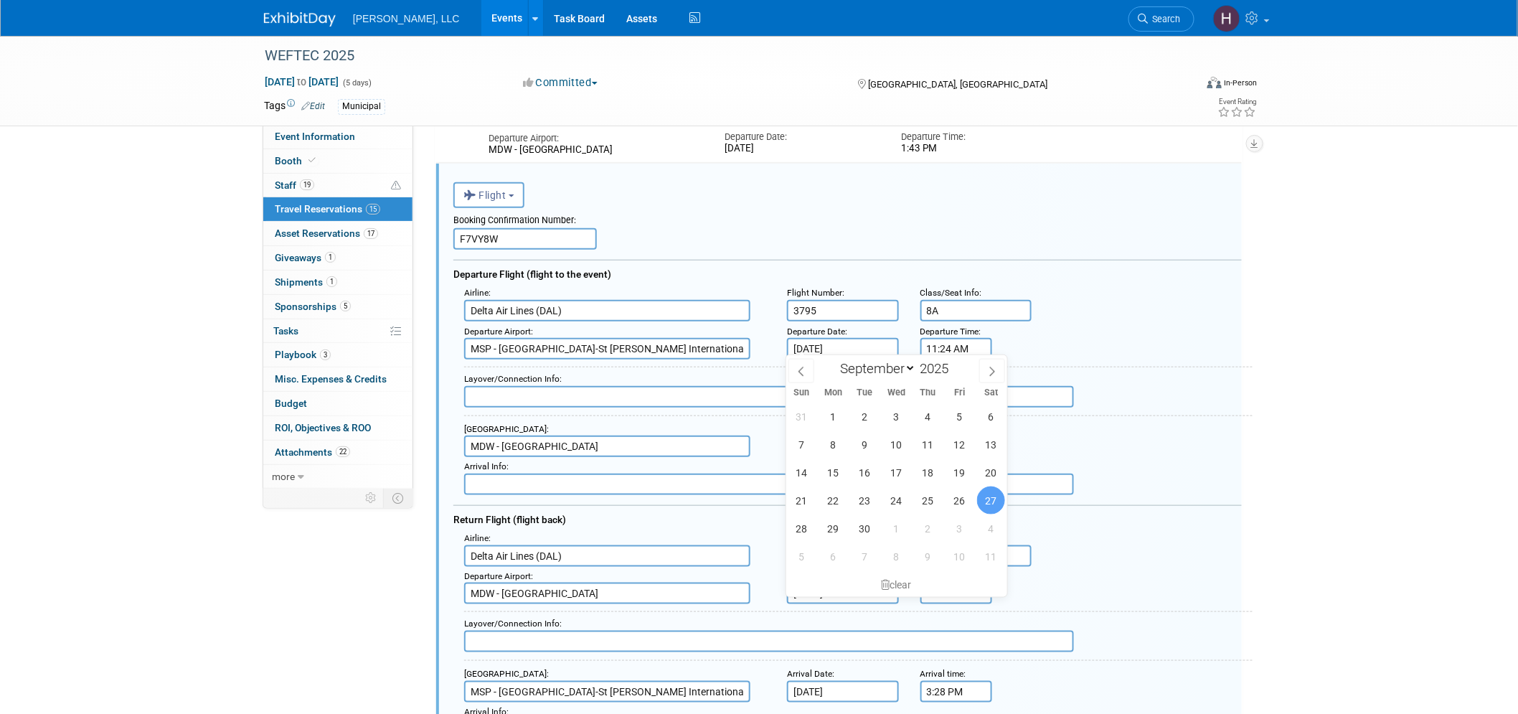
click at [807, 343] on input "Sep 27, 2025" at bounding box center [843, 349] width 112 height 22
click at [796, 524] on span "28" at bounding box center [802, 528] width 28 height 28
type input "Sep 28, 2025"
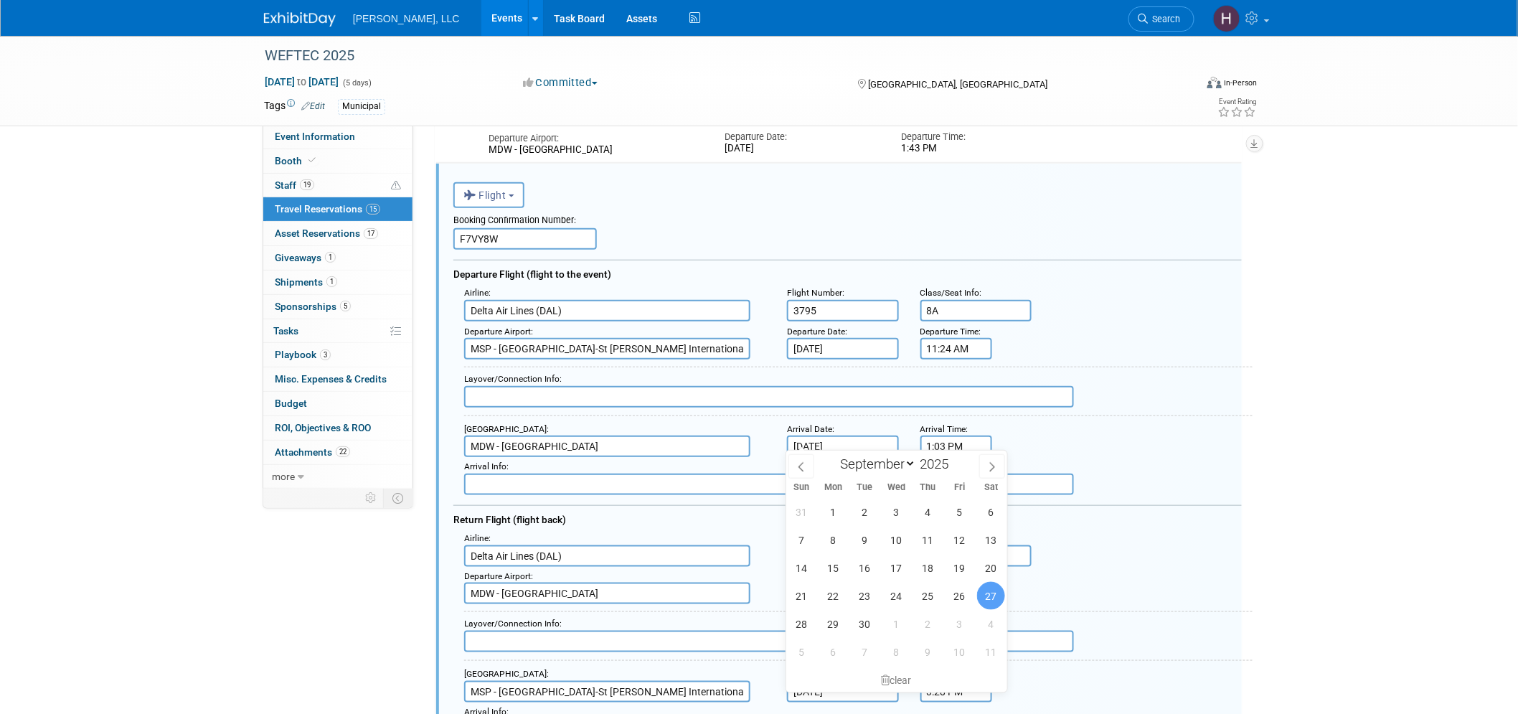
click at [822, 436] on input "Sep 27, 2025" at bounding box center [843, 447] width 112 height 22
drag, startPoint x: 802, startPoint y: 631, endPoint x: 890, endPoint y: 557, distance: 115.6
click at [801, 627] on span "28" at bounding box center [802, 624] width 28 height 28
type input "Sep 28, 2025"
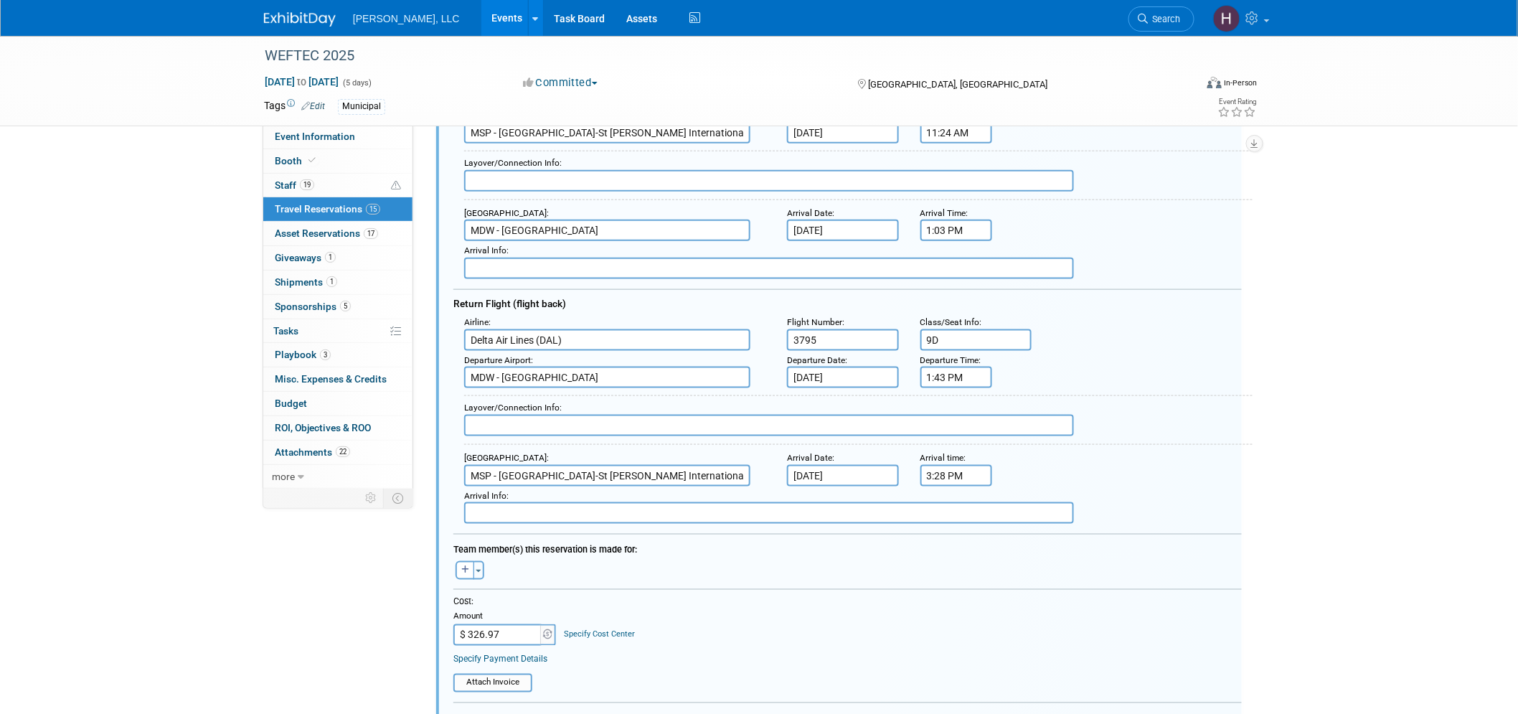
scroll to position [606, 0]
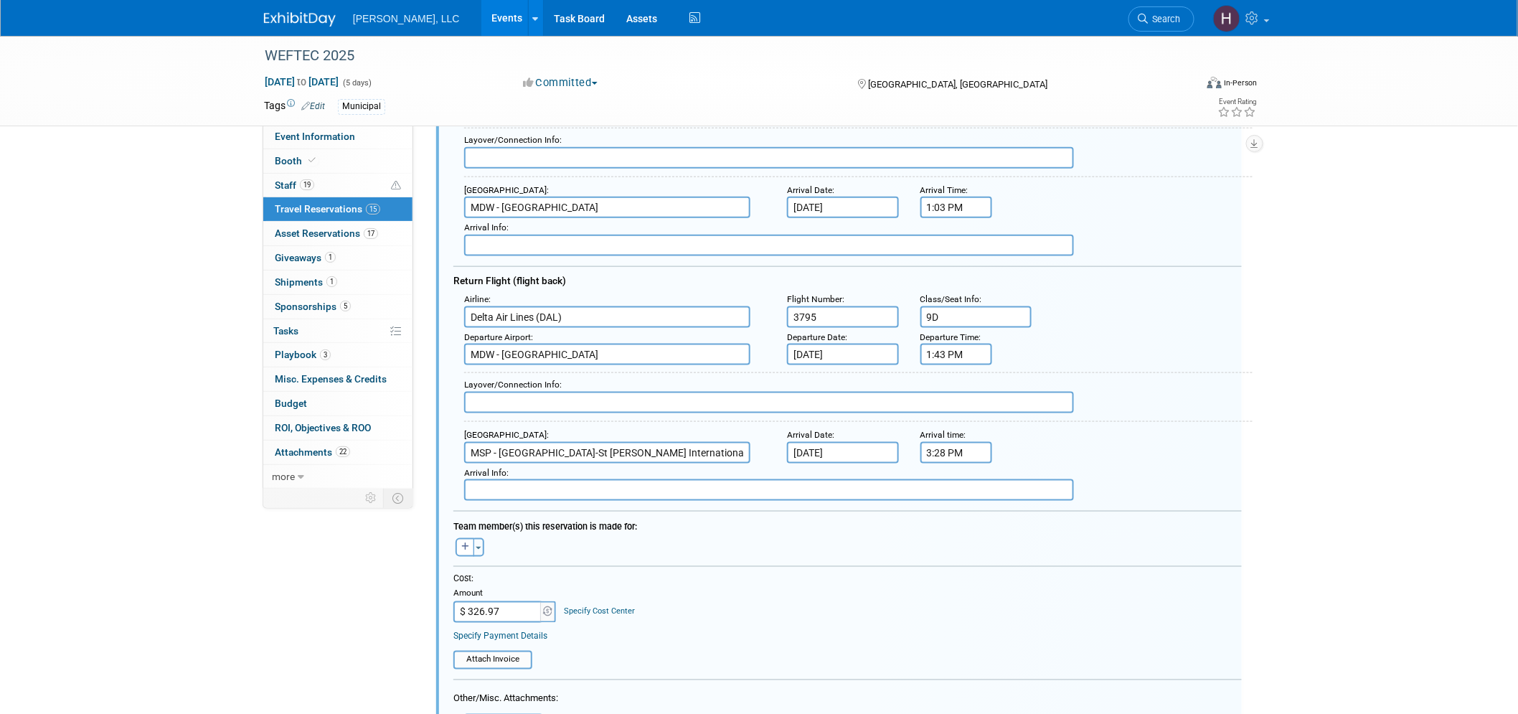
click at [485, 601] on input "$ 326.97" at bounding box center [498, 612] width 90 height 22
paste input "696.96"
type input "$ 696.96"
click at [494, 652] on input "file" at bounding box center [445, 660] width 171 height 16
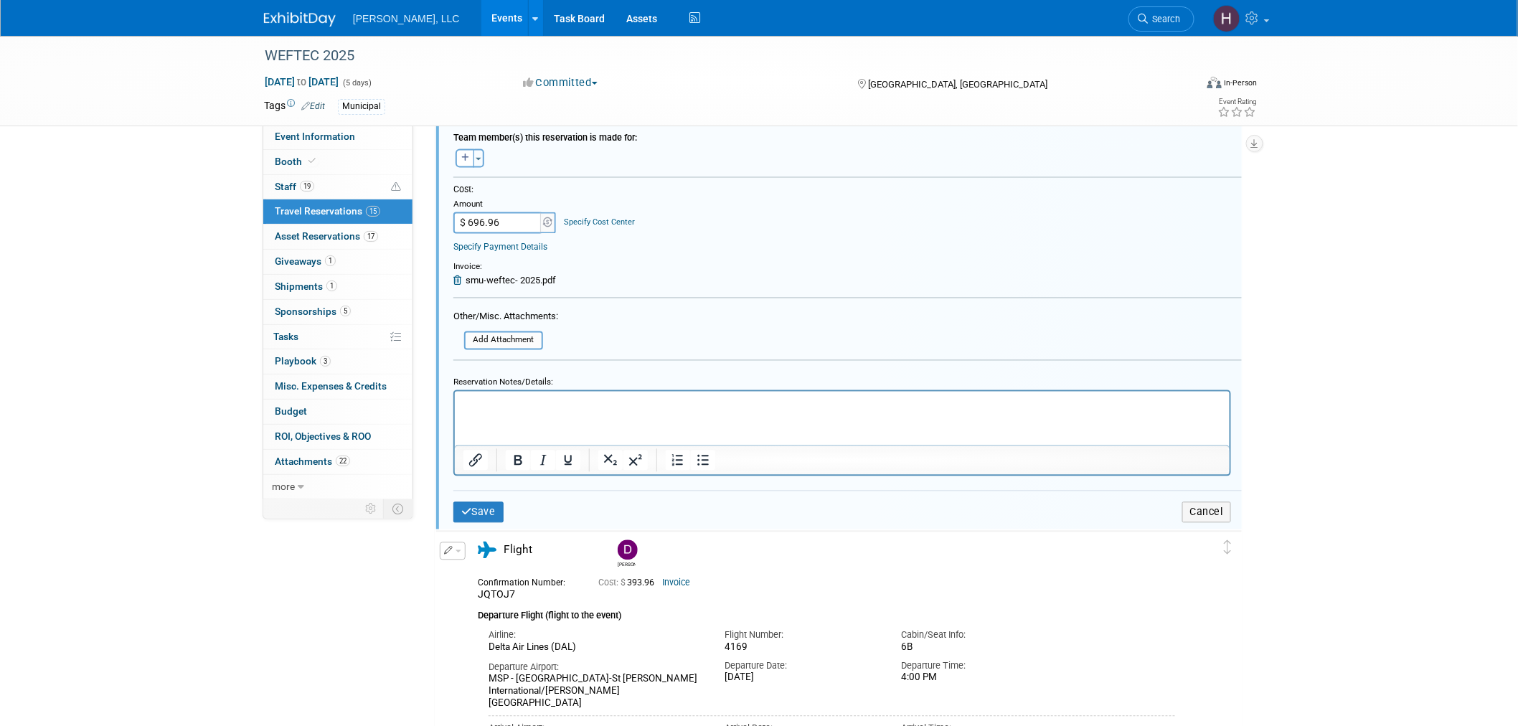
scroll to position [1005, 0]
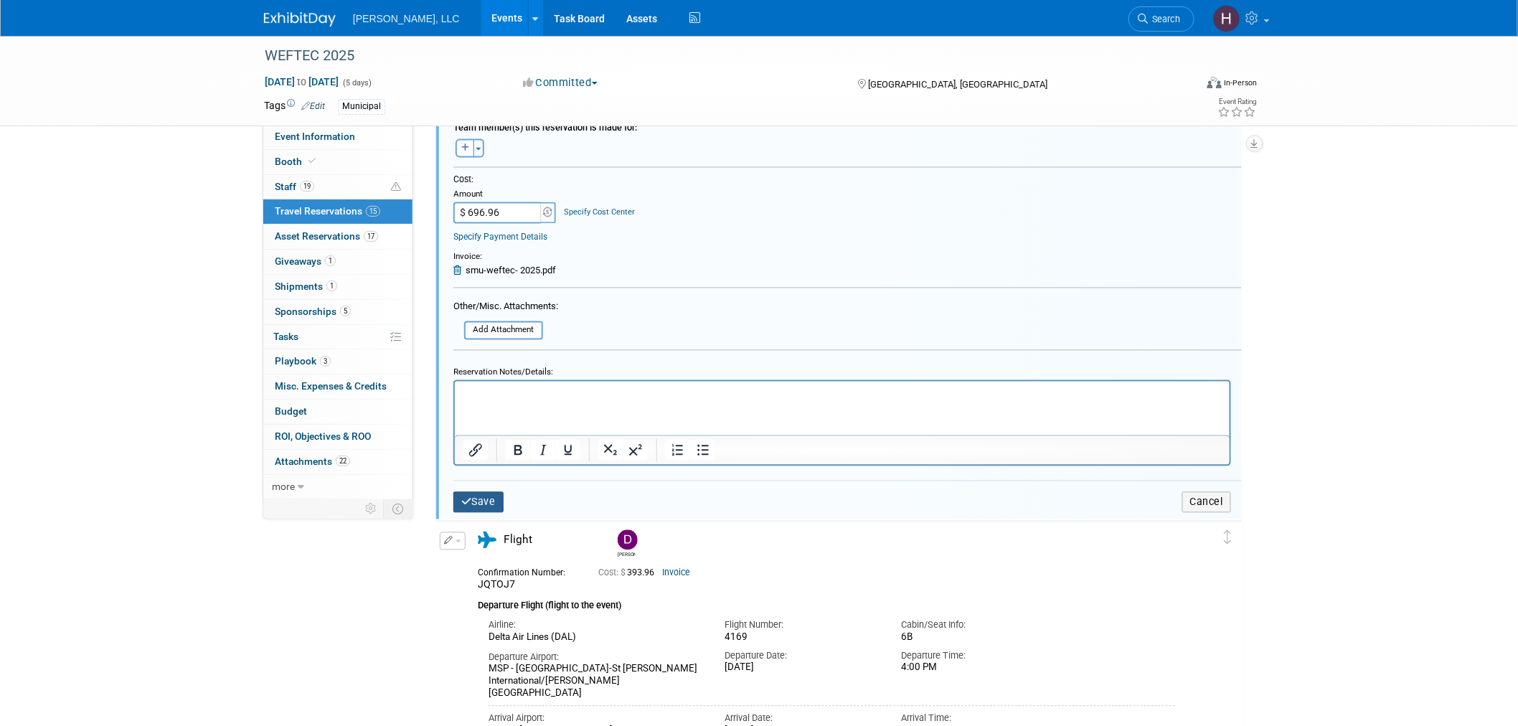
click at [499, 492] on button "Save" at bounding box center [478, 502] width 50 height 21
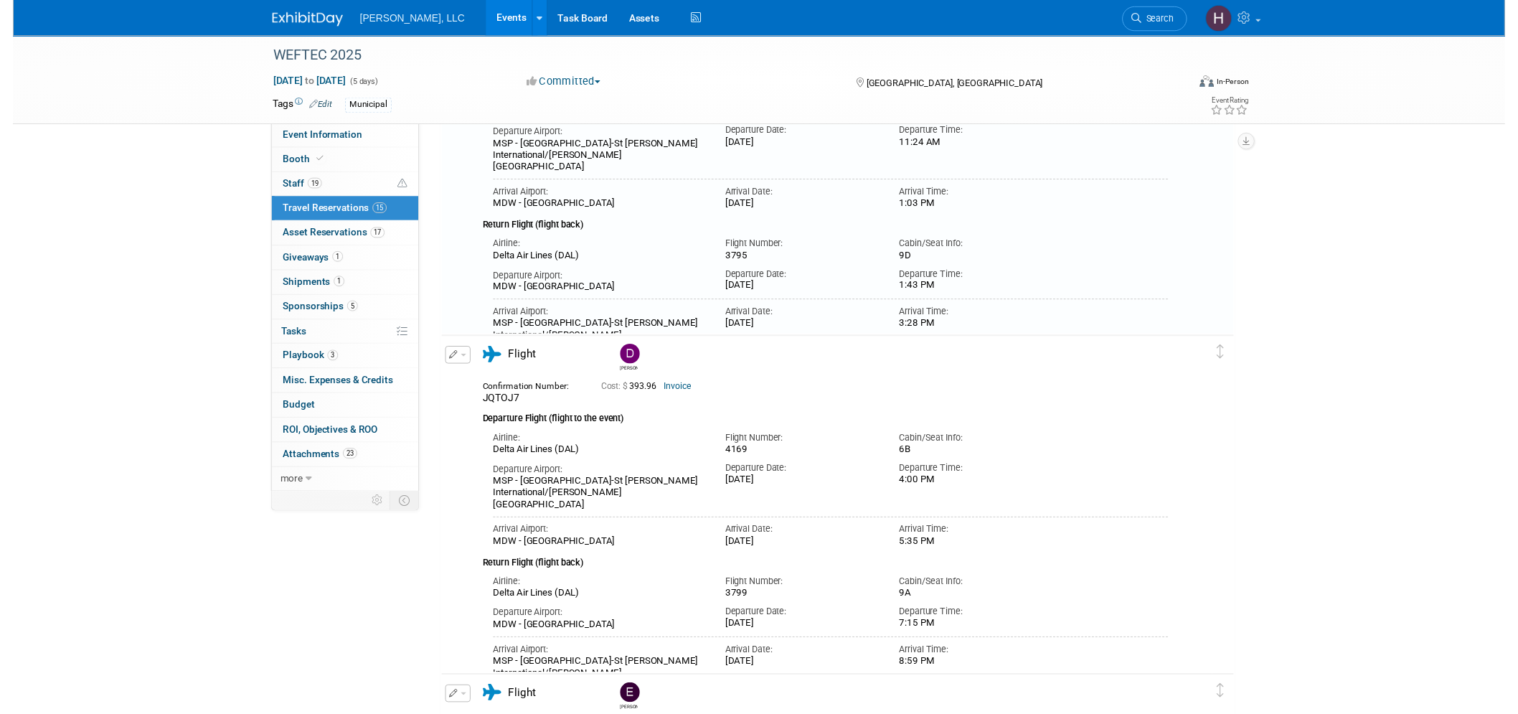
scroll to position [367, 0]
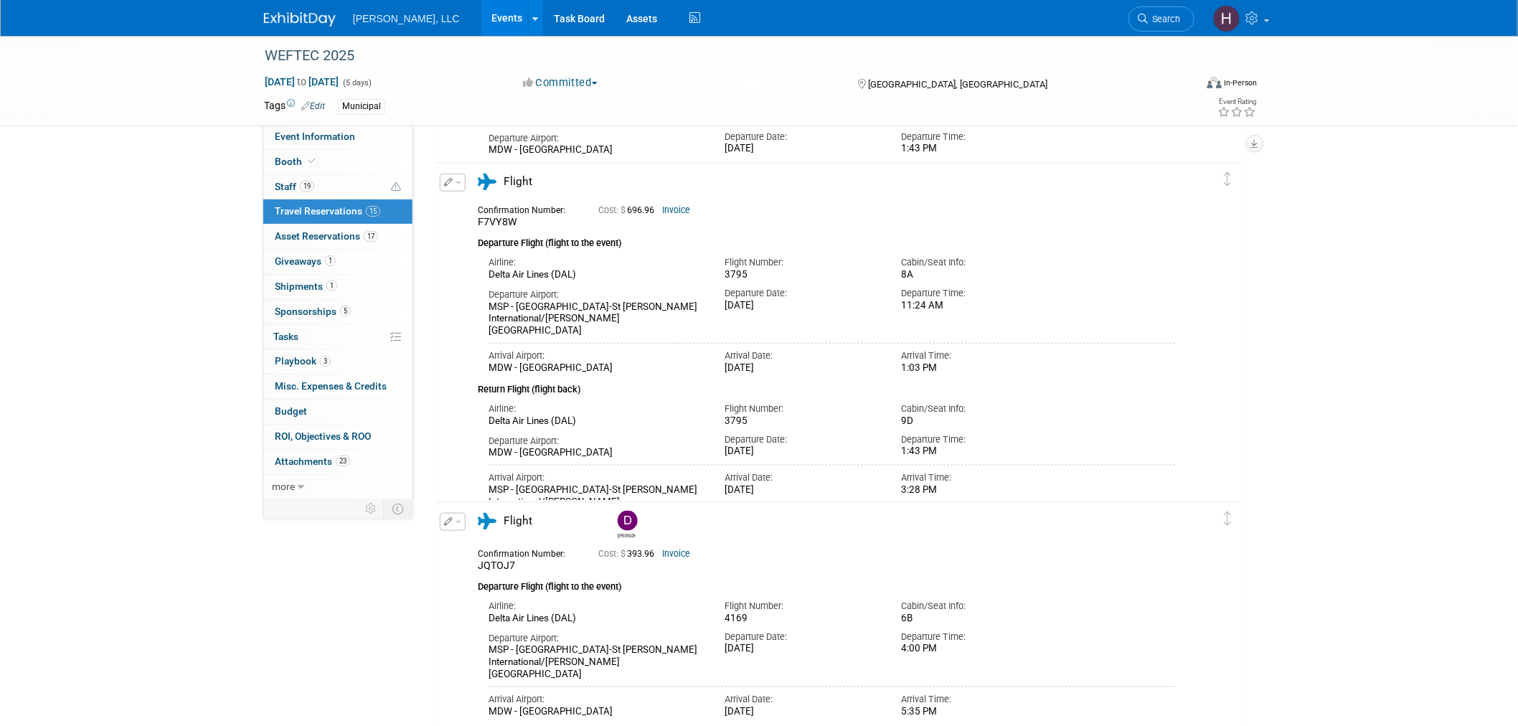
click at [456, 184] on button "button" at bounding box center [453, 183] width 26 height 18
click at [455, 206] on icon "button" at bounding box center [455, 207] width 11 height 10
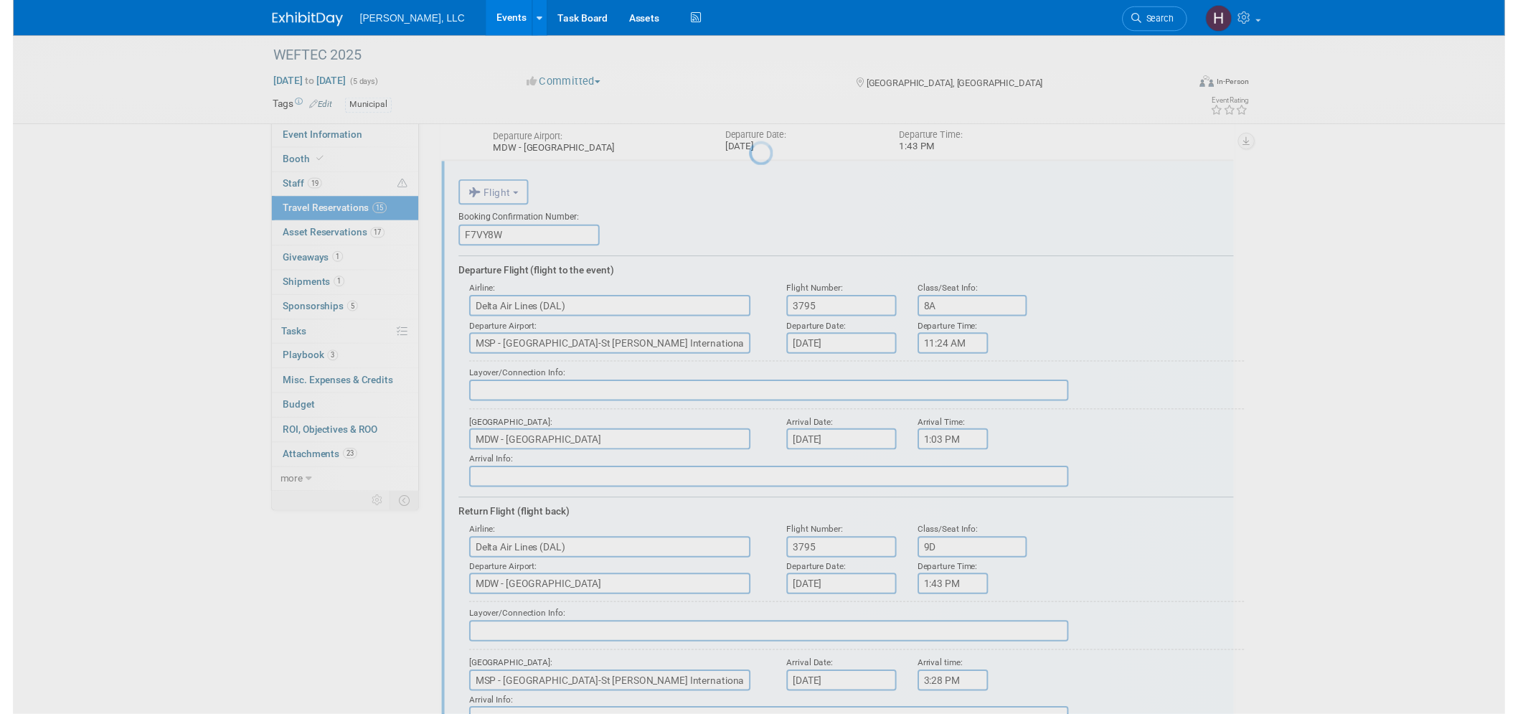
scroll to position [0, 0]
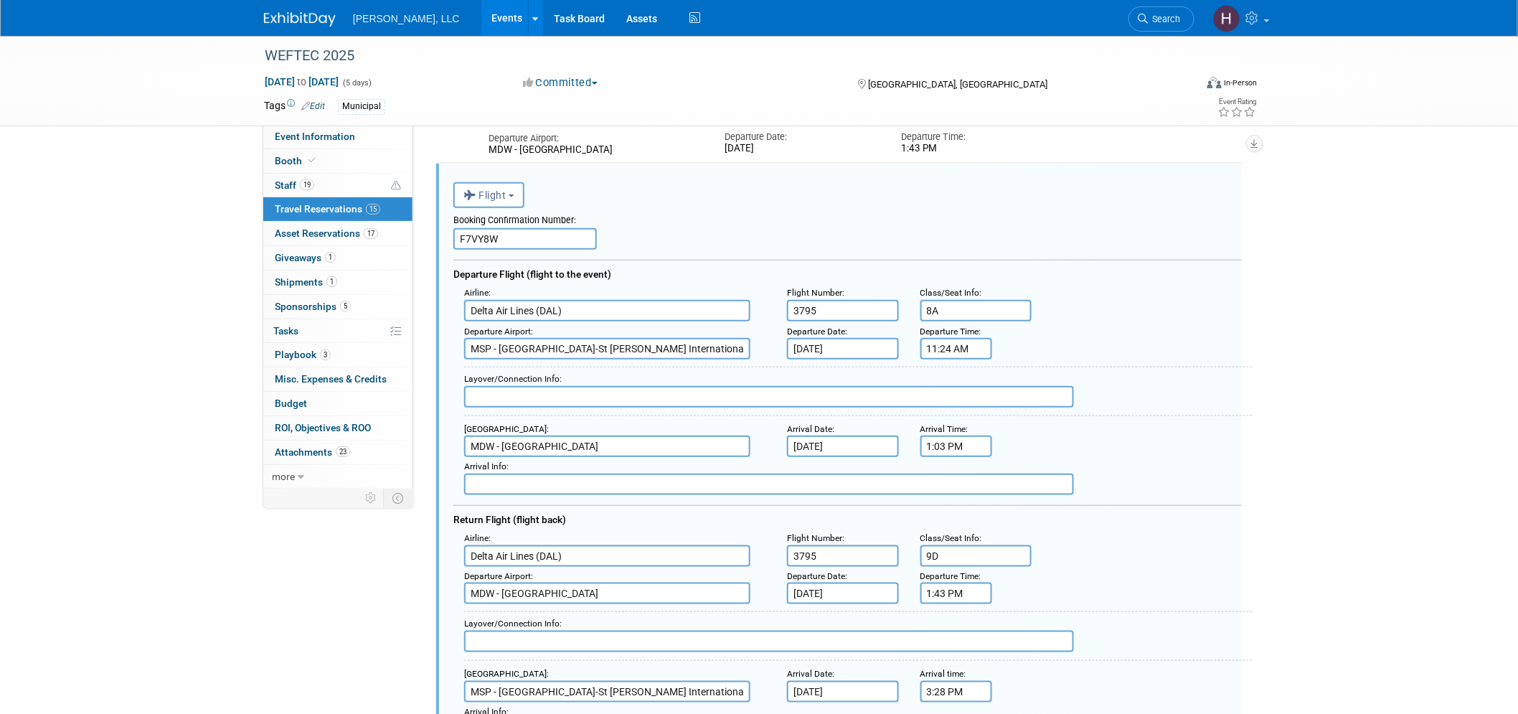
click at [942, 306] on input "8A" at bounding box center [977, 311] width 112 height 22
click at [943, 546] on input "9D" at bounding box center [977, 556] width 112 height 22
type input "9"
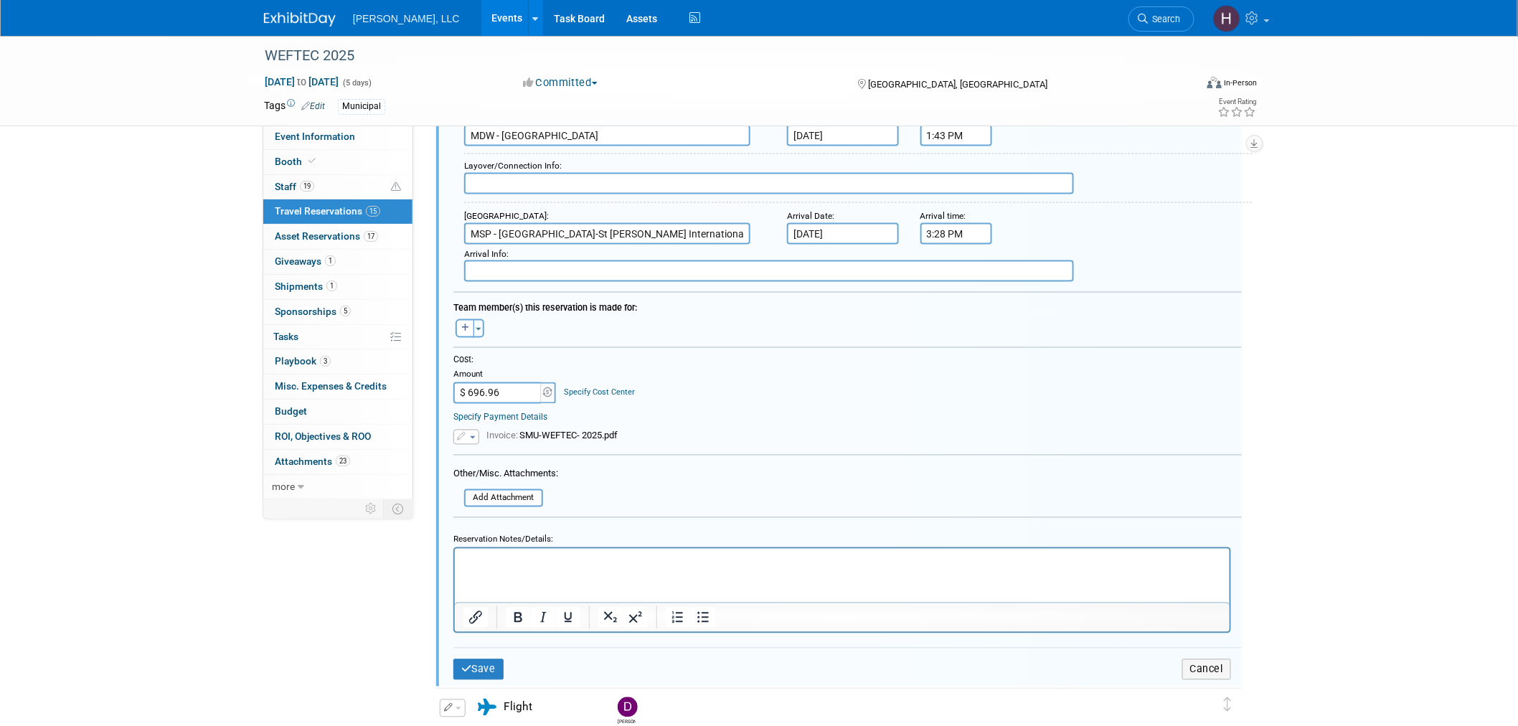
scroll to position [845, 0]
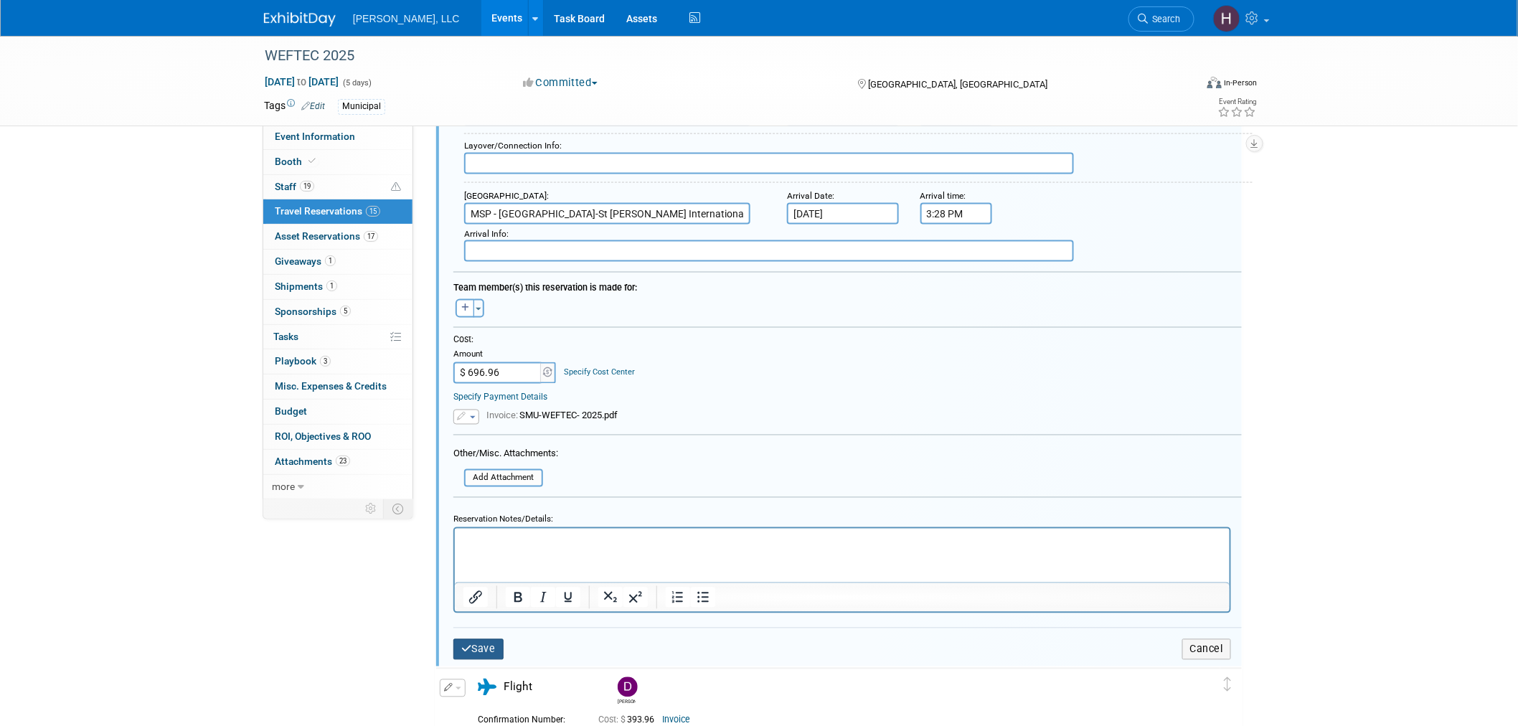
click at [481, 639] on button "Save" at bounding box center [478, 649] width 50 height 21
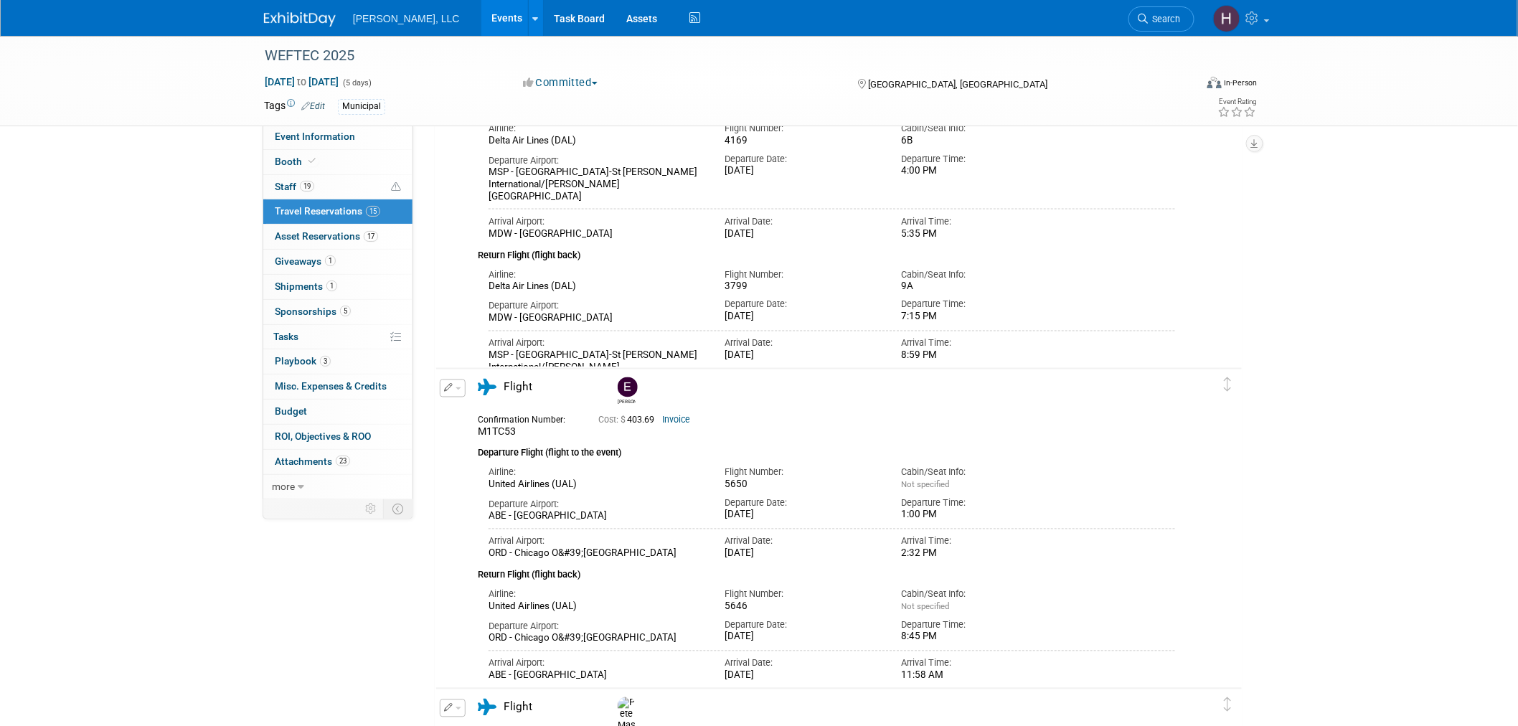
scroll to position [367, 0]
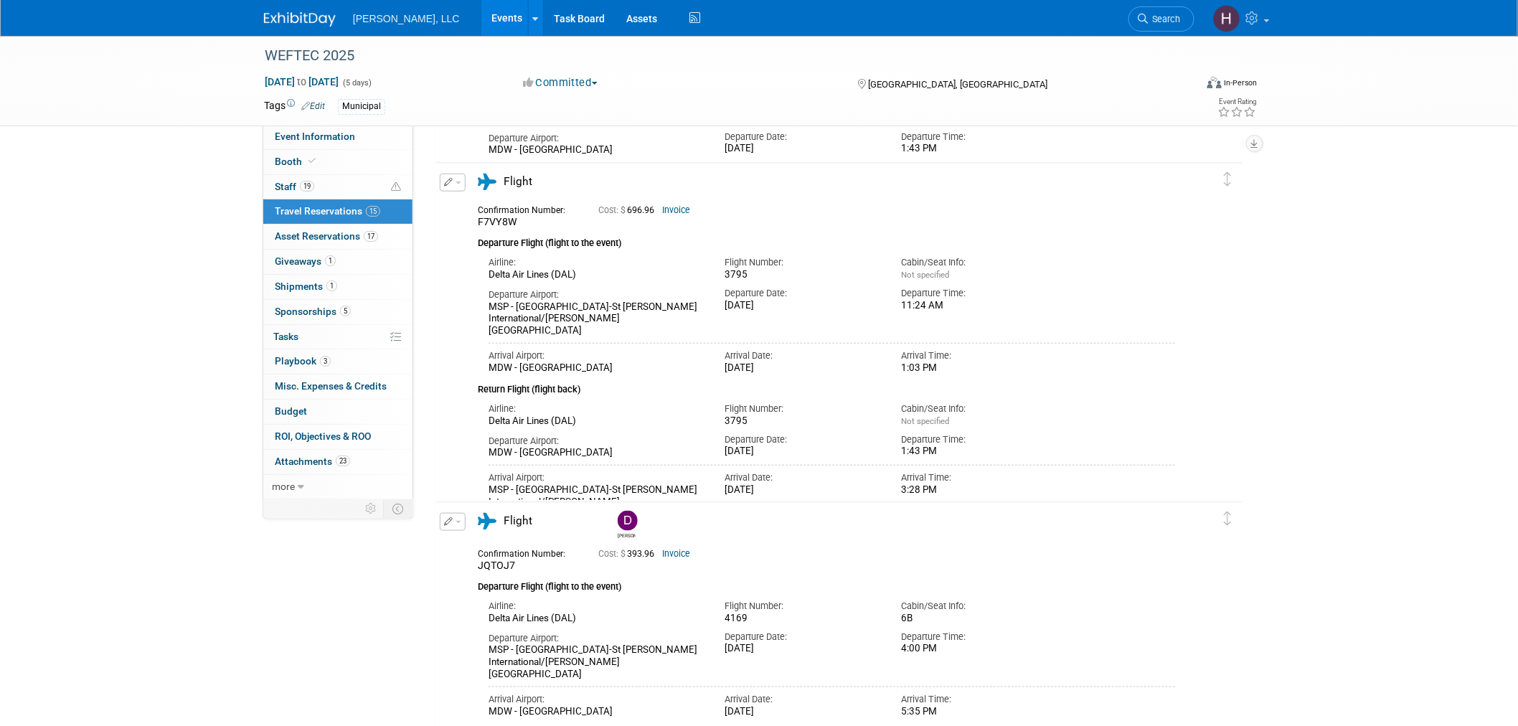
click at [481, 17] on link "Events" at bounding box center [507, 18] width 52 height 36
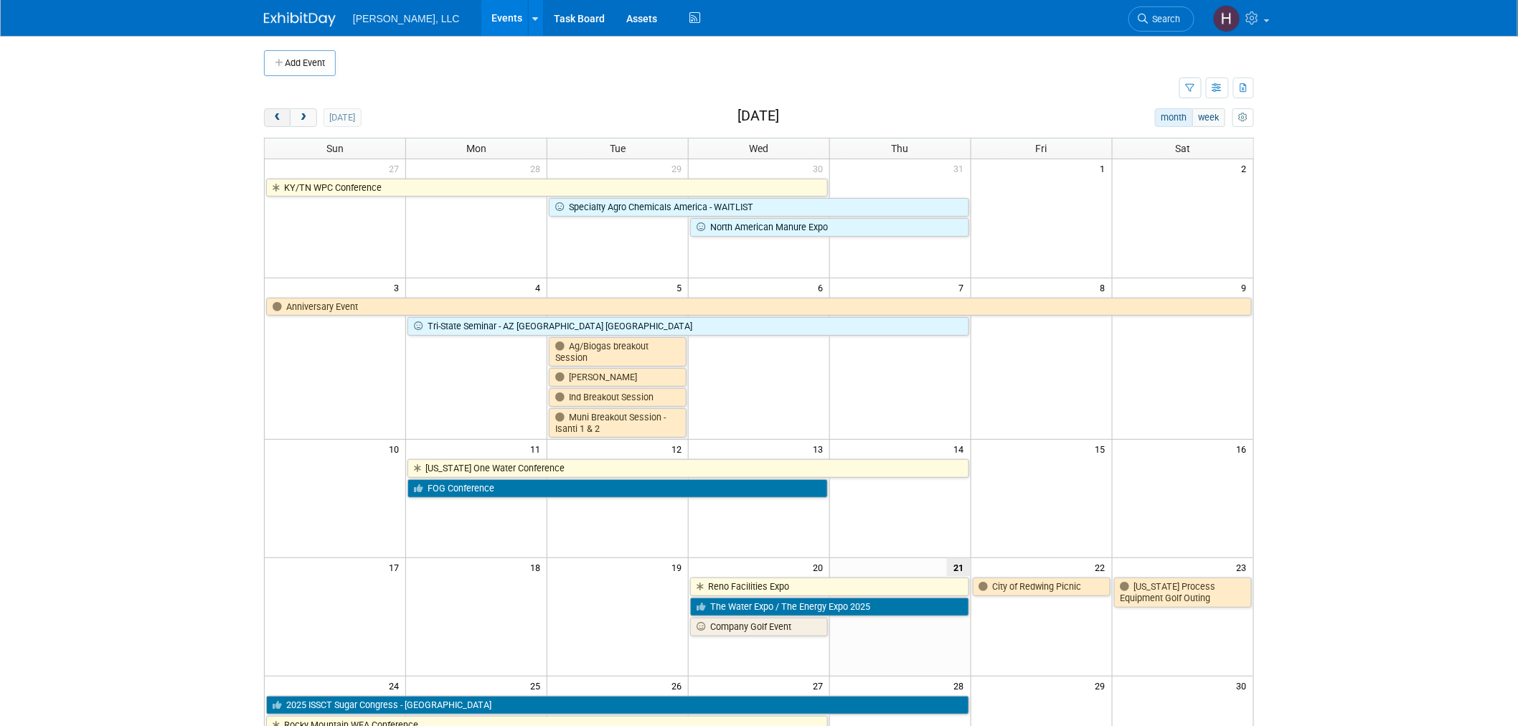
click at [277, 119] on span "prev" at bounding box center [277, 117] width 11 height 9
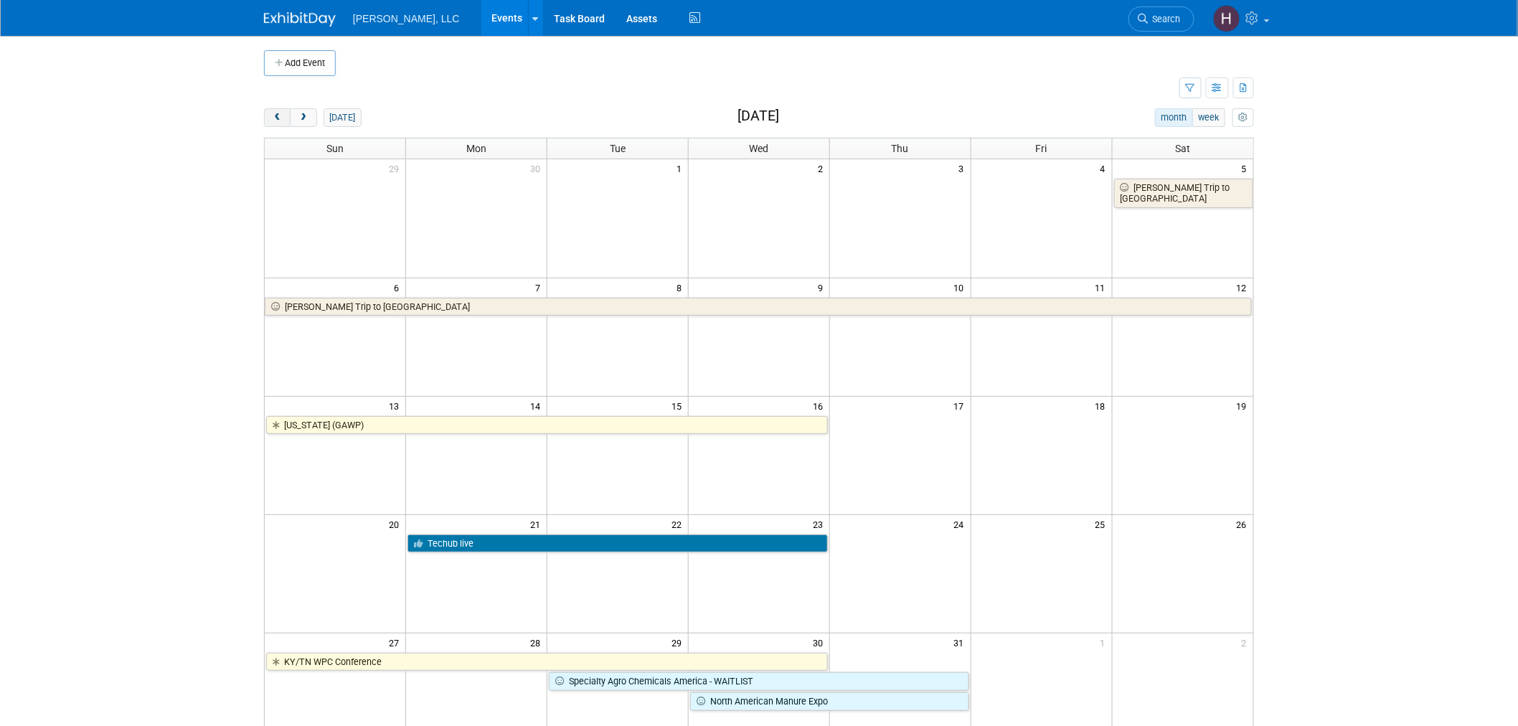
click at [277, 119] on span "prev" at bounding box center [277, 117] width 11 height 9
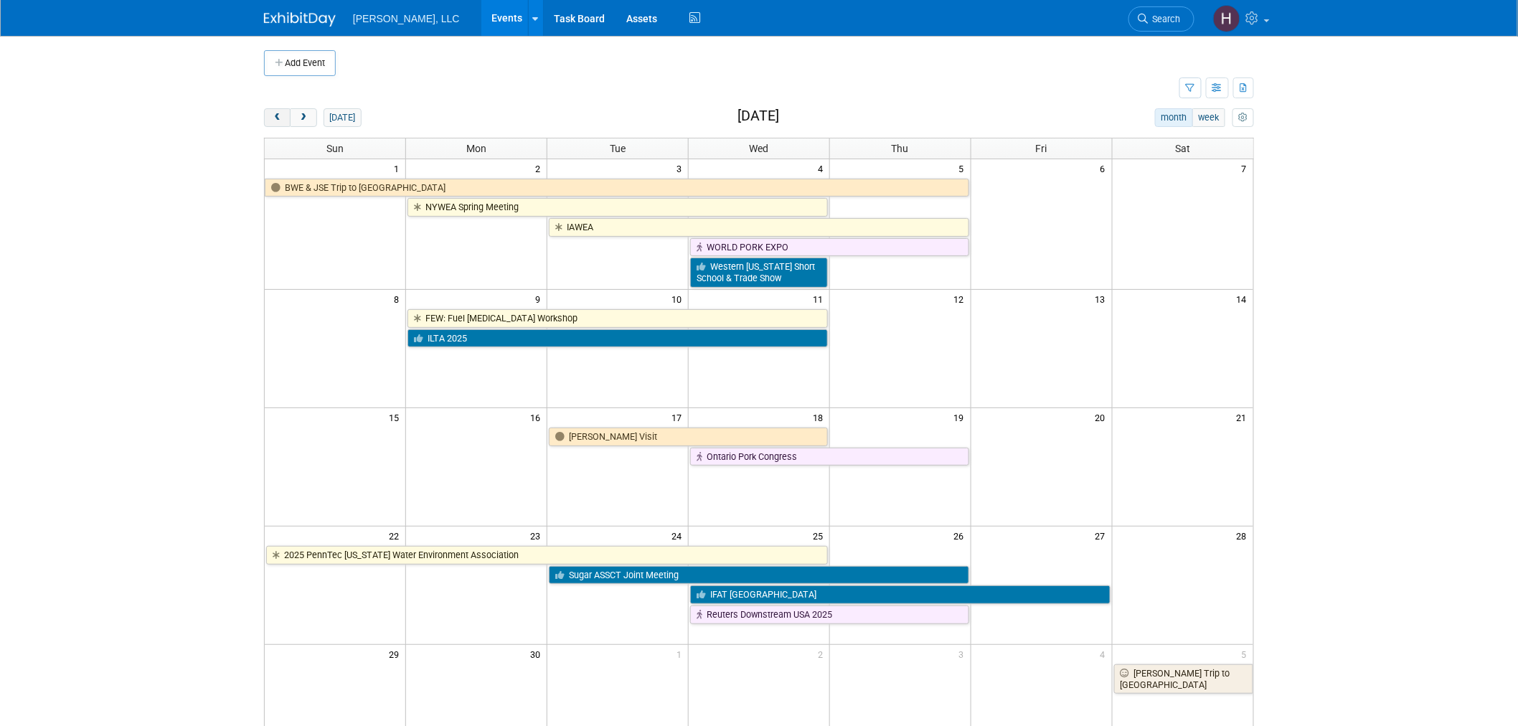
click at [277, 119] on span "prev" at bounding box center [277, 117] width 11 height 9
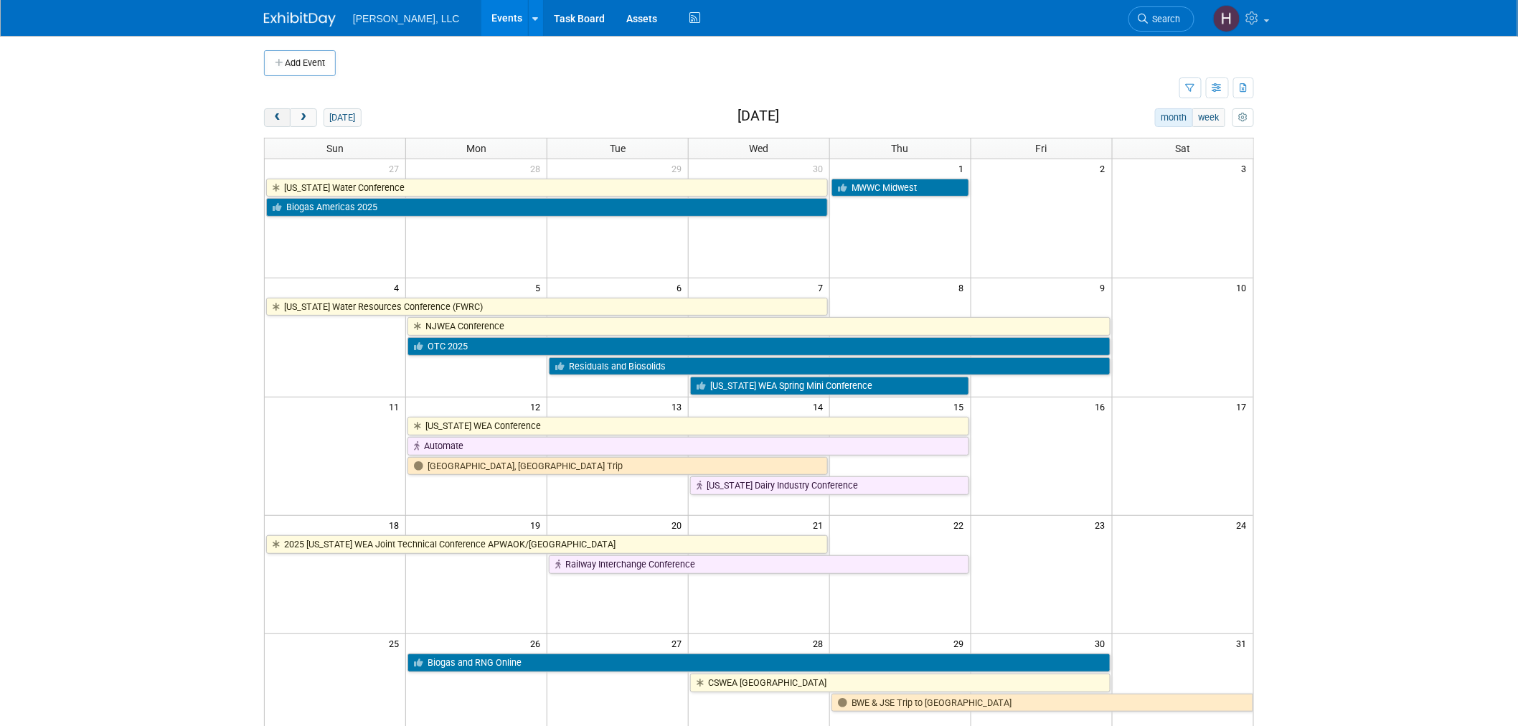
click at [277, 119] on span "prev" at bounding box center [277, 117] width 11 height 9
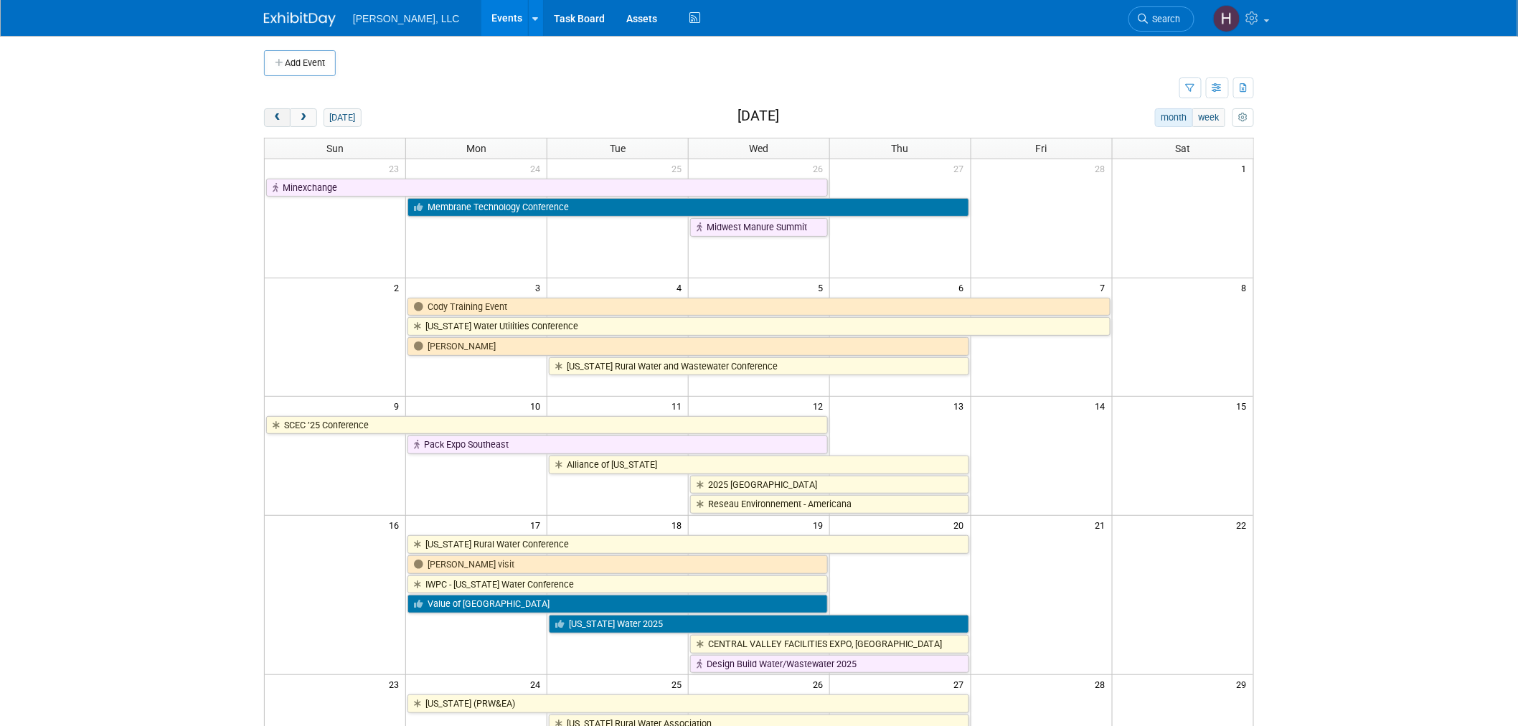
click at [277, 119] on span "prev" at bounding box center [277, 117] width 11 height 9
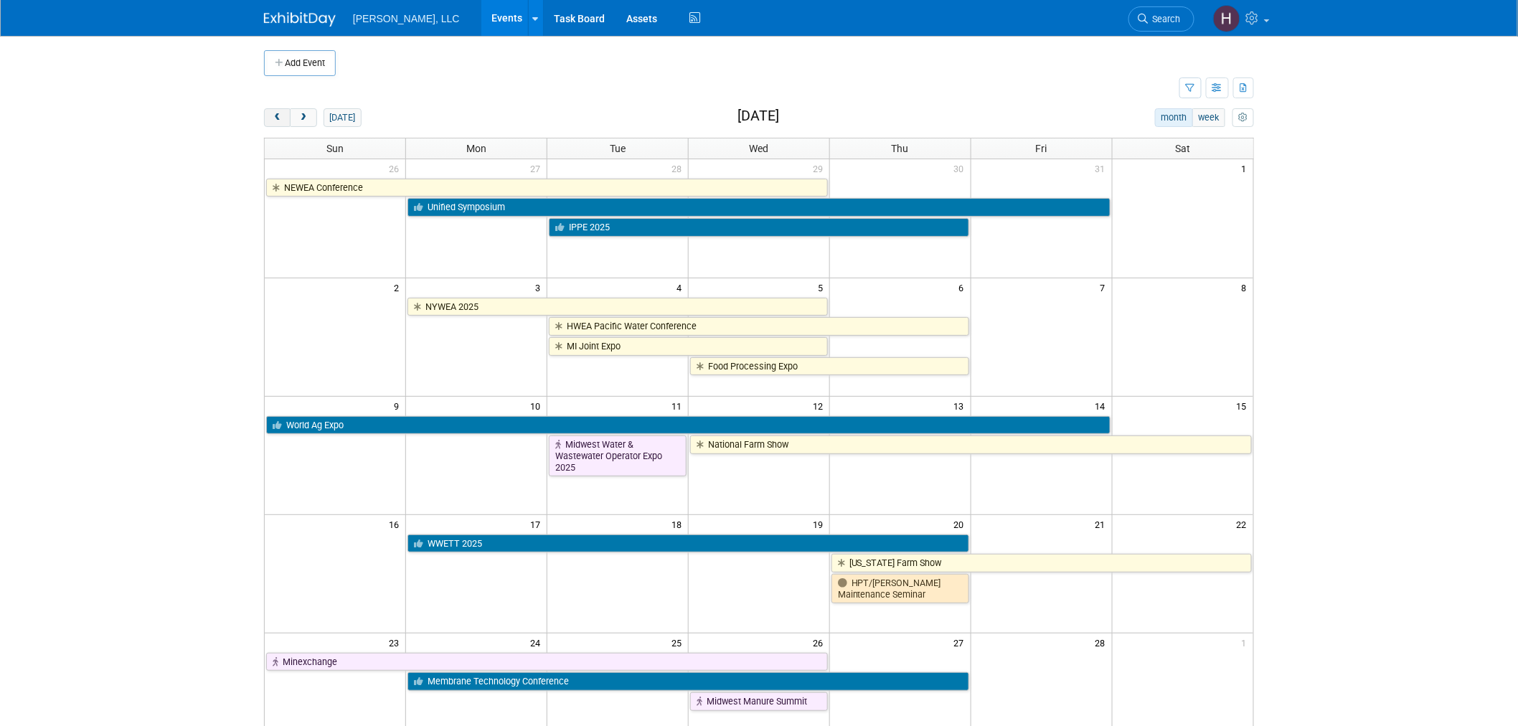
click at [276, 119] on span "prev" at bounding box center [277, 117] width 11 height 9
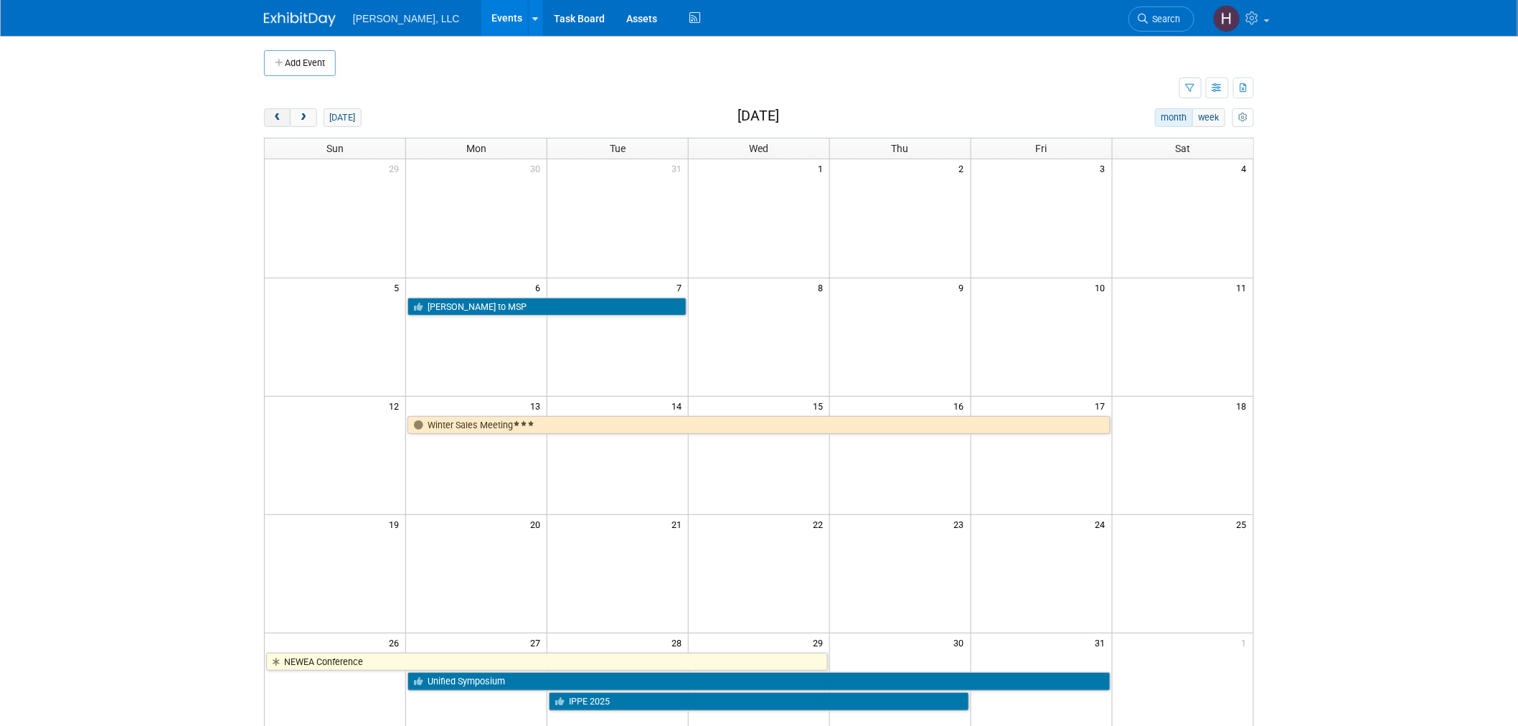
click at [276, 119] on span "prev" at bounding box center [277, 117] width 11 height 9
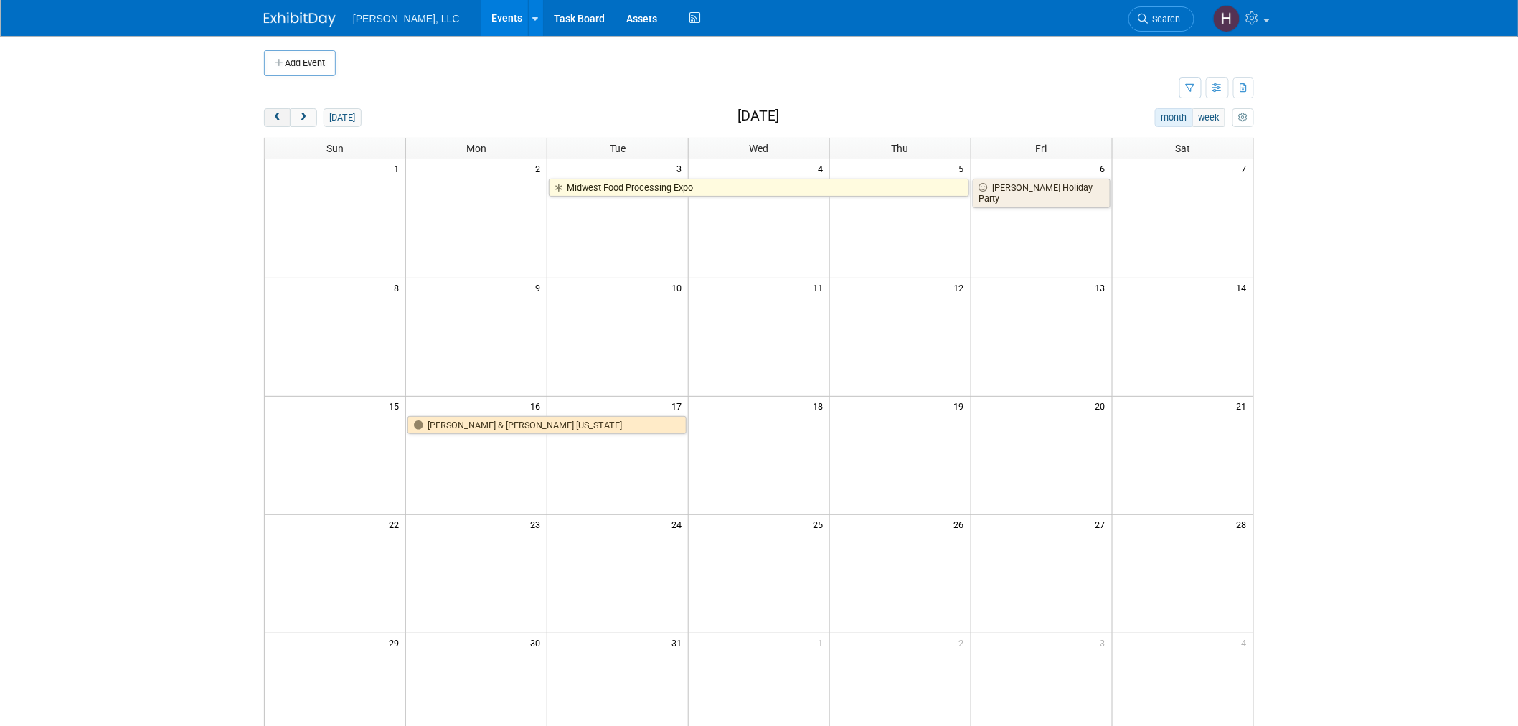
click at [276, 119] on span "prev" at bounding box center [277, 117] width 11 height 9
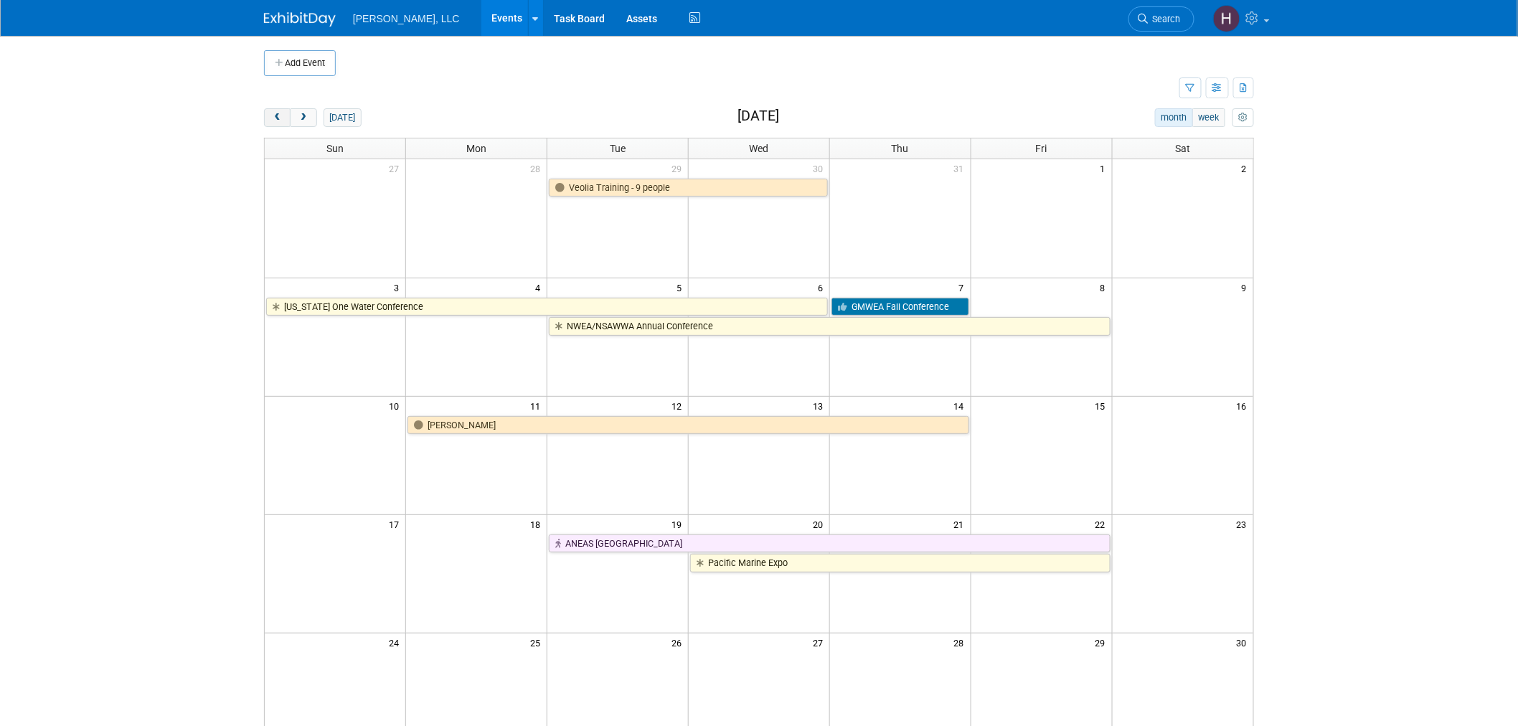
click at [276, 119] on span "prev" at bounding box center [277, 117] width 11 height 9
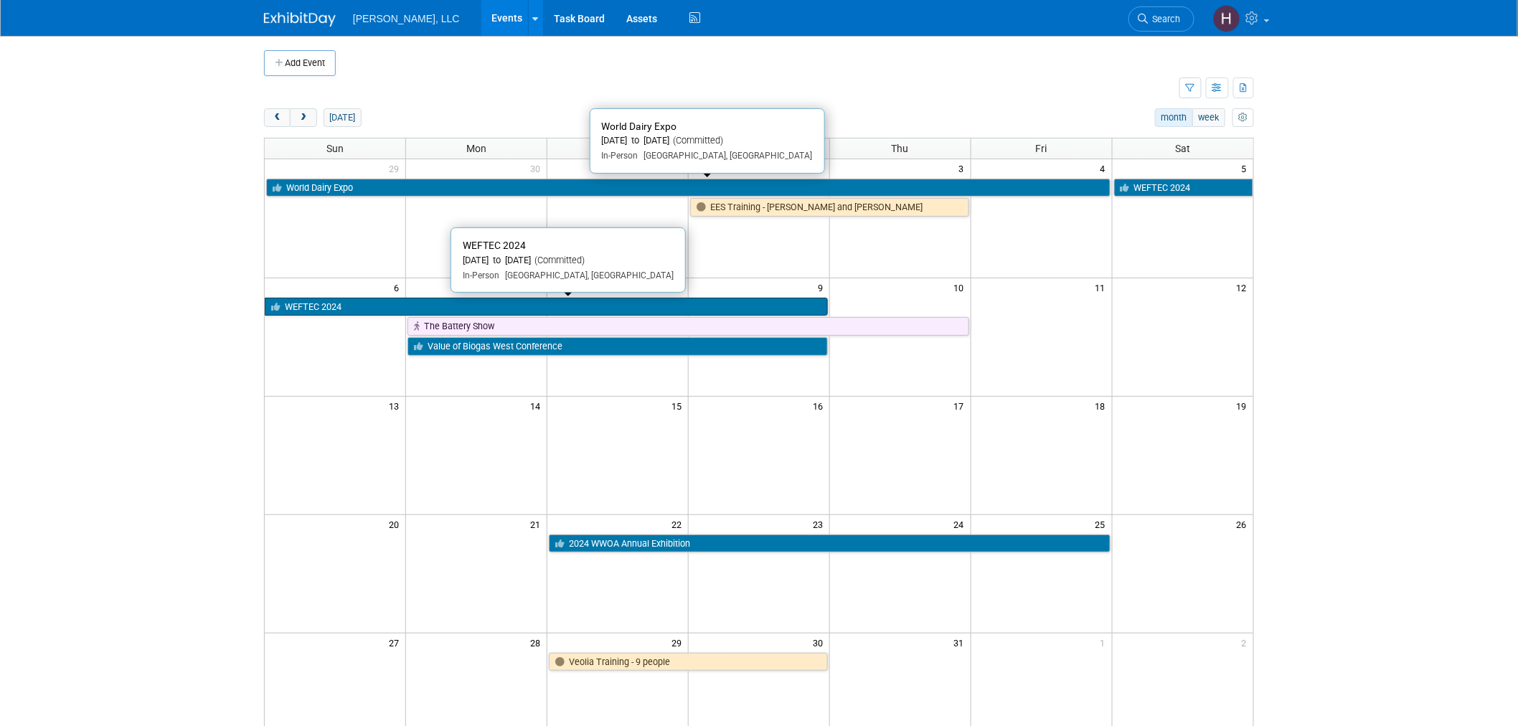
click at [546, 303] on link "WEFTEC 2024" at bounding box center [546, 307] width 563 height 19
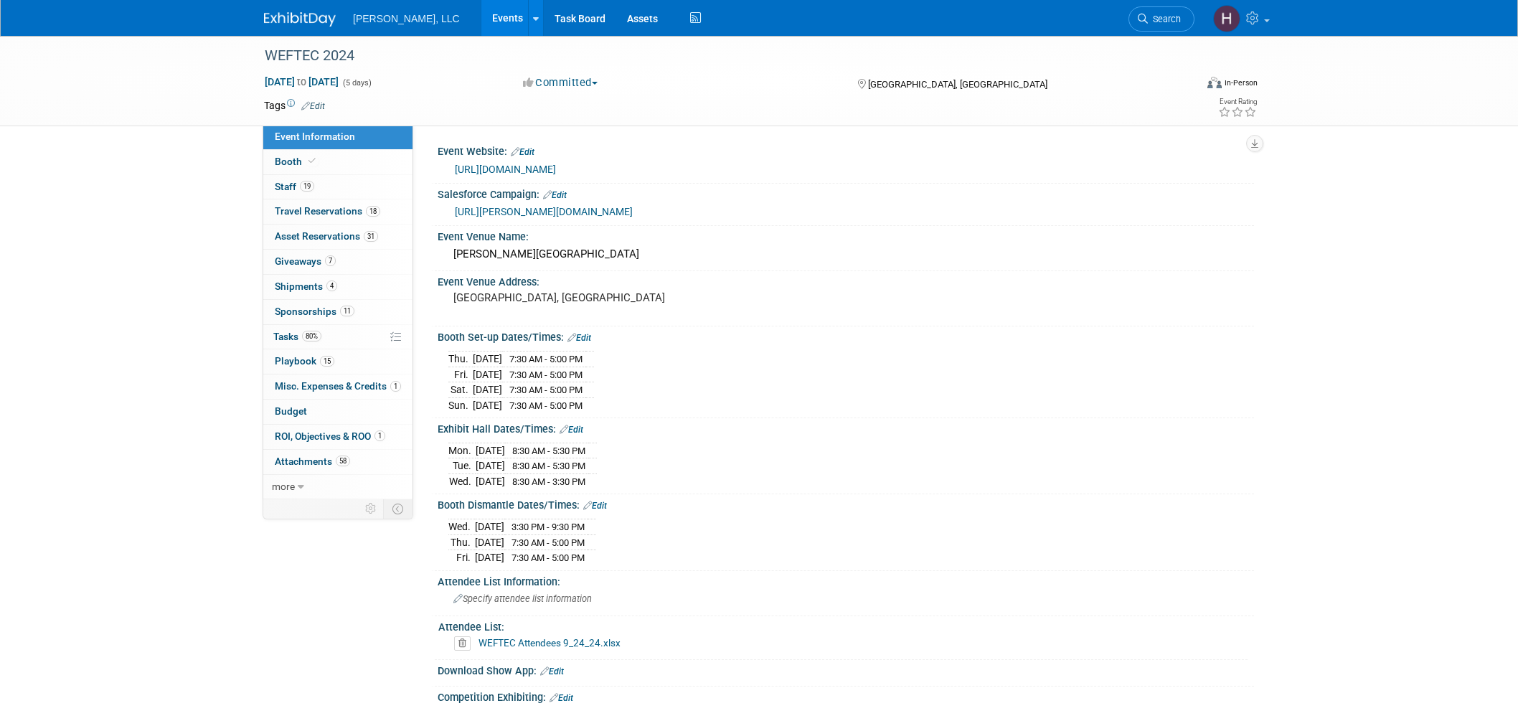
select select "Municipal"
click at [481, 17] on link "Events" at bounding box center [507, 18] width 52 height 36
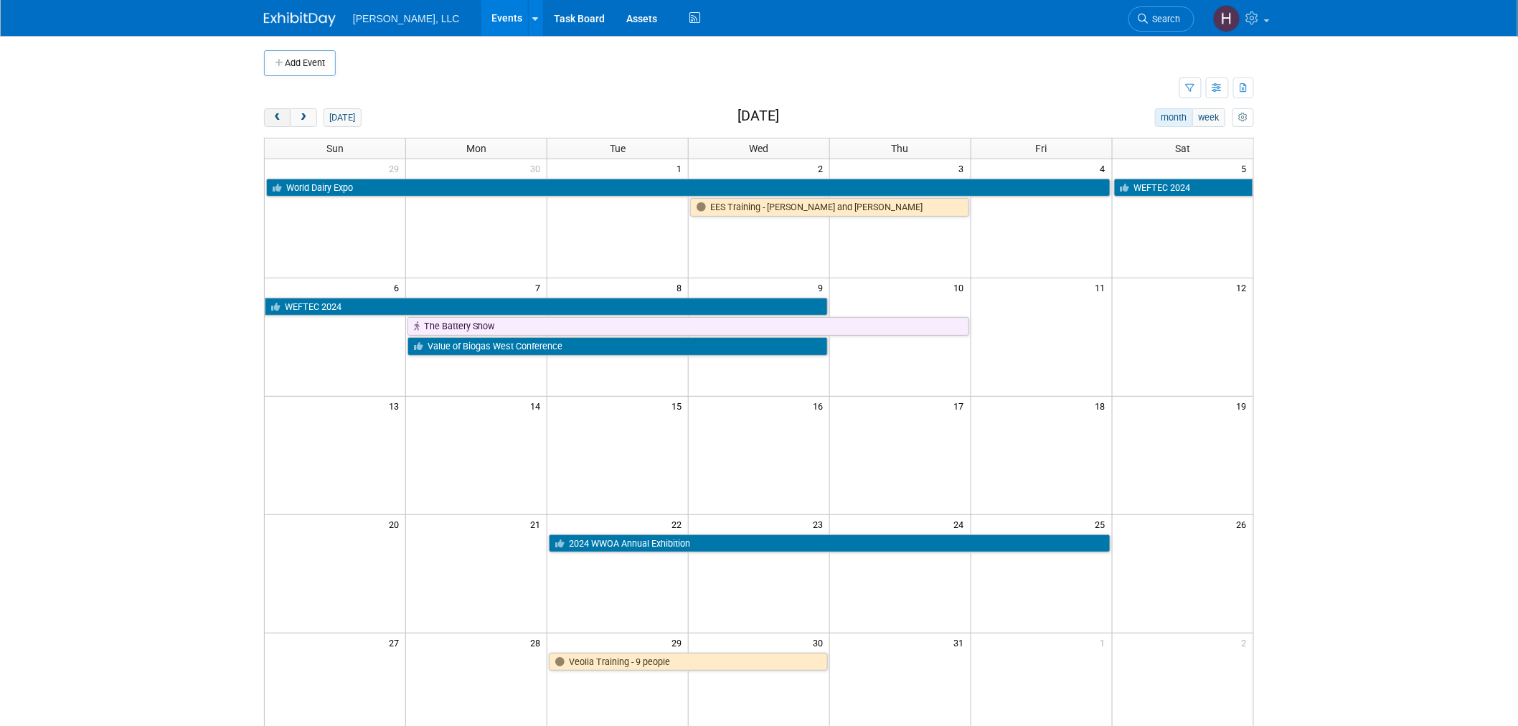
click at [273, 118] on span "prev" at bounding box center [277, 117] width 11 height 9
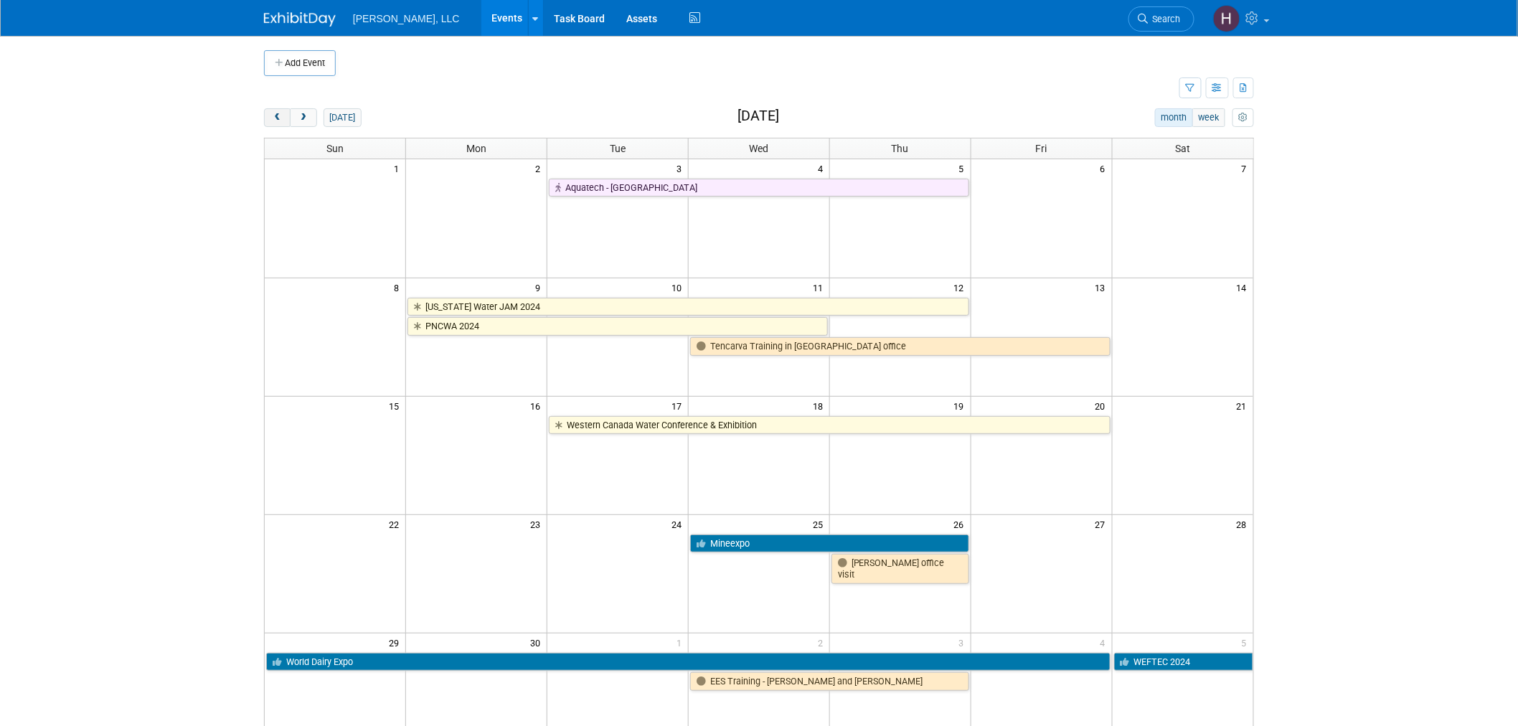
click at [273, 118] on span "prev" at bounding box center [277, 117] width 11 height 9
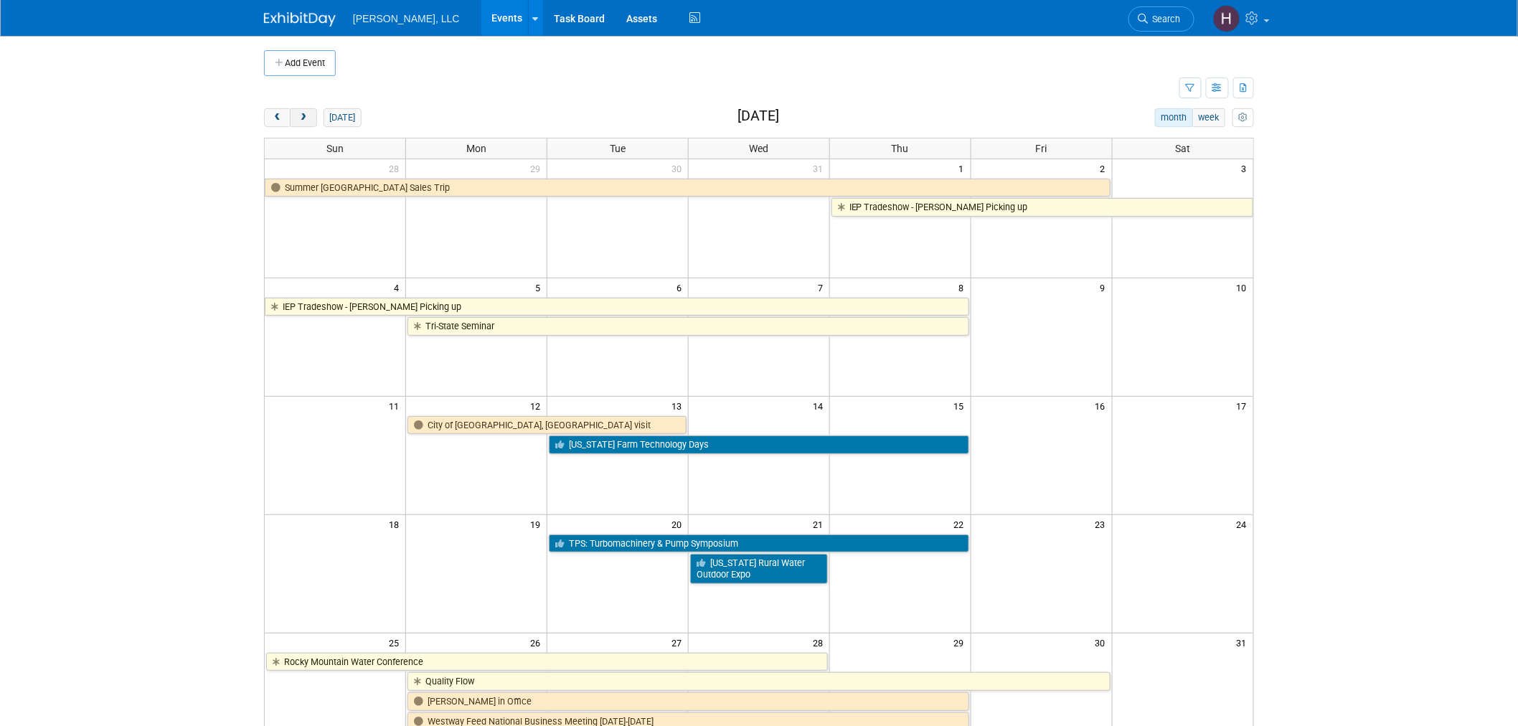
click at [306, 118] on span "next" at bounding box center [303, 117] width 11 height 9
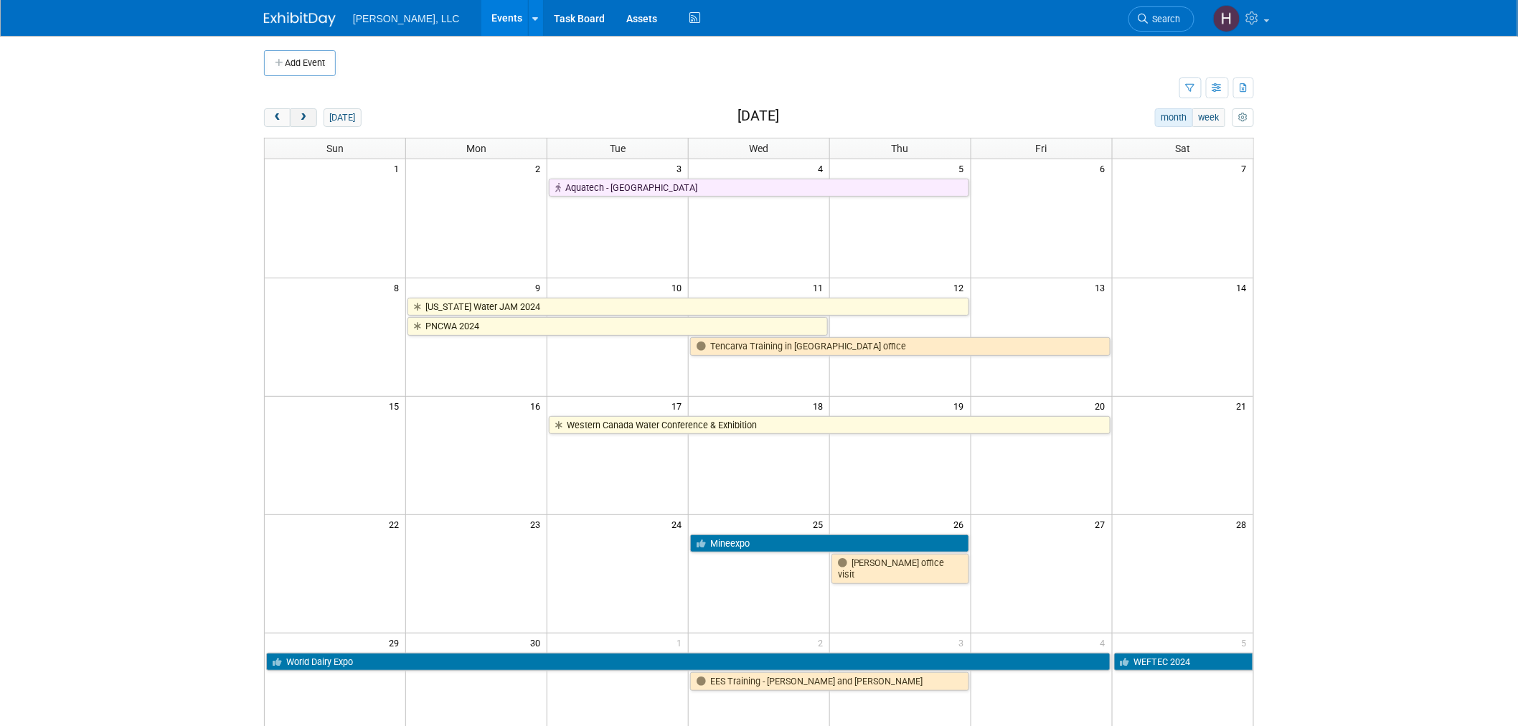
click at [306, 118] on span "next" at bounding box center [303, 117] width 11 height 9
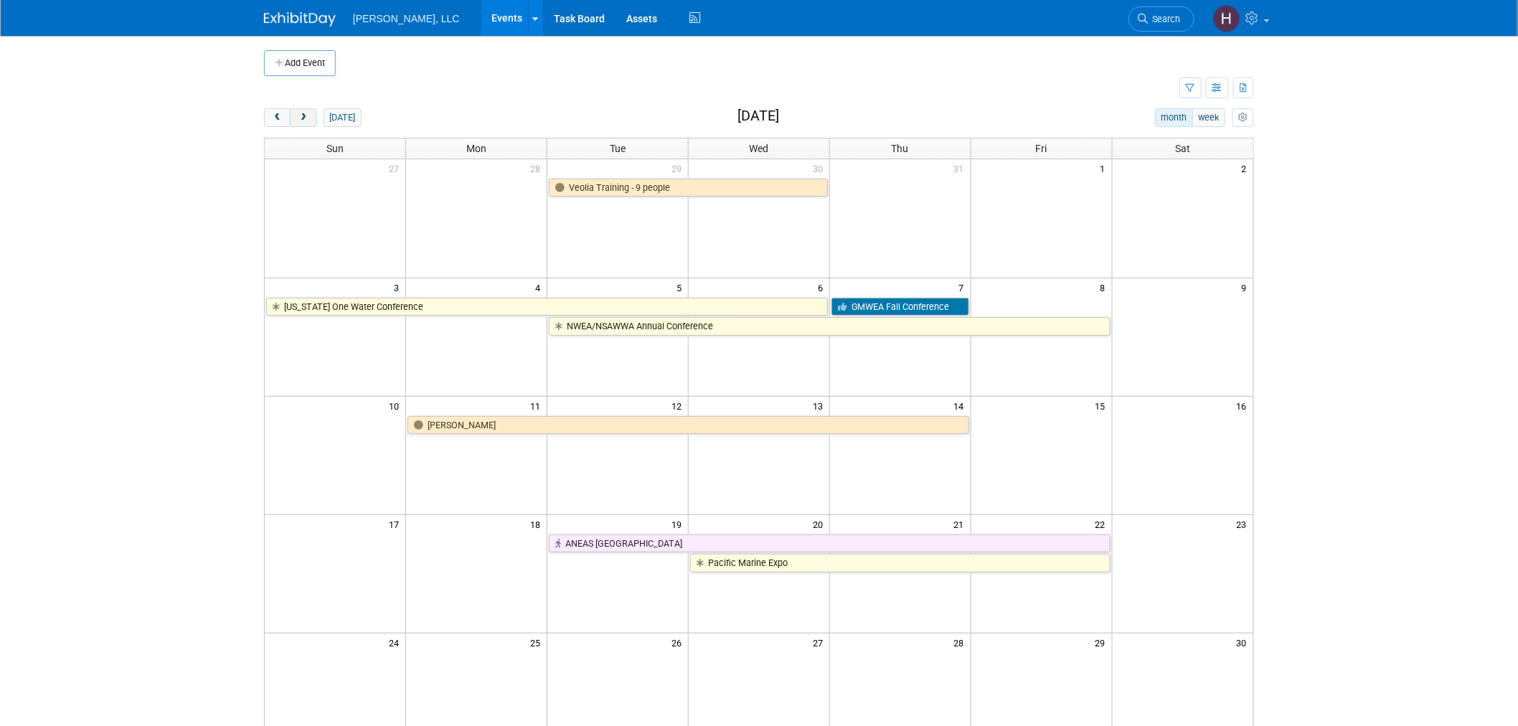
click at [306, 118] on span "next" at bounding box center [303, 117] width 11 height 9
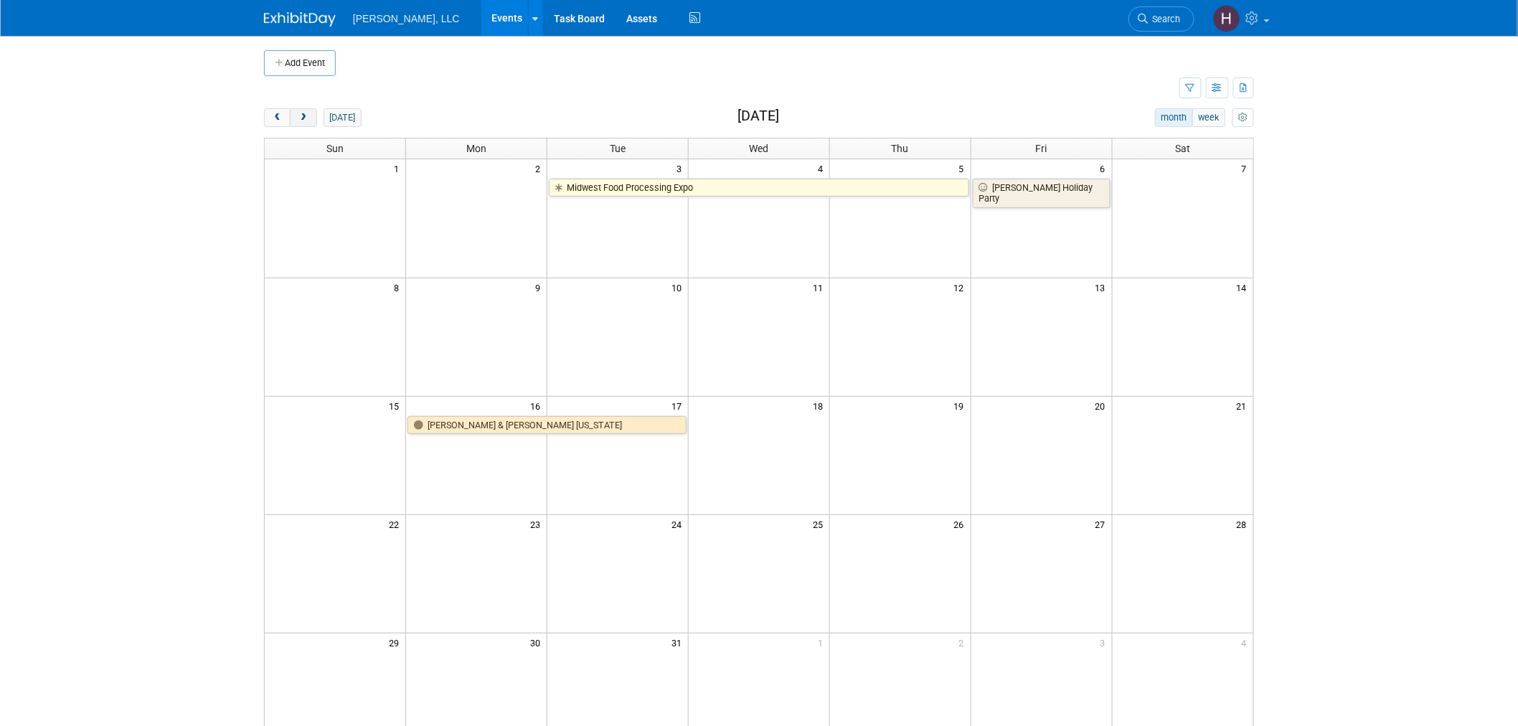
click at [306, 118] on span "next" at bounding box center [303, 117] width 11 height 9
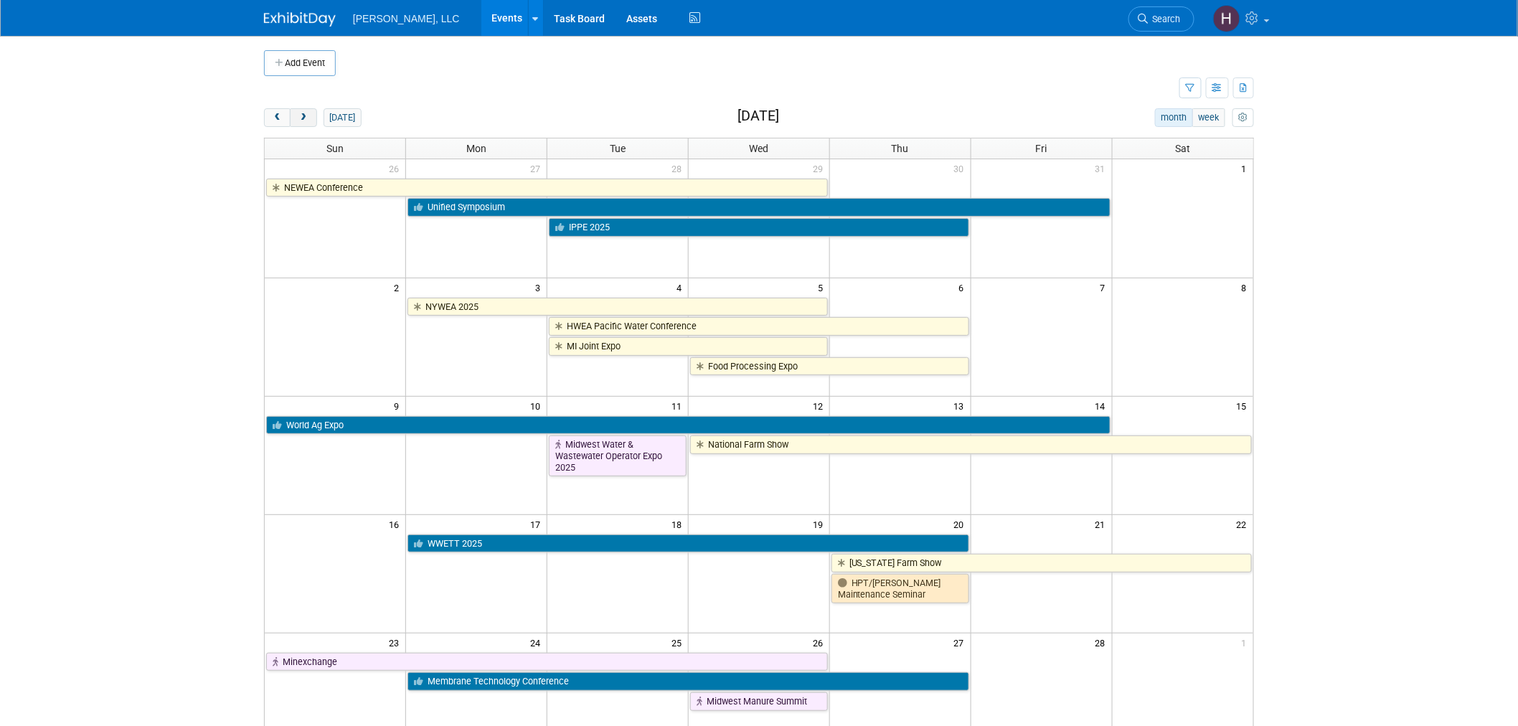
click at [306, 118] on span "next" at bounding box center [303, 117] width 11 height 9
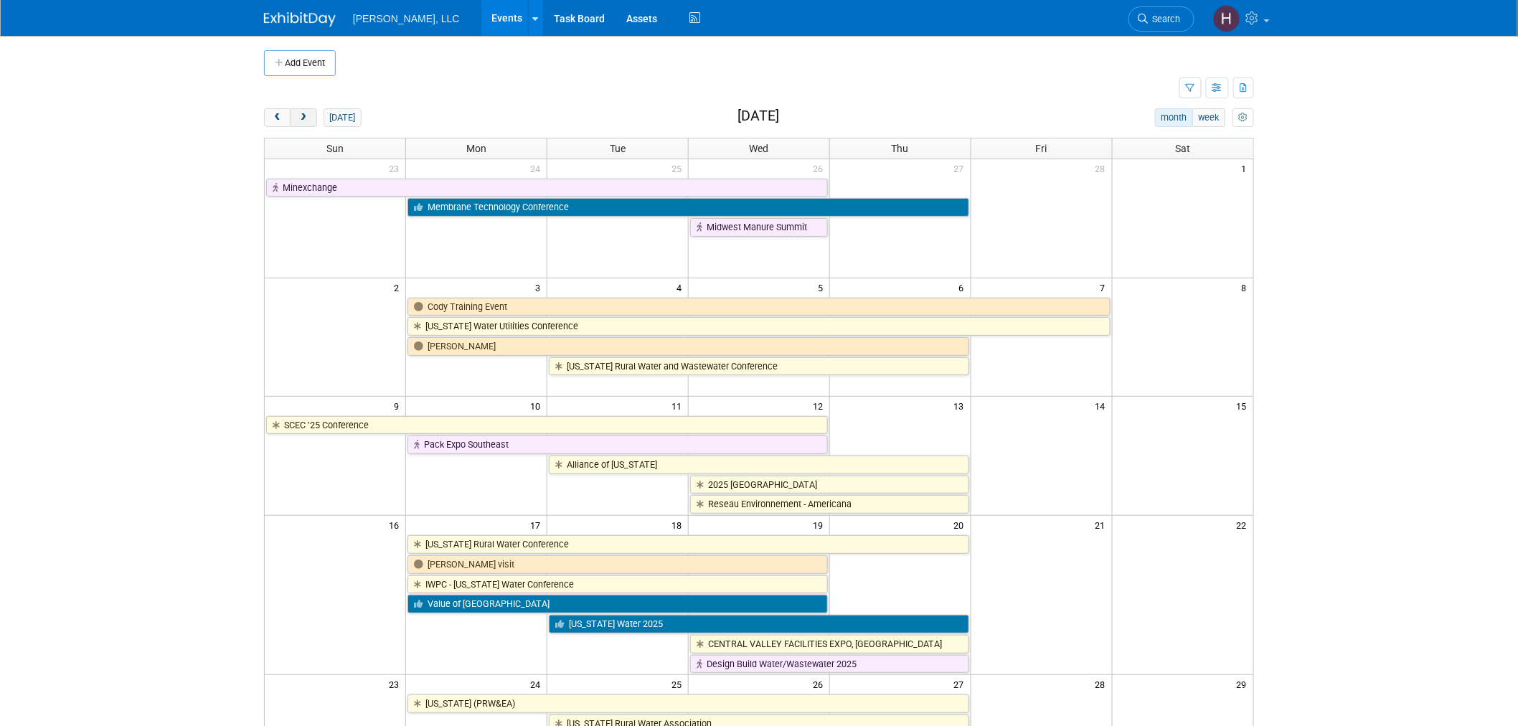
click at [306, 118] on span "next" at bounding box center [303, 117] width 11 height 9
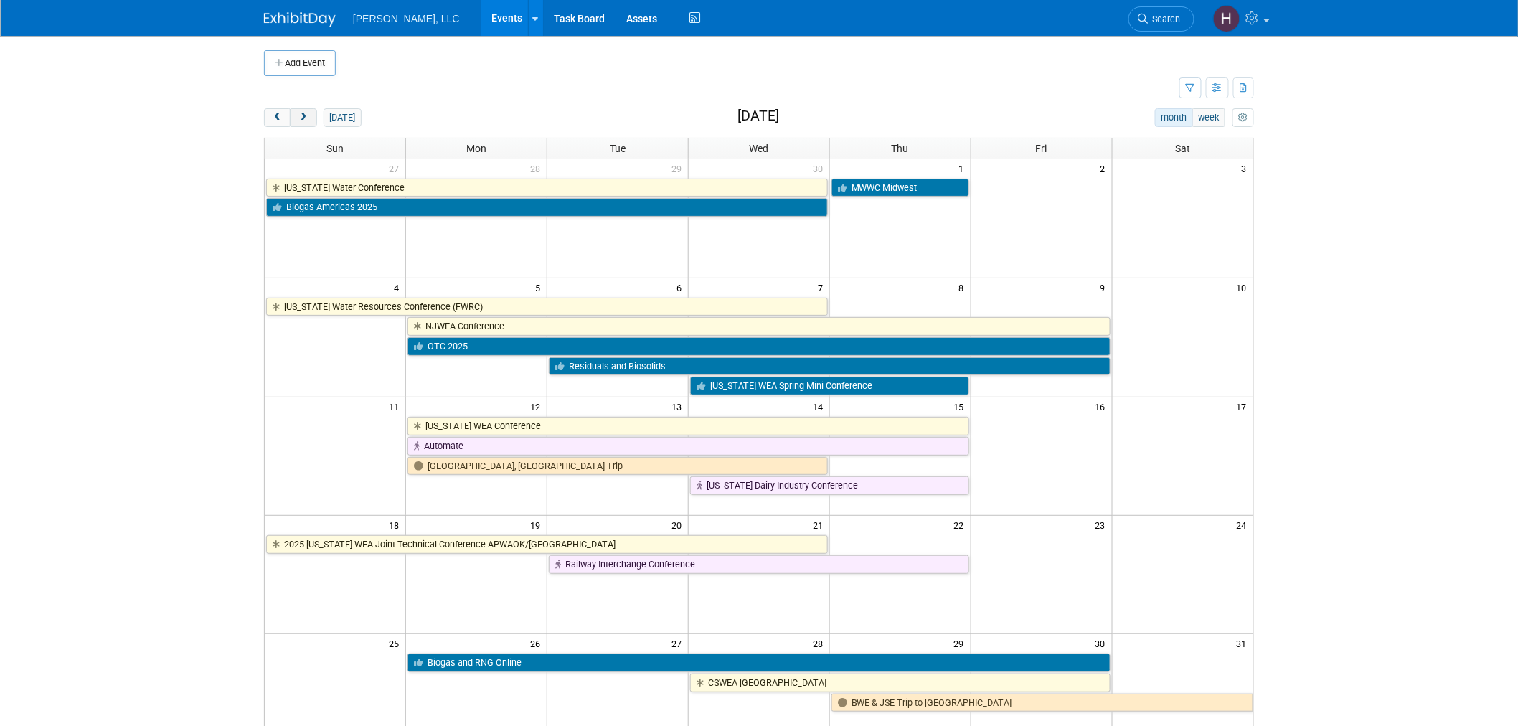
click at [306, 118] on span "next" at bounding box center [303, 117] width 11 height 9
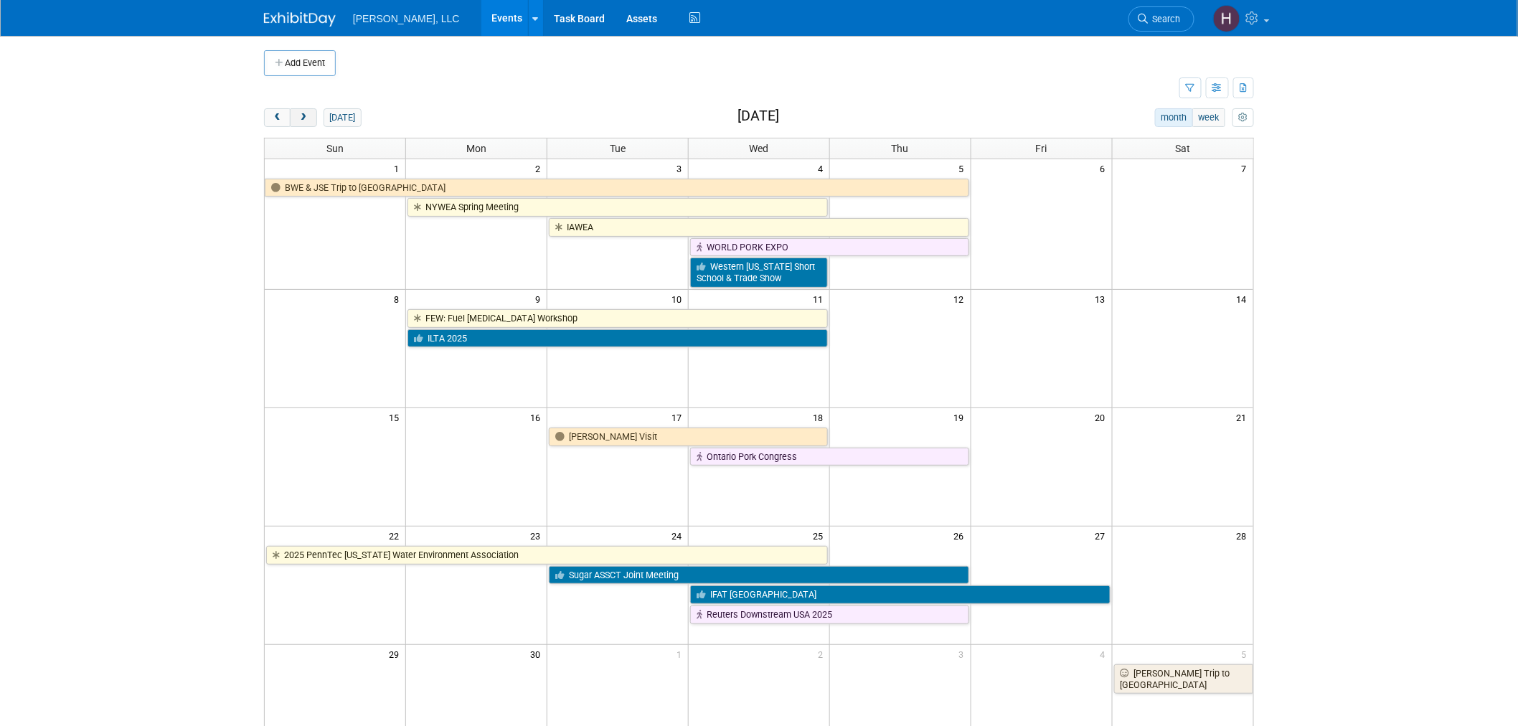
click at [306, 118] on span "next" at bounding box center [303, 117] width 11 height 9
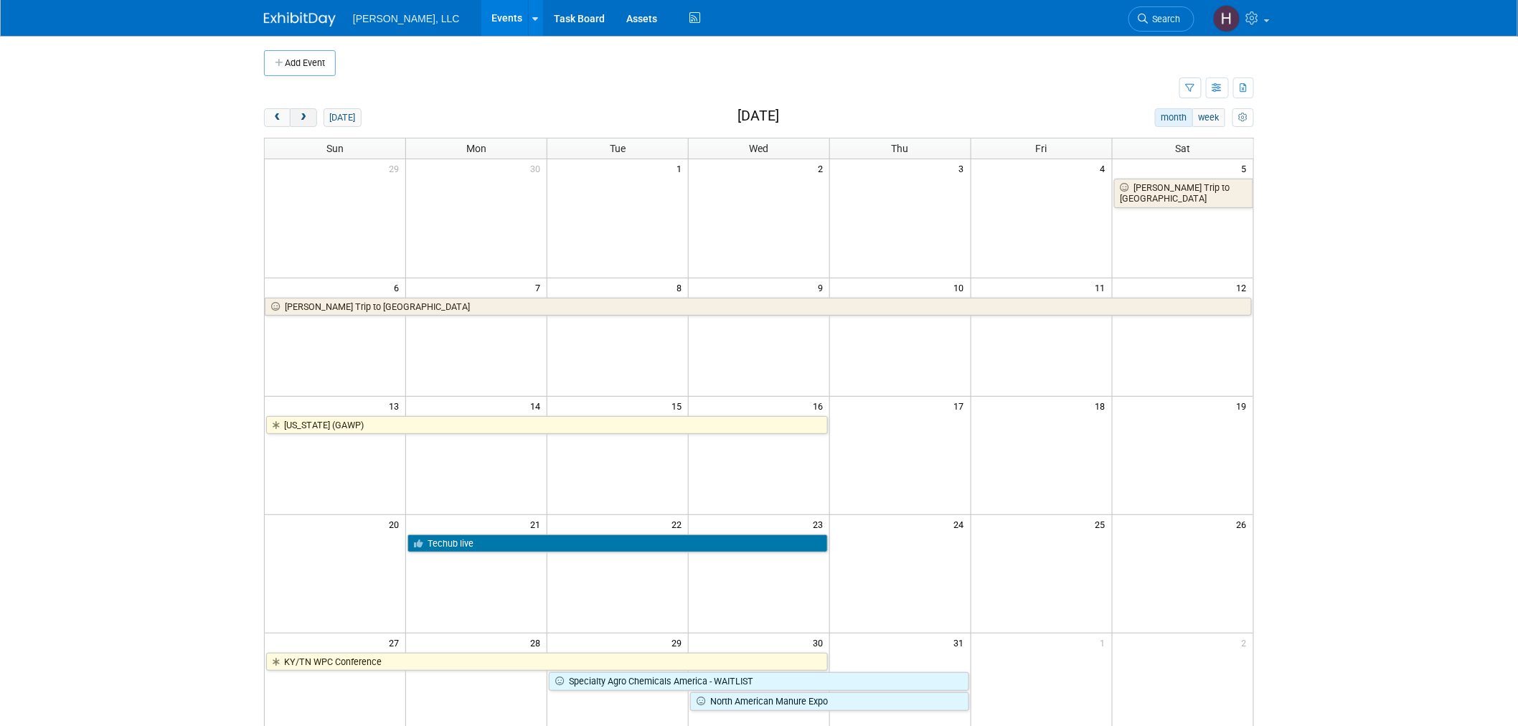
click at [306, 118] on span "next" at bounding box center [303, 117] width 11 height 9
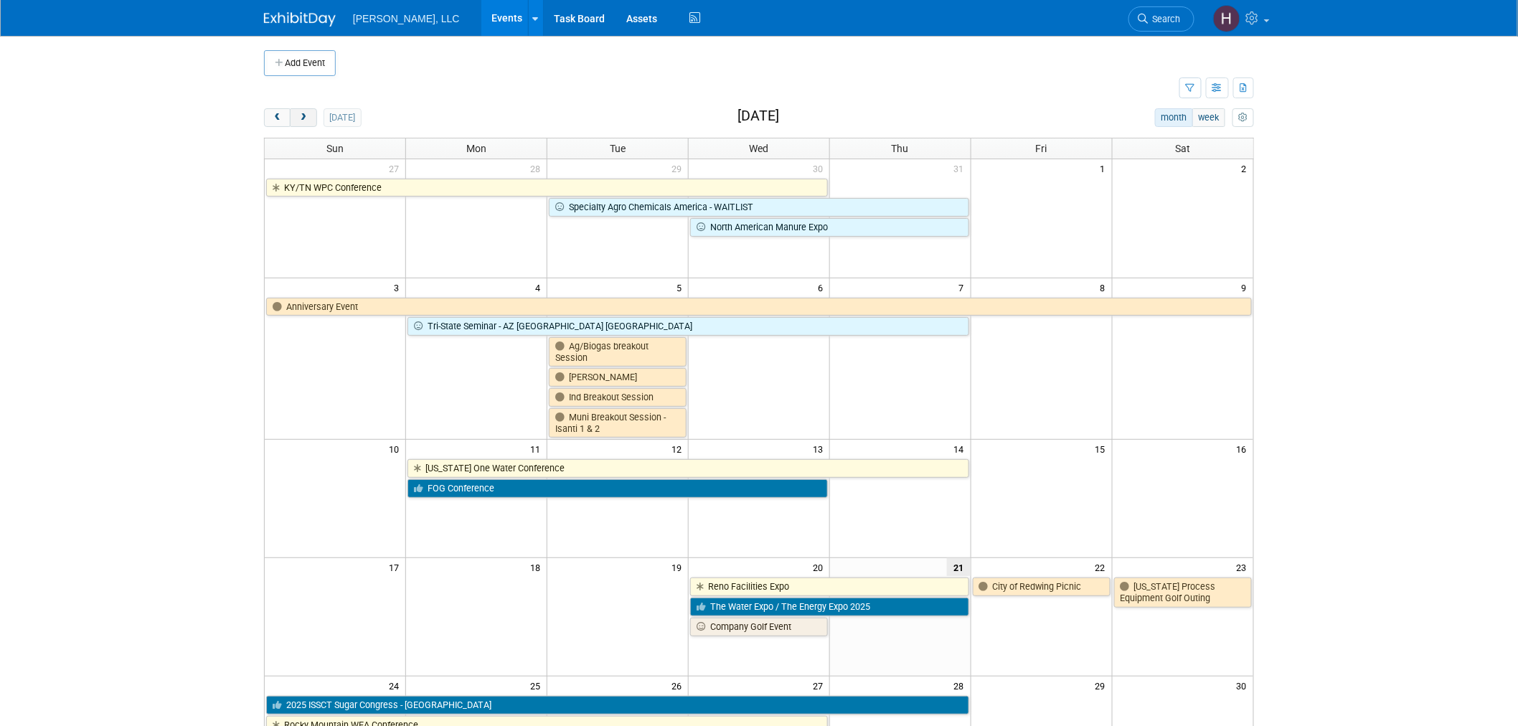
click at [306, 118] on span "next" at bounding box center [303, 117] width 11 height 9
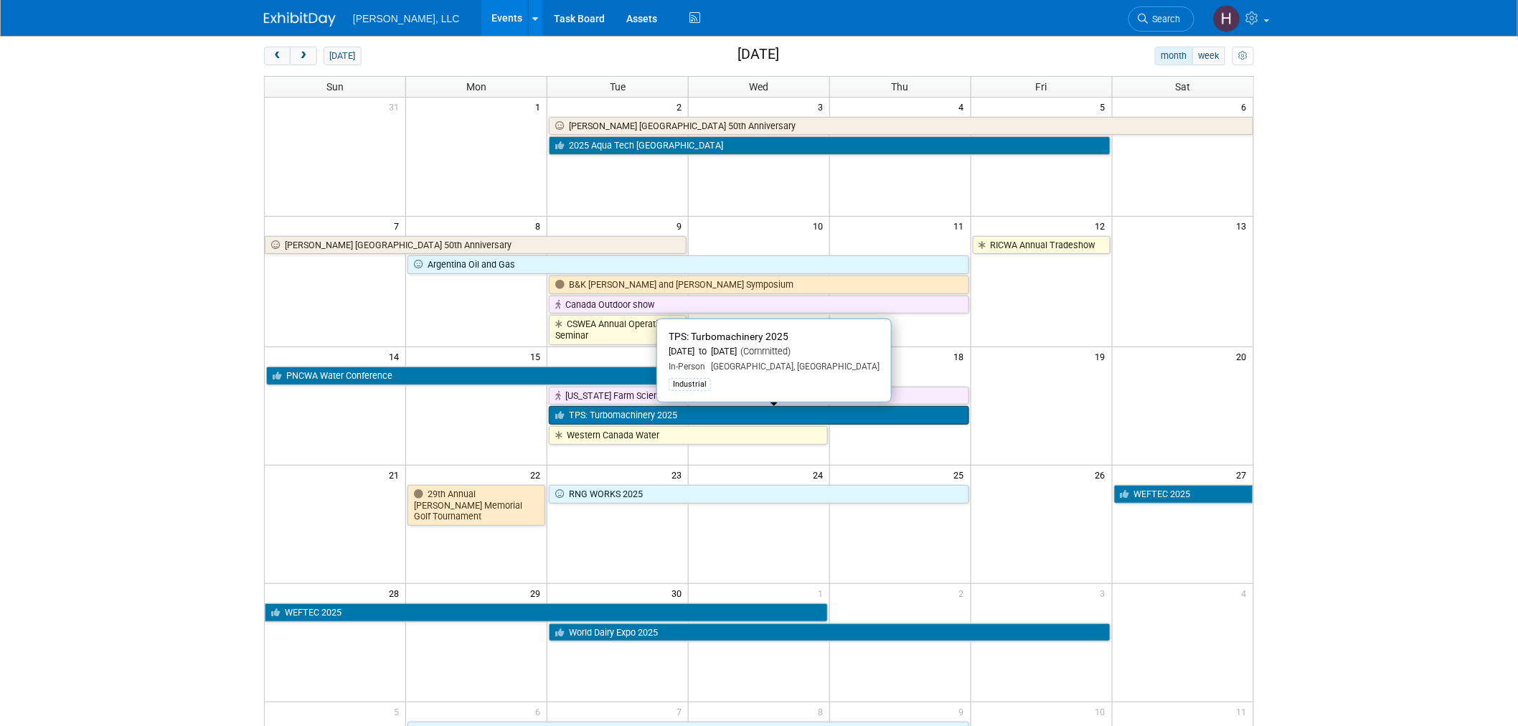
scroll to position [159, 0]
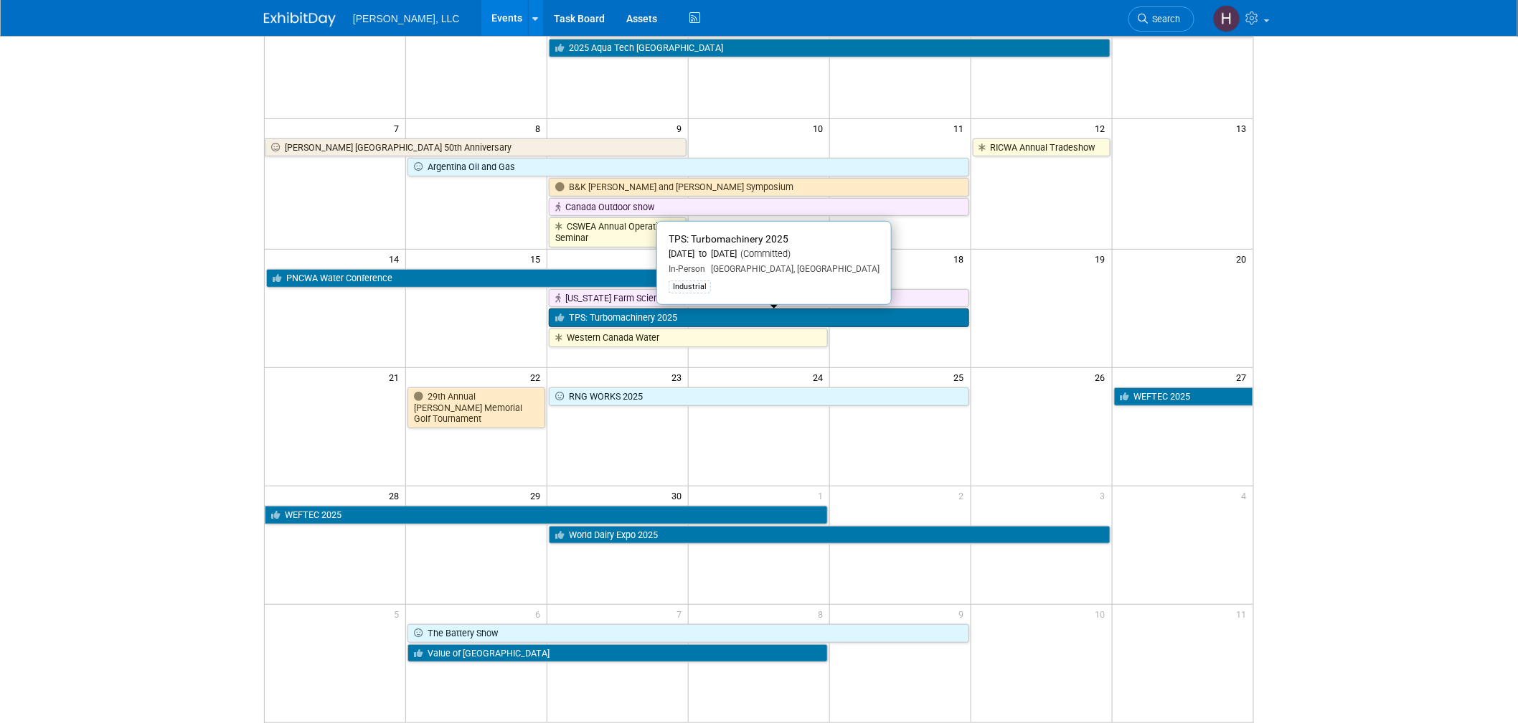
click at [642, 317] on link "TPS: Turbomachinery 2025" at bounding box center [759, 318] width 420 height 19
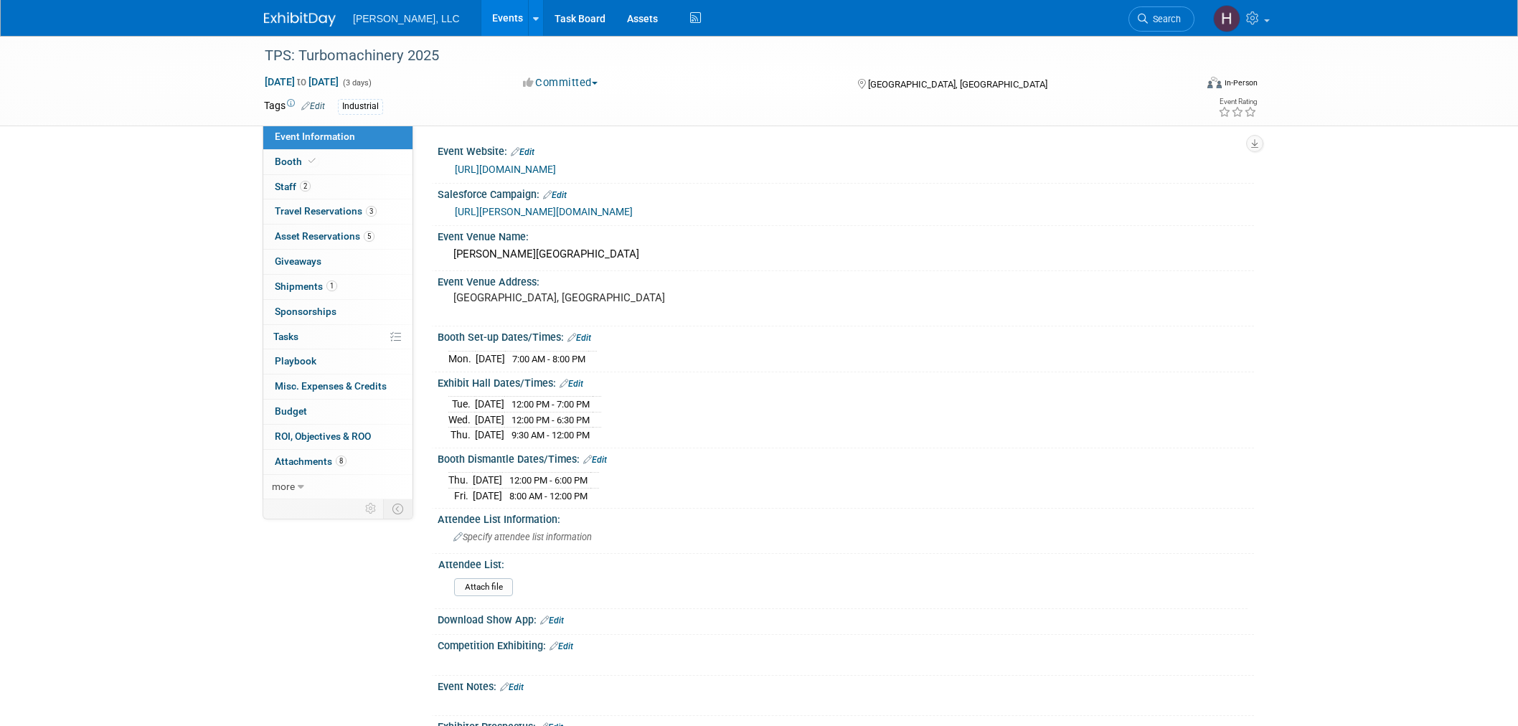
select select "Industrial"
click at [339, 206] on span "Travel Reservations 3" at bounding box center [326, 210] width 102 height 11
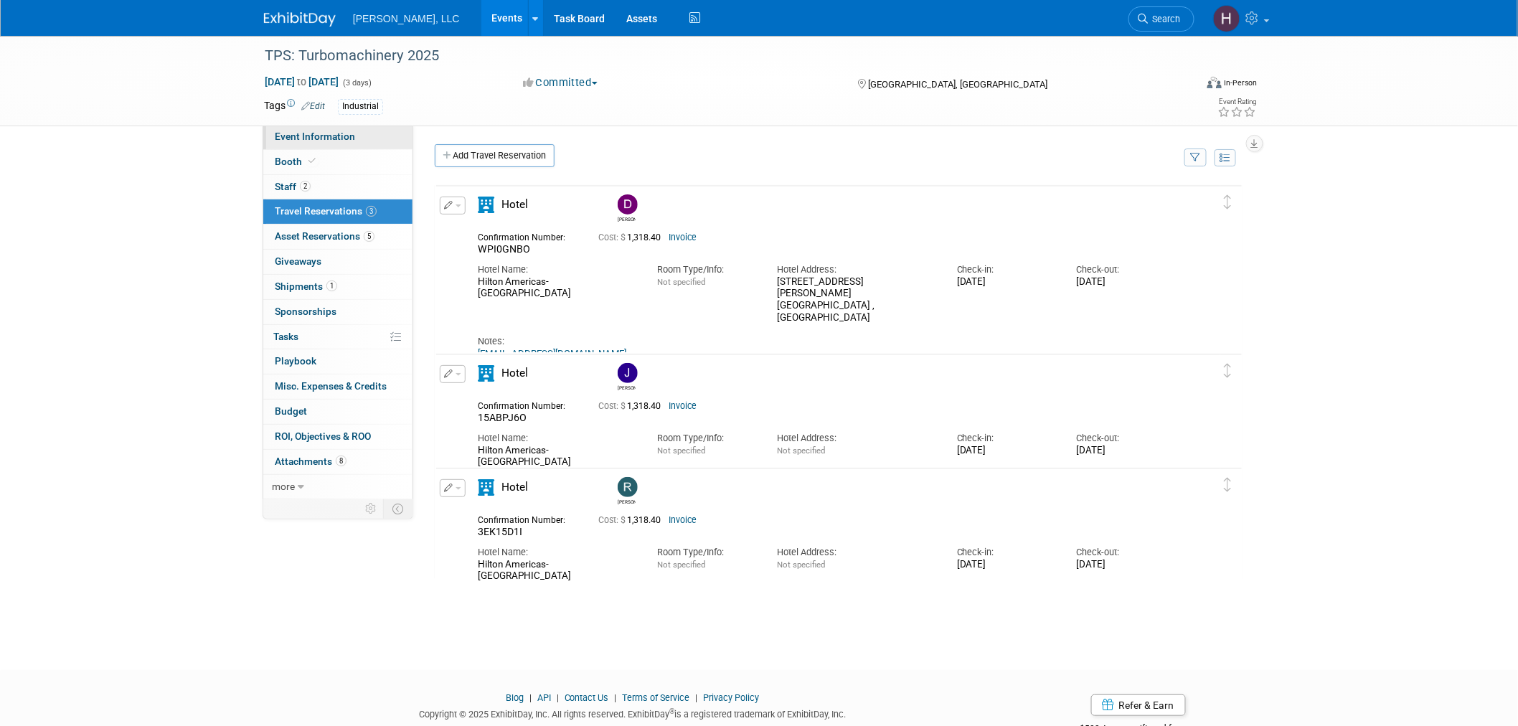
click at [346, 133] on span "Event Information" at bounding box center [315, 136] width 80 height 11
select select "Industrial"
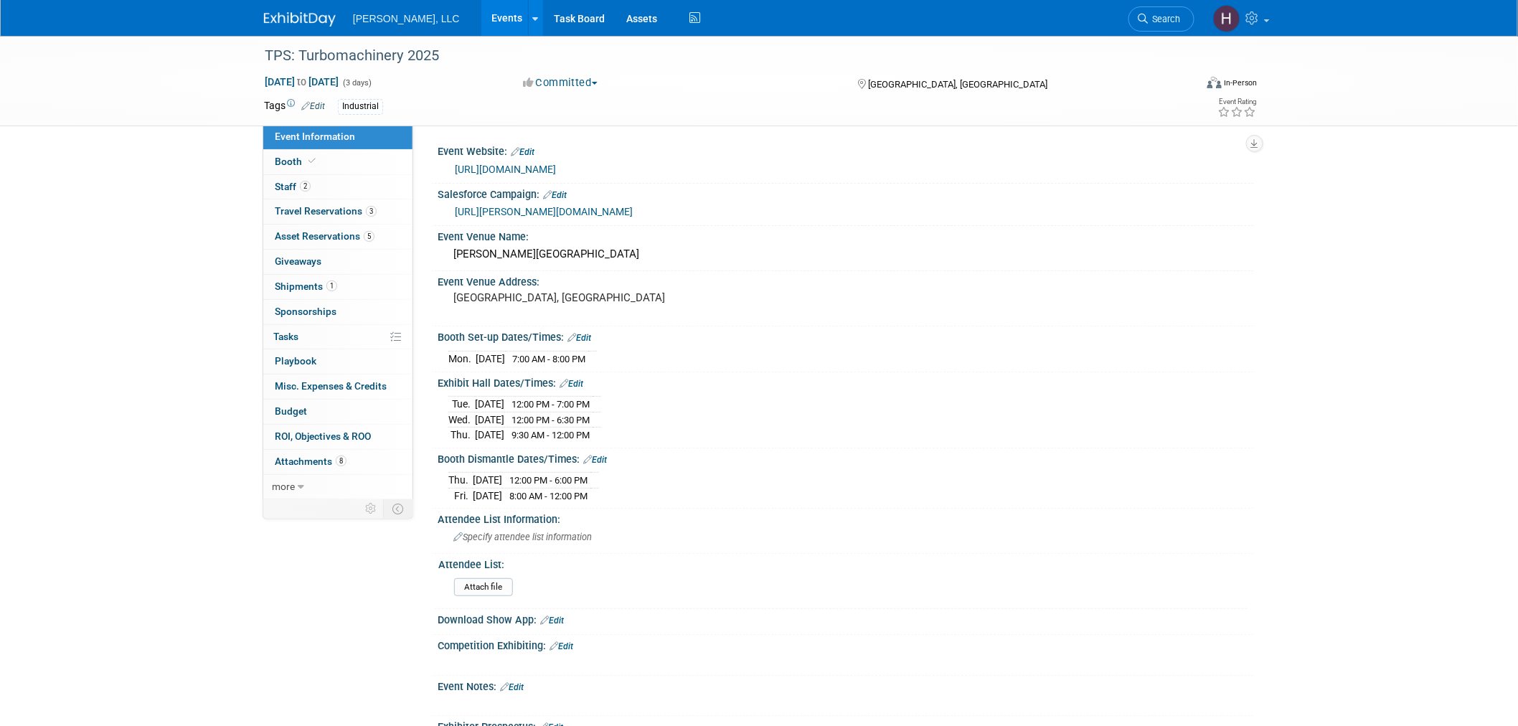
drag, startPoint x: 497, startPoint y: 402, endPoint x: 625, endPoint y: 418, distance: 128.7
click at [601, 418] on tbody "Tue. Sep 16, 2025 12:00 PM - 7:00 PM Wed. Sep 17, 2025 12:00 PM - 6:30 PM Thu." at bounding box center [524, 420] width 153 height 46
click at [1055, 356] on div "Mon. Sep 15, 2025 7:00 AM - 8:00 PM" at bounding box center [845, 356] width 795 height 19
drag, startPoint x: 617, startPoint y: 427, endPoint x: 442, endPoint y: 403, distance: 176.7
click at [442, 403] on div "Tue. Sep 16, 2025 12:00 PM - 7:00 PM Wed. Sep 17, 2025 12:00 PM - 6:30 PM" at bounding box center [846, 416] width 816 height 55
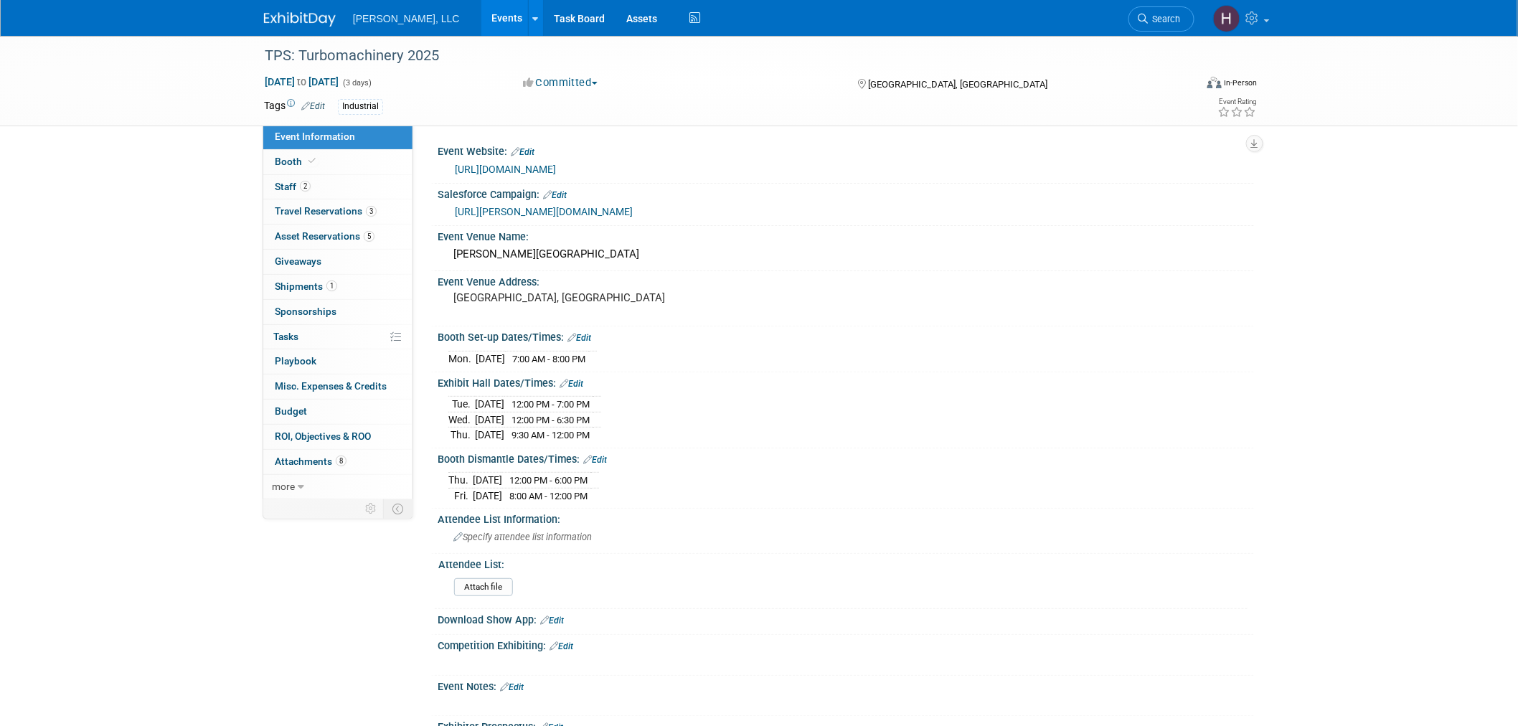
click at [696, 423] on div "Tue. Sep 16, 2025 12:00 PM - 7:00 PM Wed. Sep 17, 2025 12:00 PM - 6:30 PM Thu." at bounding box center [845, 417] width 795 height 50
drag, startPoint x: 525, startPoint y: 412, endPoint x: 438, endPoint y: 412, distance: 86.8
click at [438, 412] on div "Tue. Sep 16, 2025 12:00 PM - 7:00 PM Wed. Sep 17, 2025 12:00 PM - 6:30 PM" at bounding box center [846, 416] width 816 height 55
click at [359, 238] on span "Asset Reservations 5" at bounding box center [325, 235] width 100 height 11
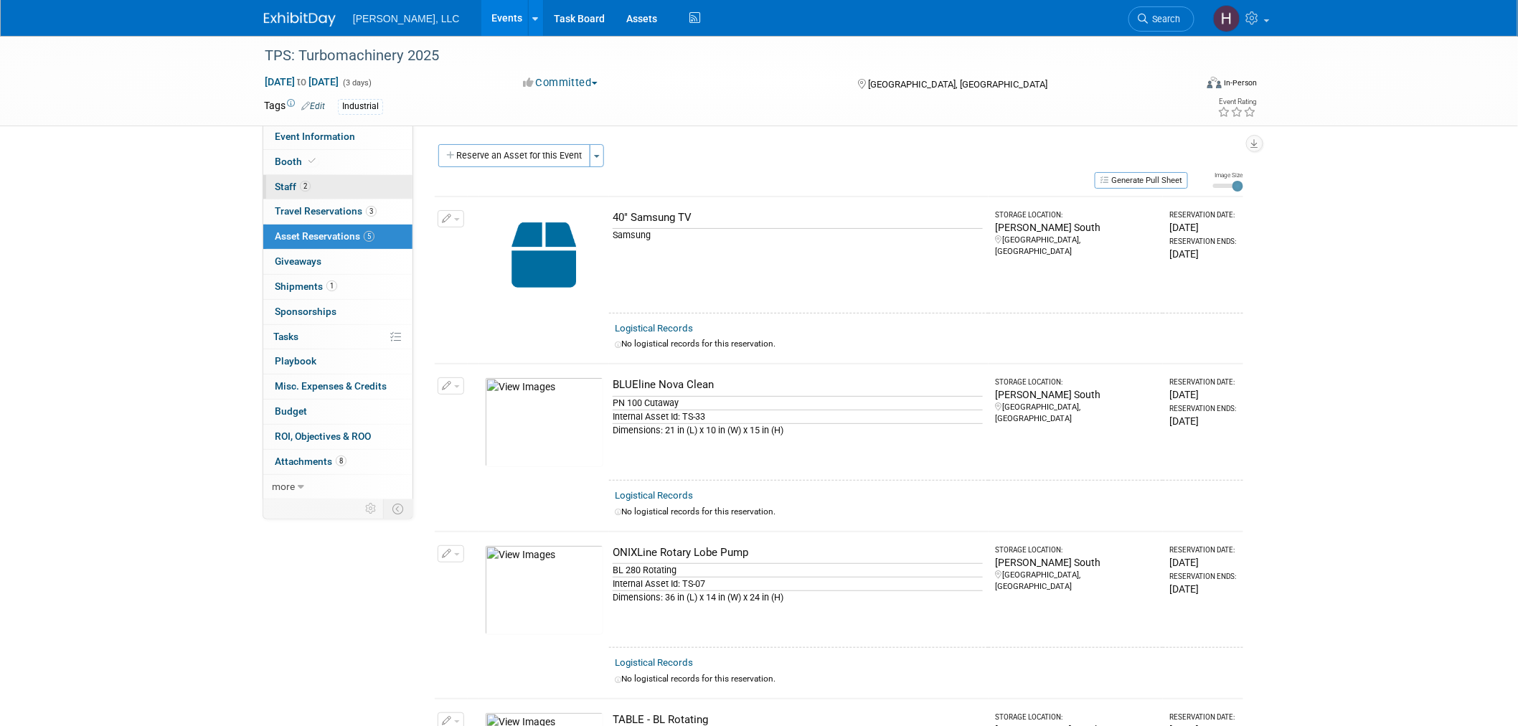
click at [341, 189] on link "2 Staff 2" at bounding box center [337, 187] width 149 height 24
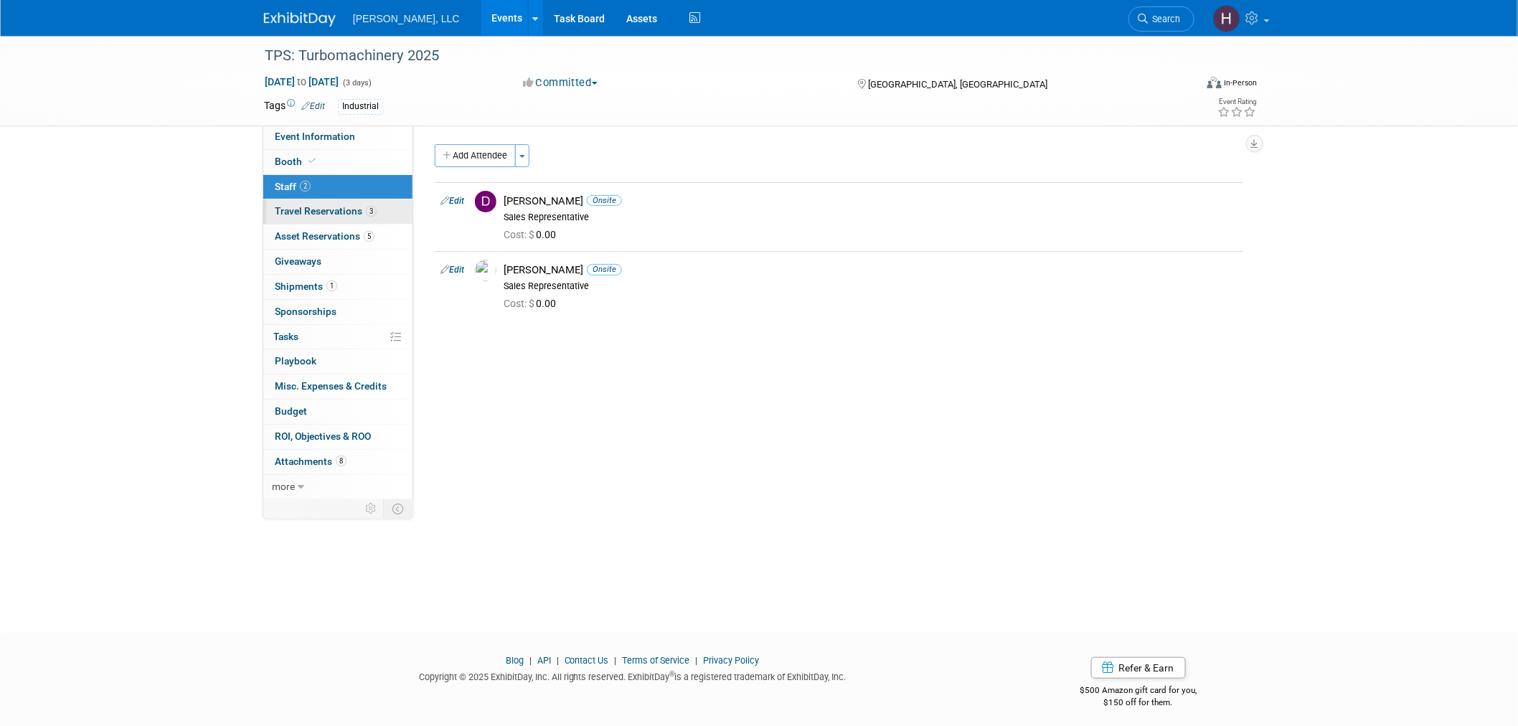
click at [317, 217] on link "3 Travel Reservations 3" at bounding box center [337, 211] width 149 height 24
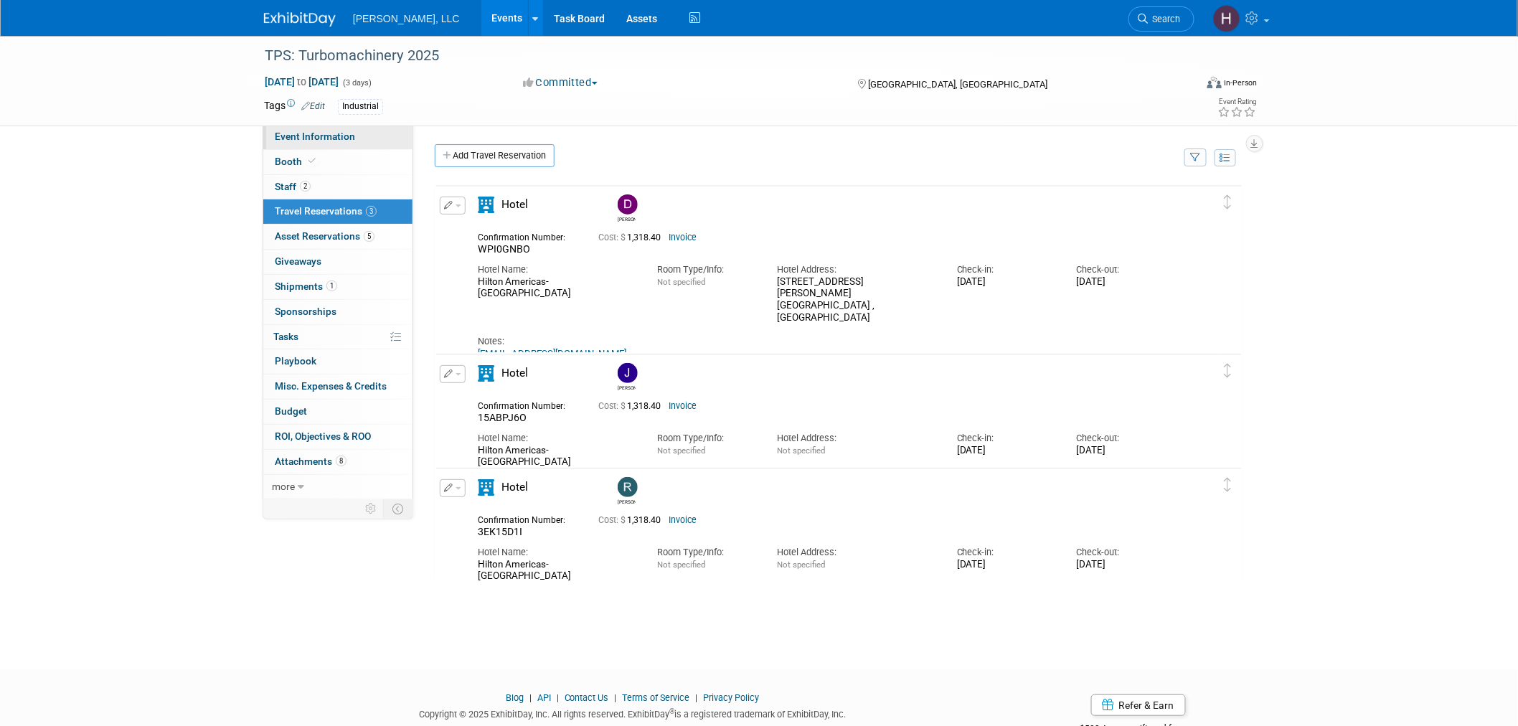
click at [354, 145] on link "Event Information" at bounding box center [337, 137] width 149 height 24
select select "Industrial"
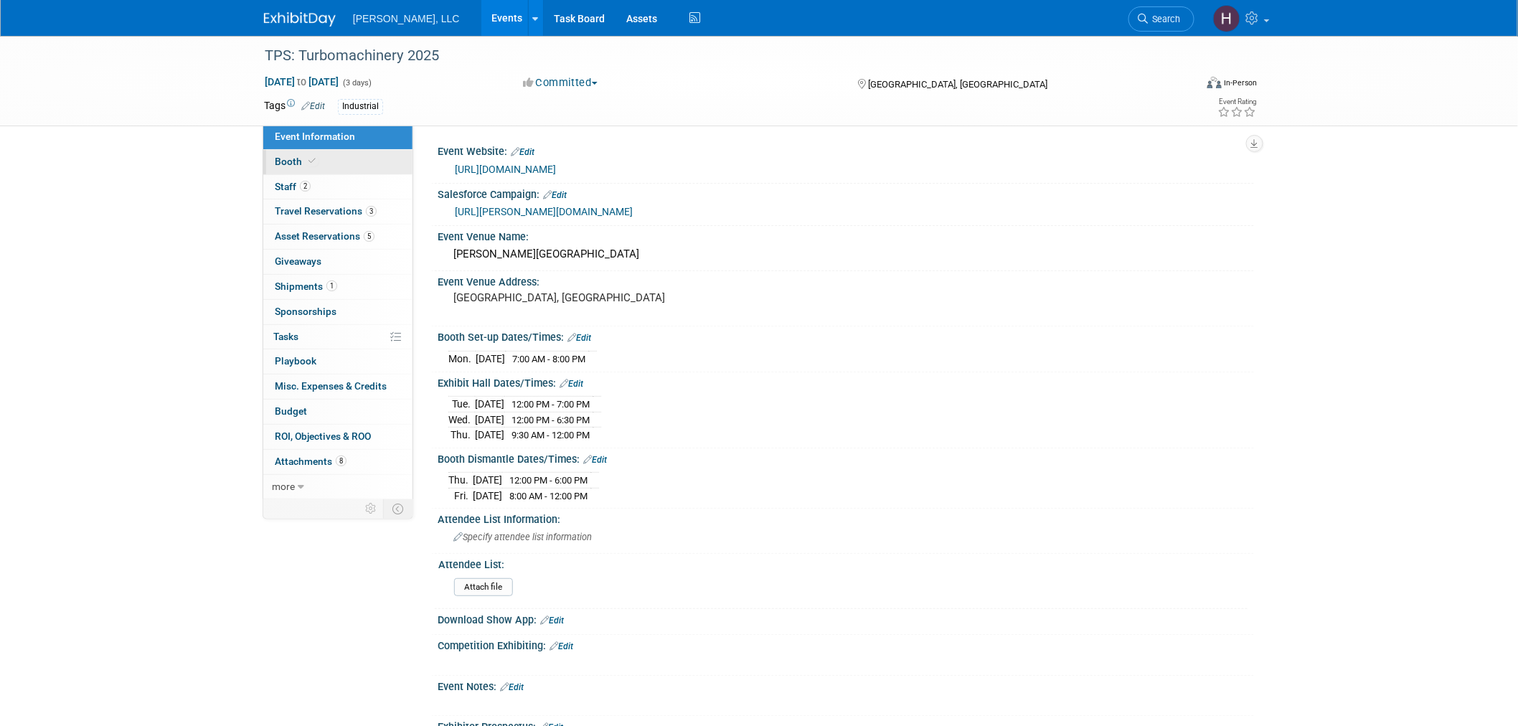
click at [350, 159] on link "Booth" at bounding box center [337, 162] width 149 height 24
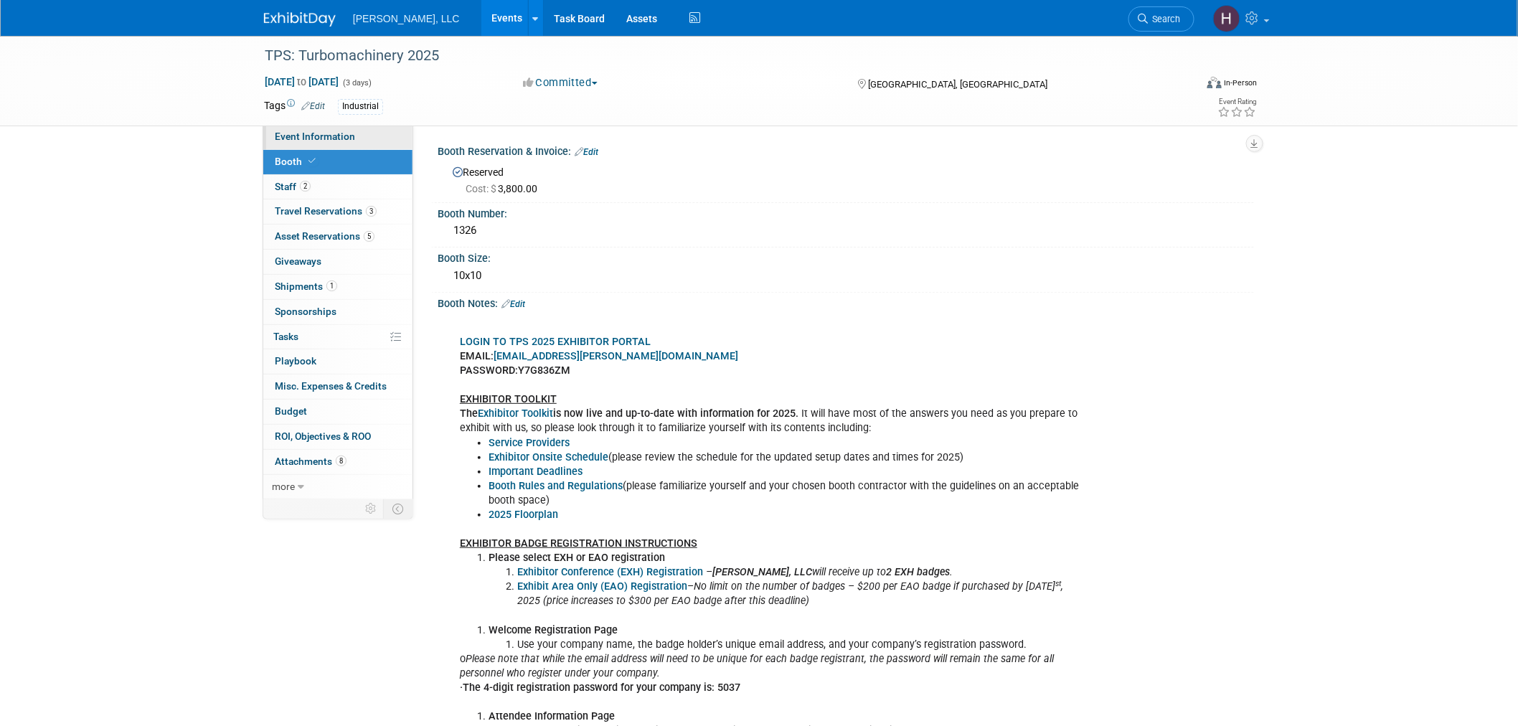
click at [321, 134] on span "Event Information" at bounding box center [315, 136] width 80 height 11
select select "Industrial"
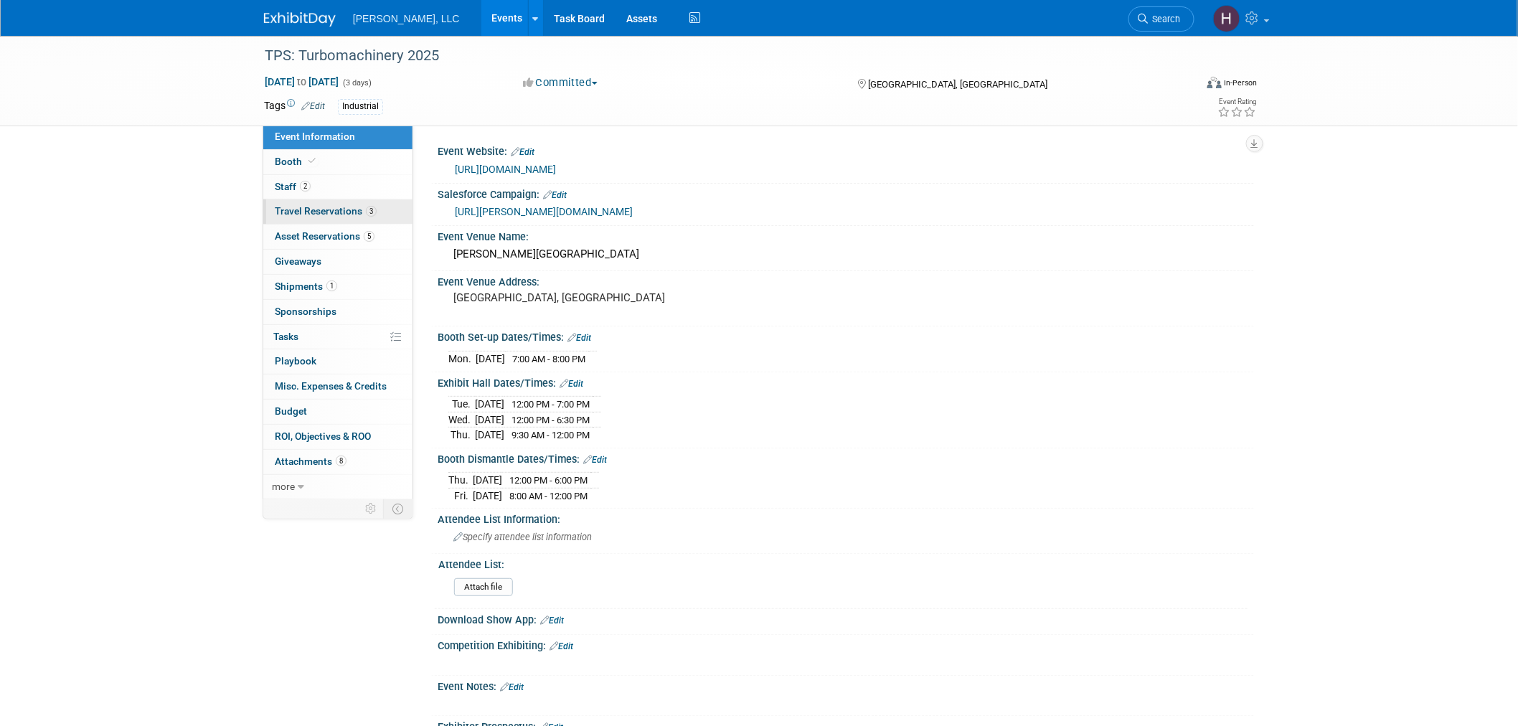
click at [341, 212] on span "Travel Reservations 3" at bounding box center [326, 210] width 102 height 11
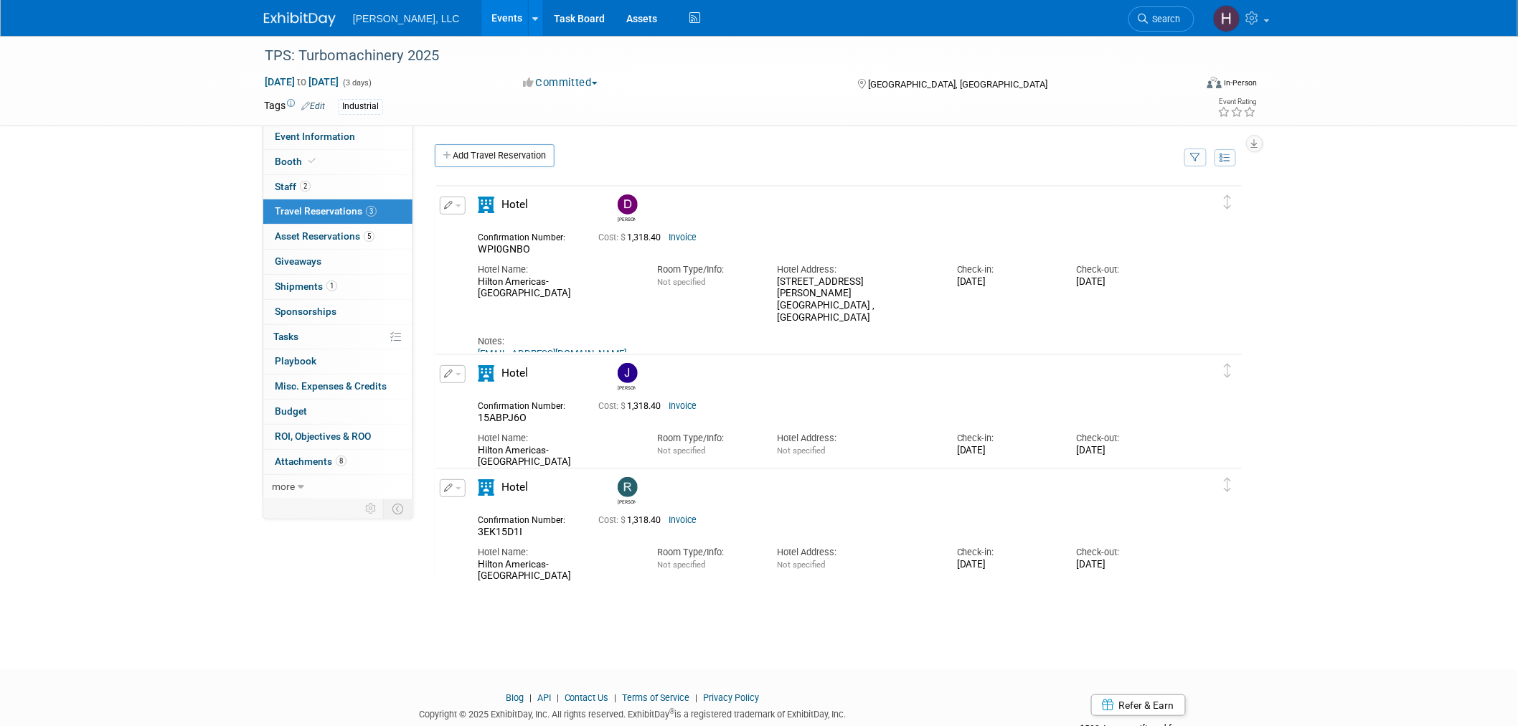
click at [481, 13] on link "Events" at bounding box center [507, 18] width 52 height 36
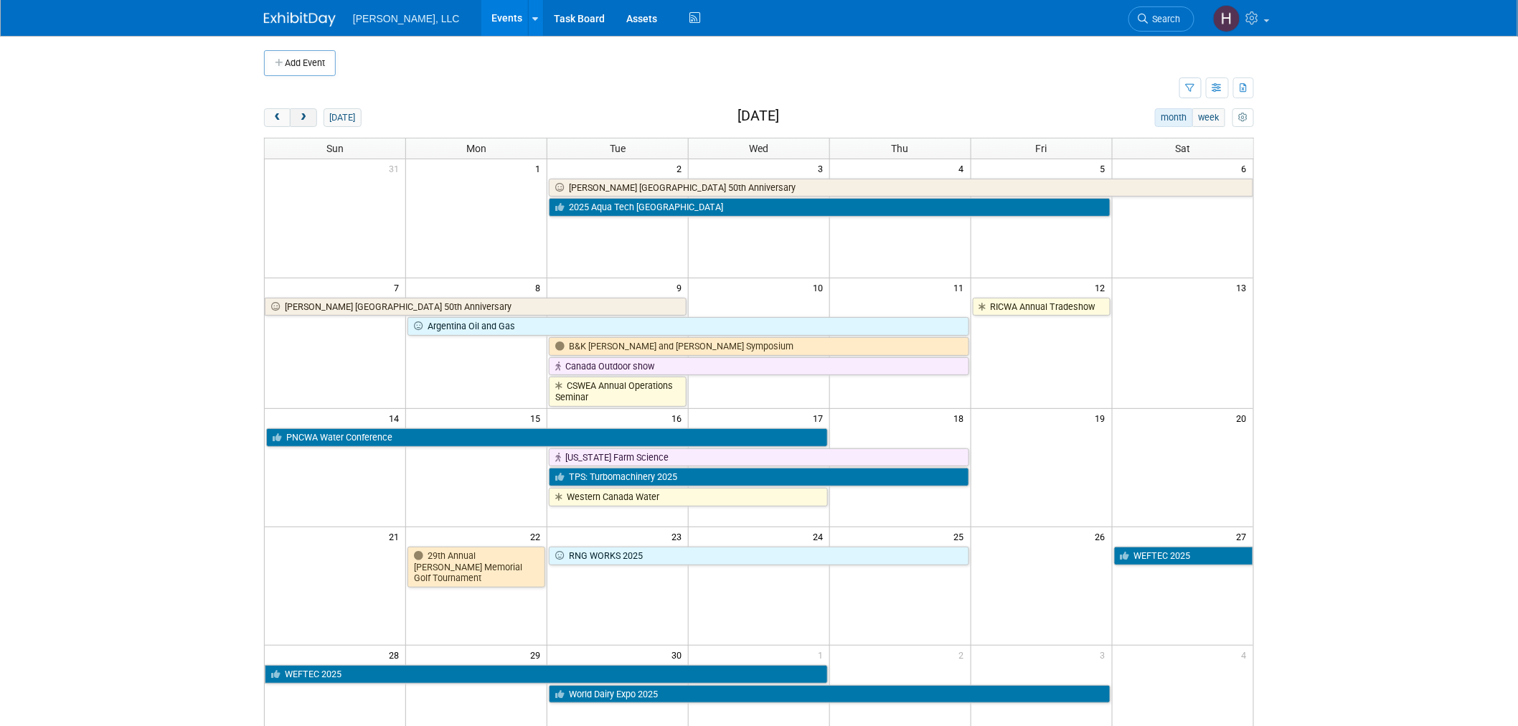
click at [303, 118] on span "next" at bounding box center [303, 117] width 11 height 9
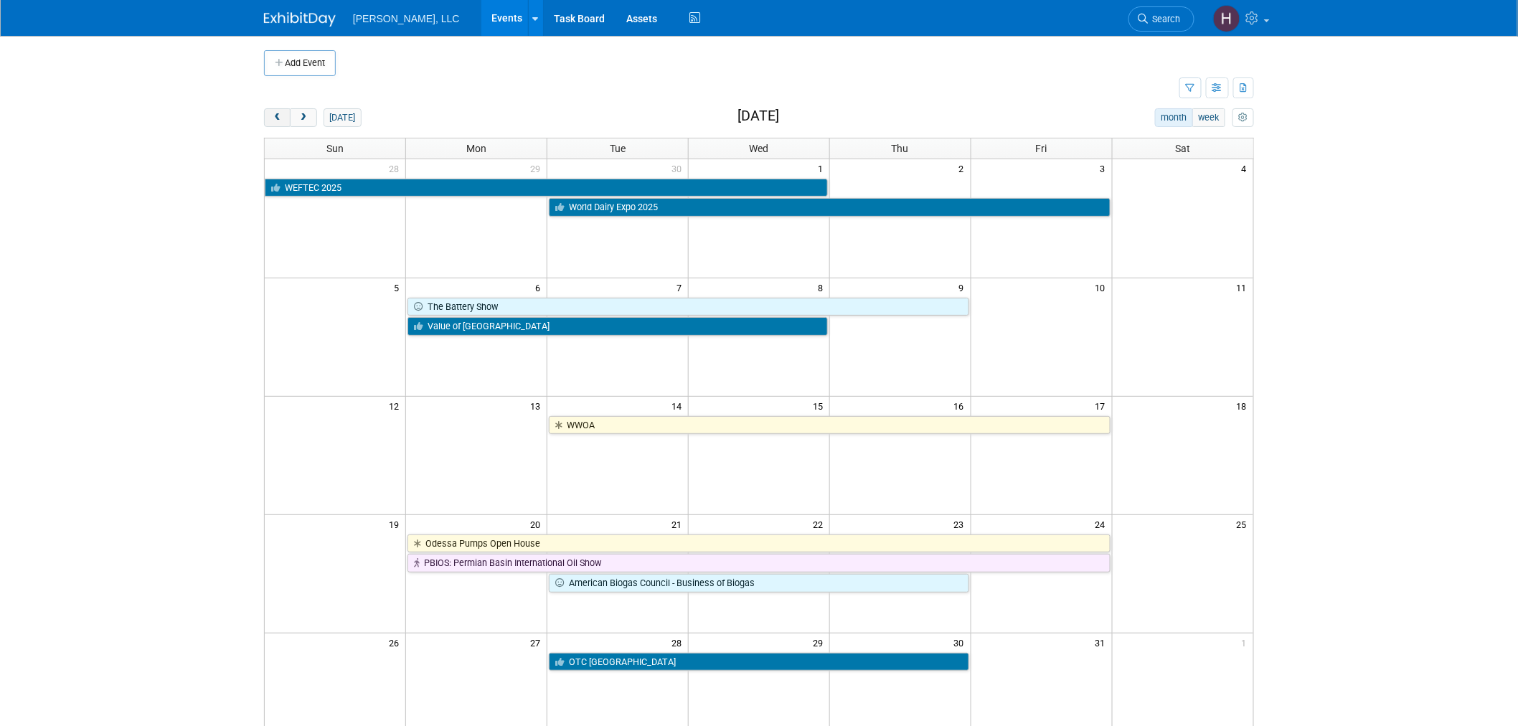
click at [276, 121] on span "prev" at bounding box center [277, 117] width 11 height 9
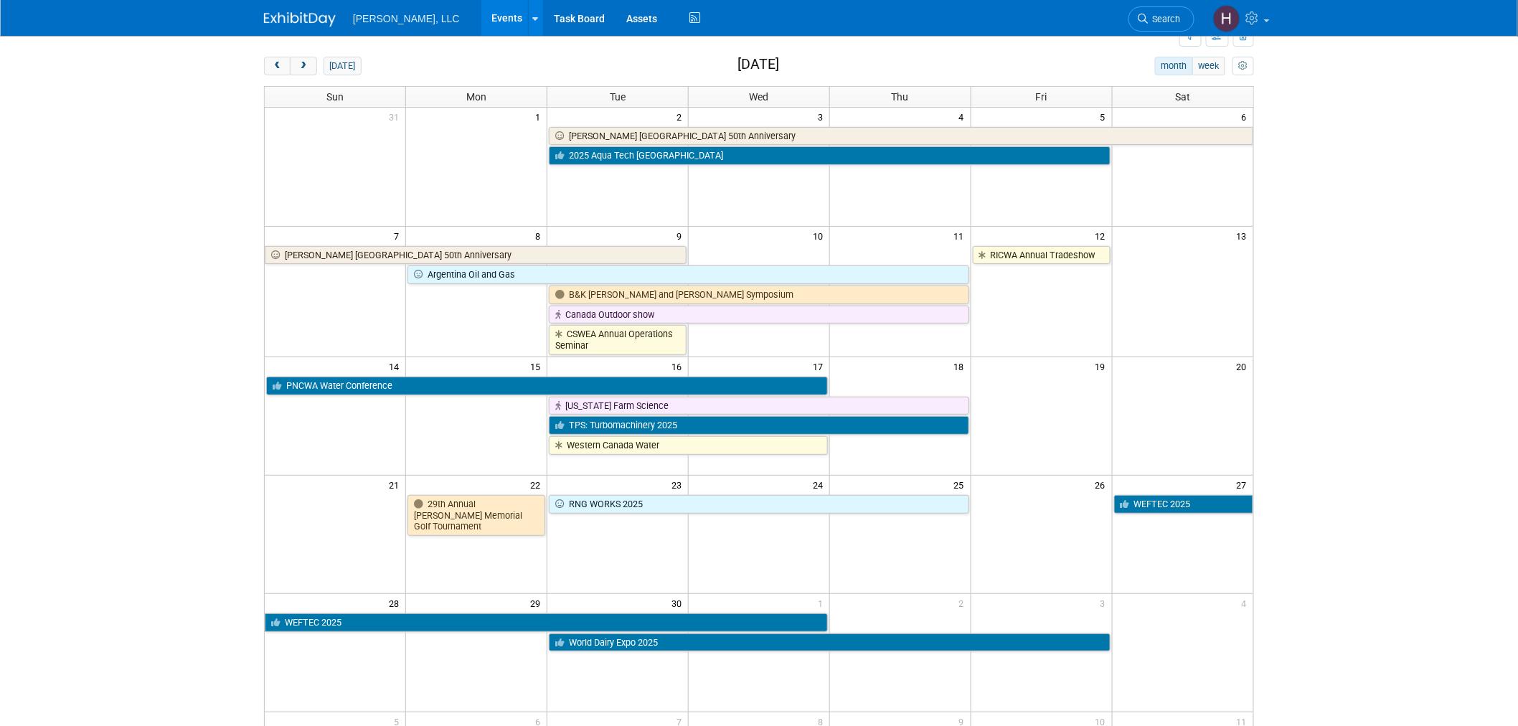
scroll to position [80, 0]
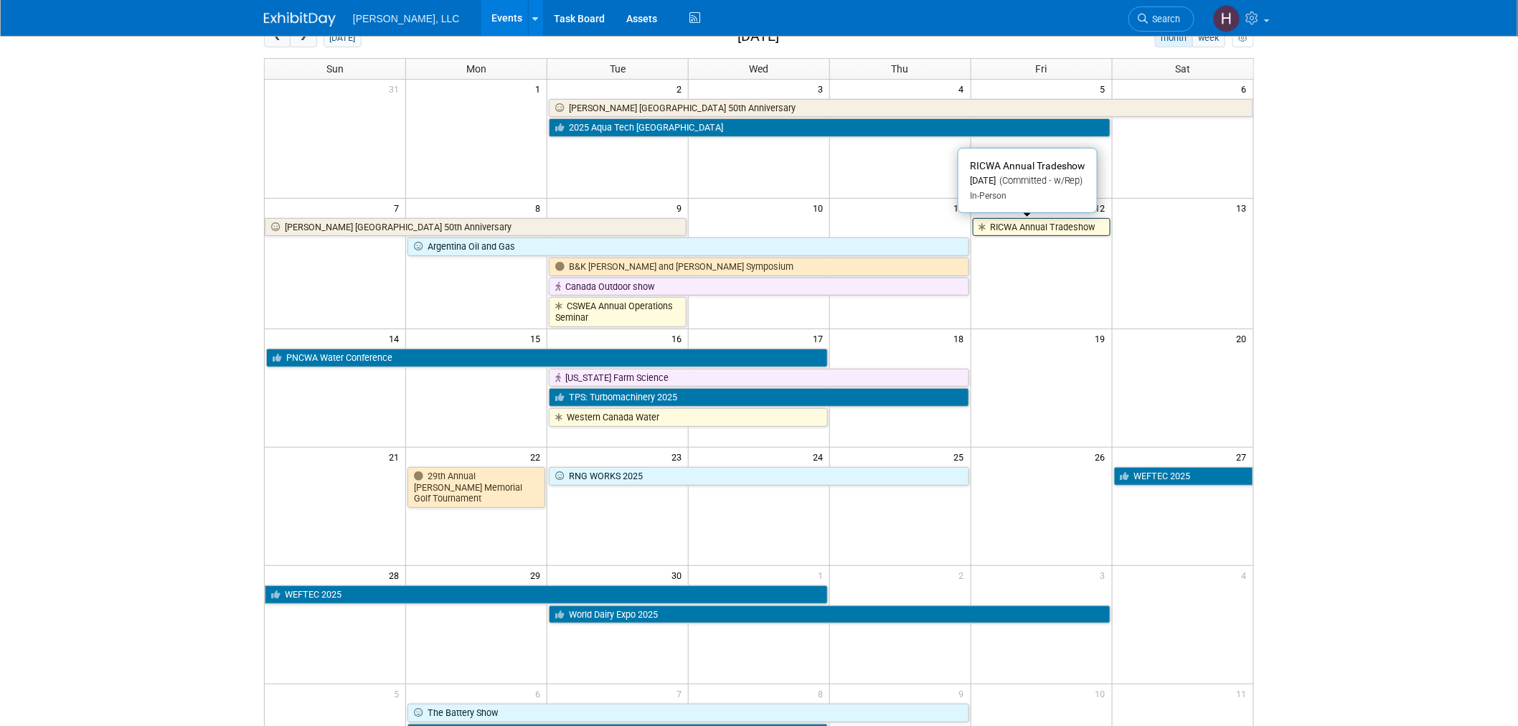
click at [1045, 225] on link "RICWA Annual Tradeshow" at bounding box center [1042, 227] width 138 height 19
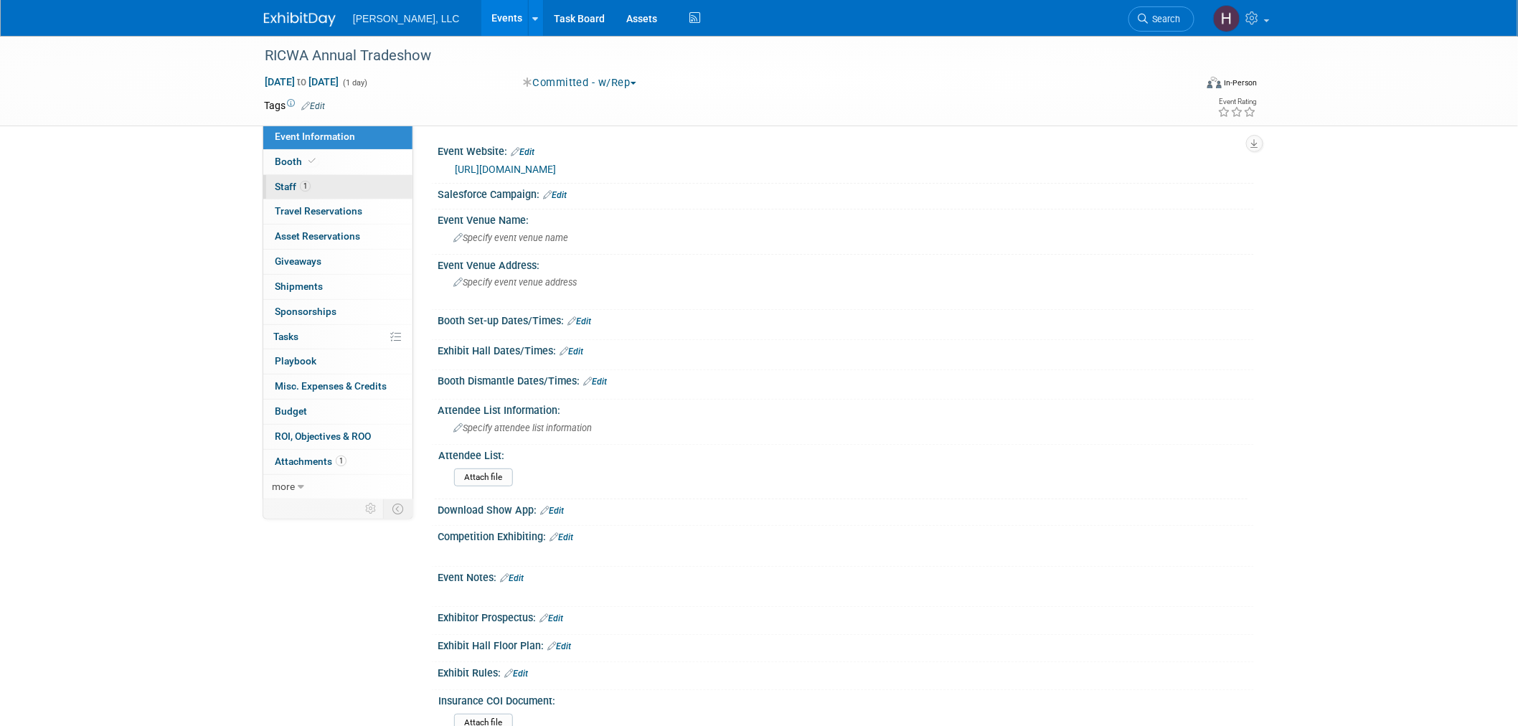
click at [314, 187] on link "1 Staff 1" at bounding box center [337, 187] width 149 height 24
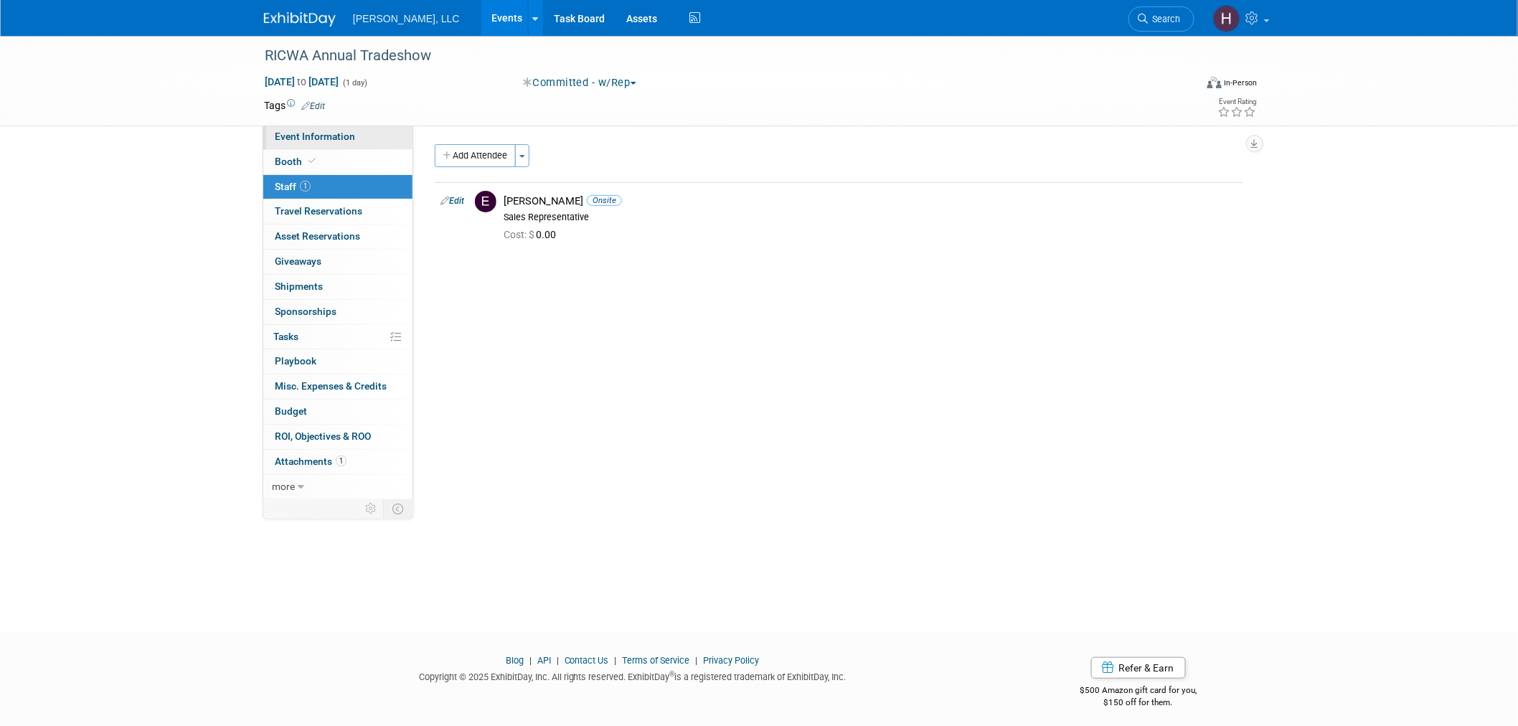
click at [332, 144] on link "Event Information" at bounding box center [337, 137] width 149 height 24
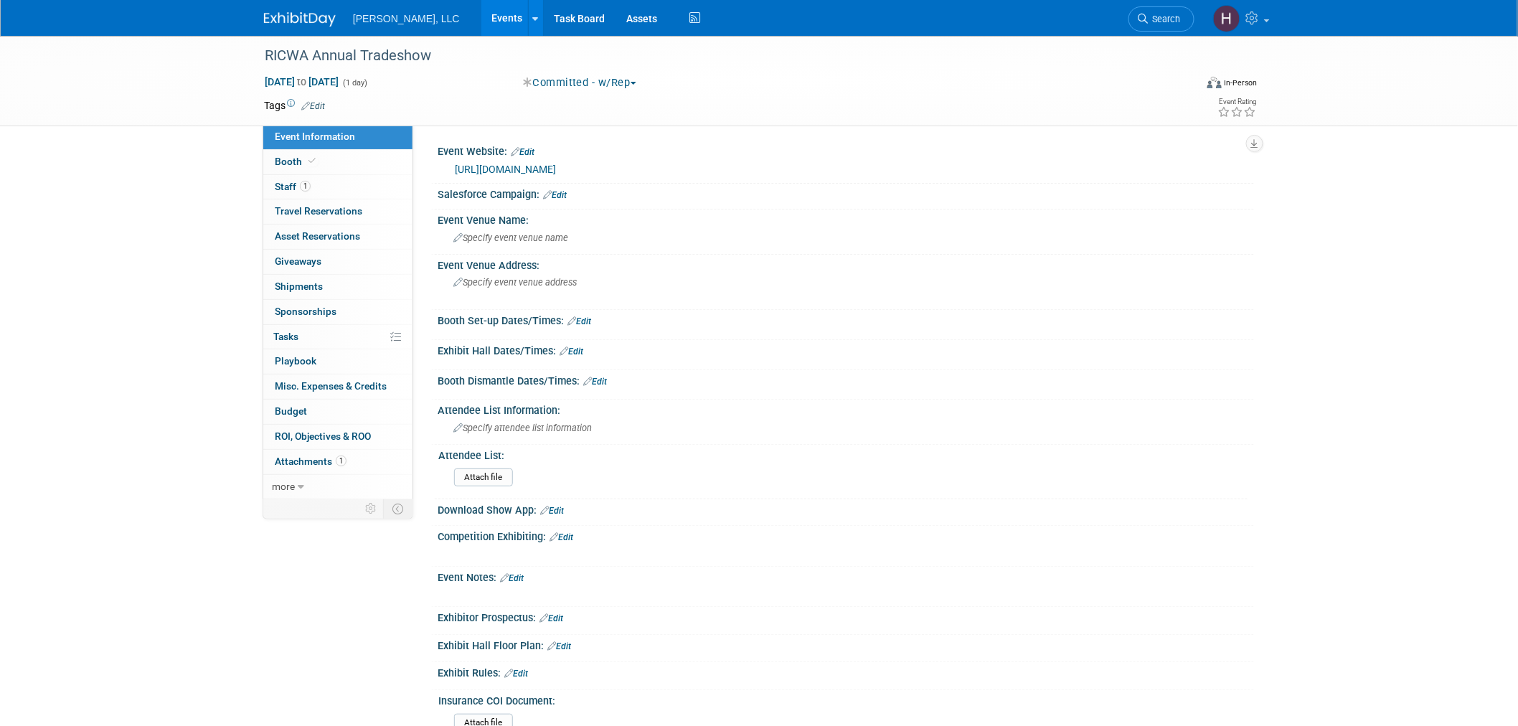
click at [540, 166] on link "https://ricwa.org/event/https-ricwa-org-wp-content-uploads-2025-07-2025-trade-s…" at bounding box center [505, 169] width 101 height 11
click at [481, 22] on link "Events" at bounding box center [507, 18] width 52 height 36
